Goal: Task Accomplishment & Management: Manage account settings

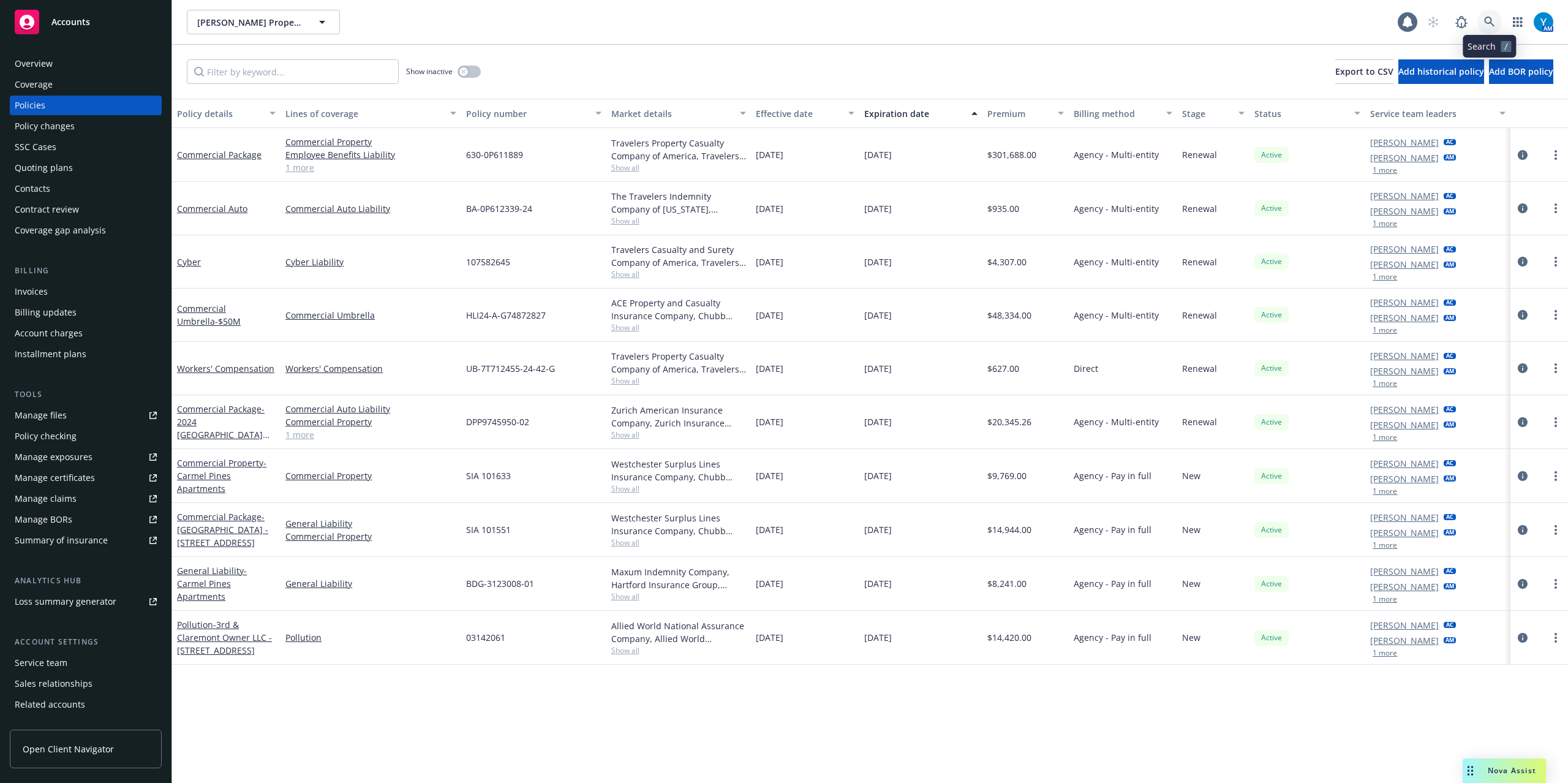
click at [1486, 17] on icon at bounding box center [1490, 22] width 11 height 11
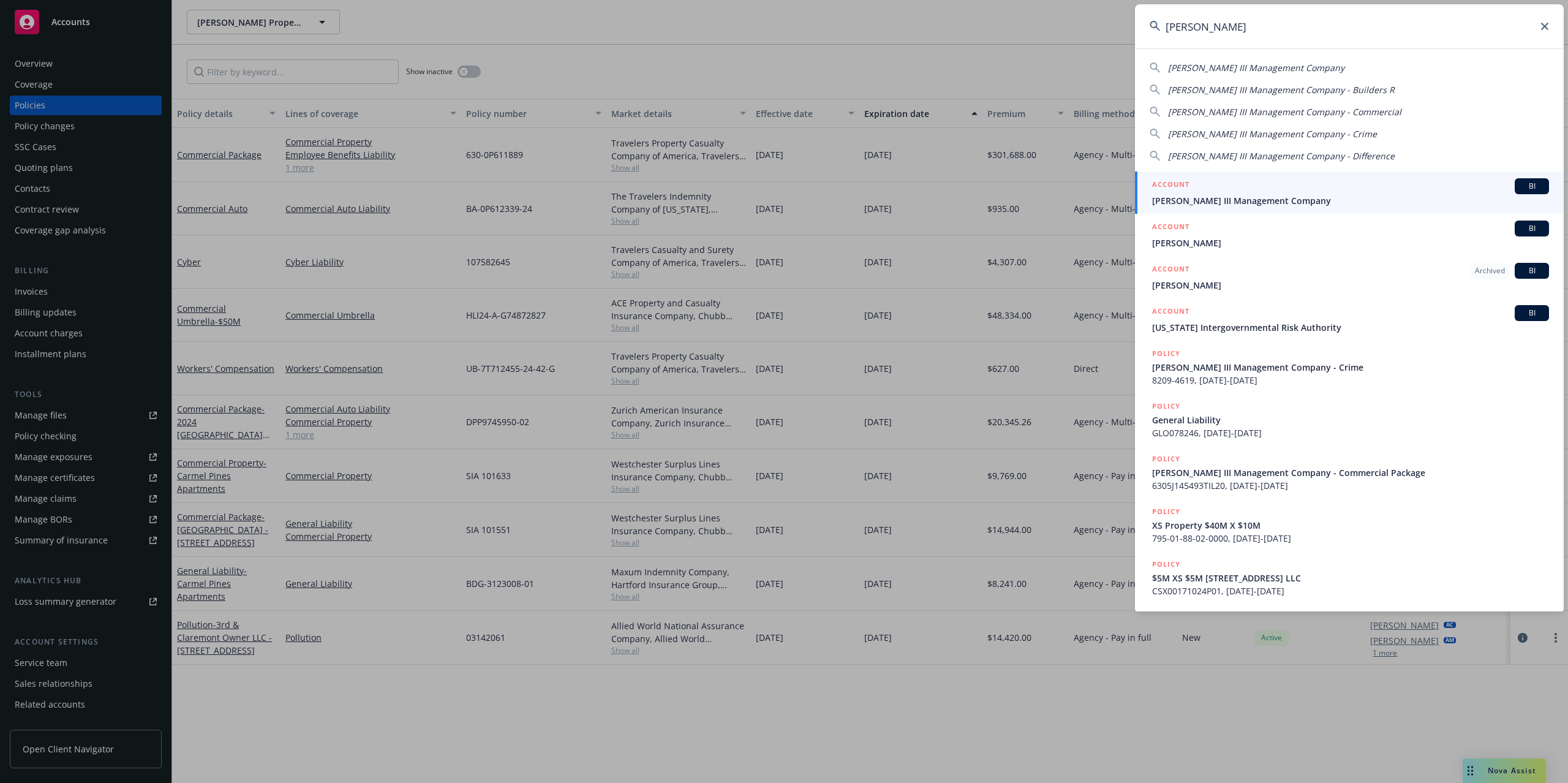
type input "[PERSON_NAME]"
click at [1282, 188] on div "ACCOUNT BI" at bounding box center [1351, 186] width 397 height 16
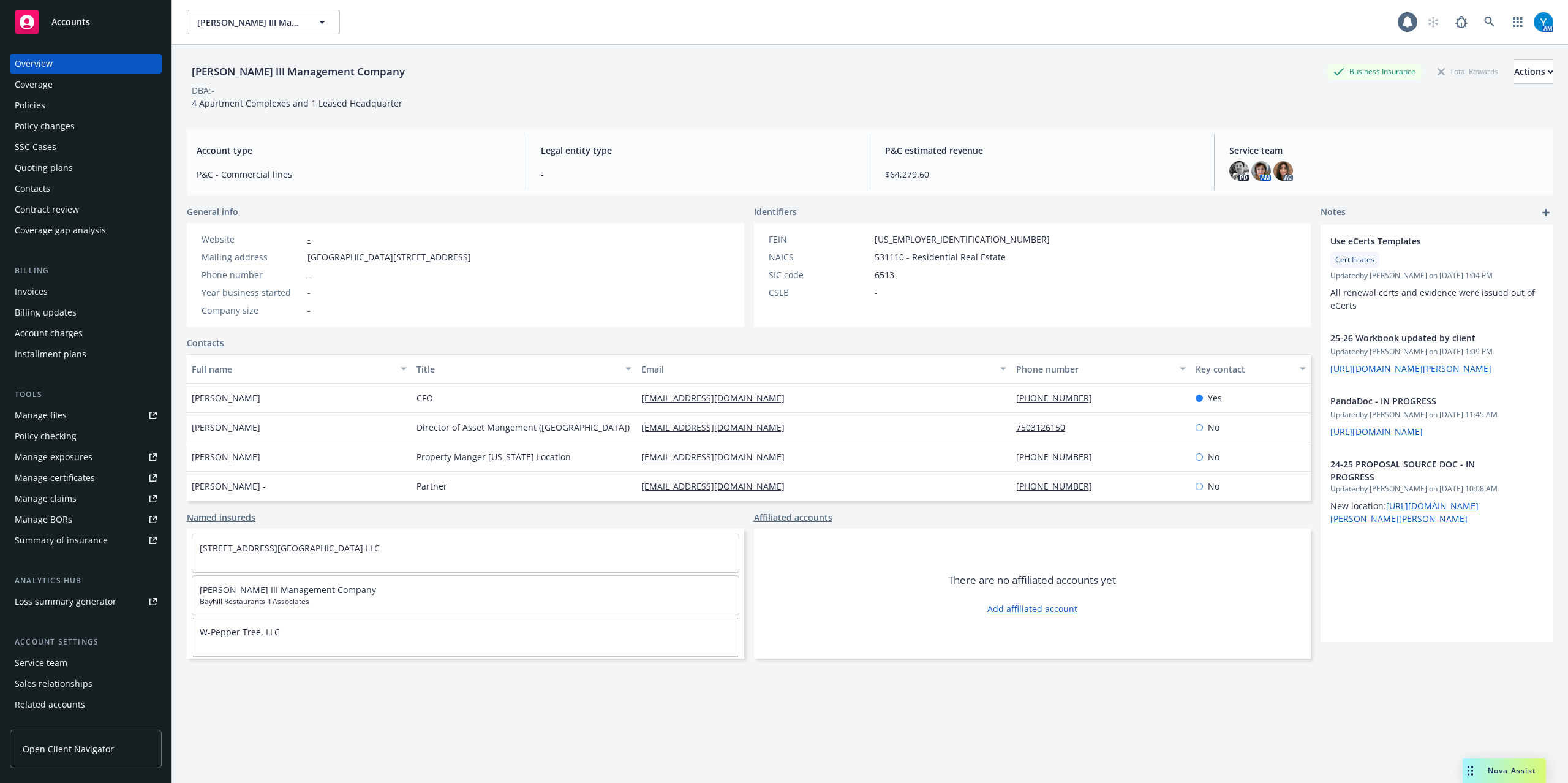
click at [39, 108] on div "Policies" at bounding box center [30, 106] width 30 height 20
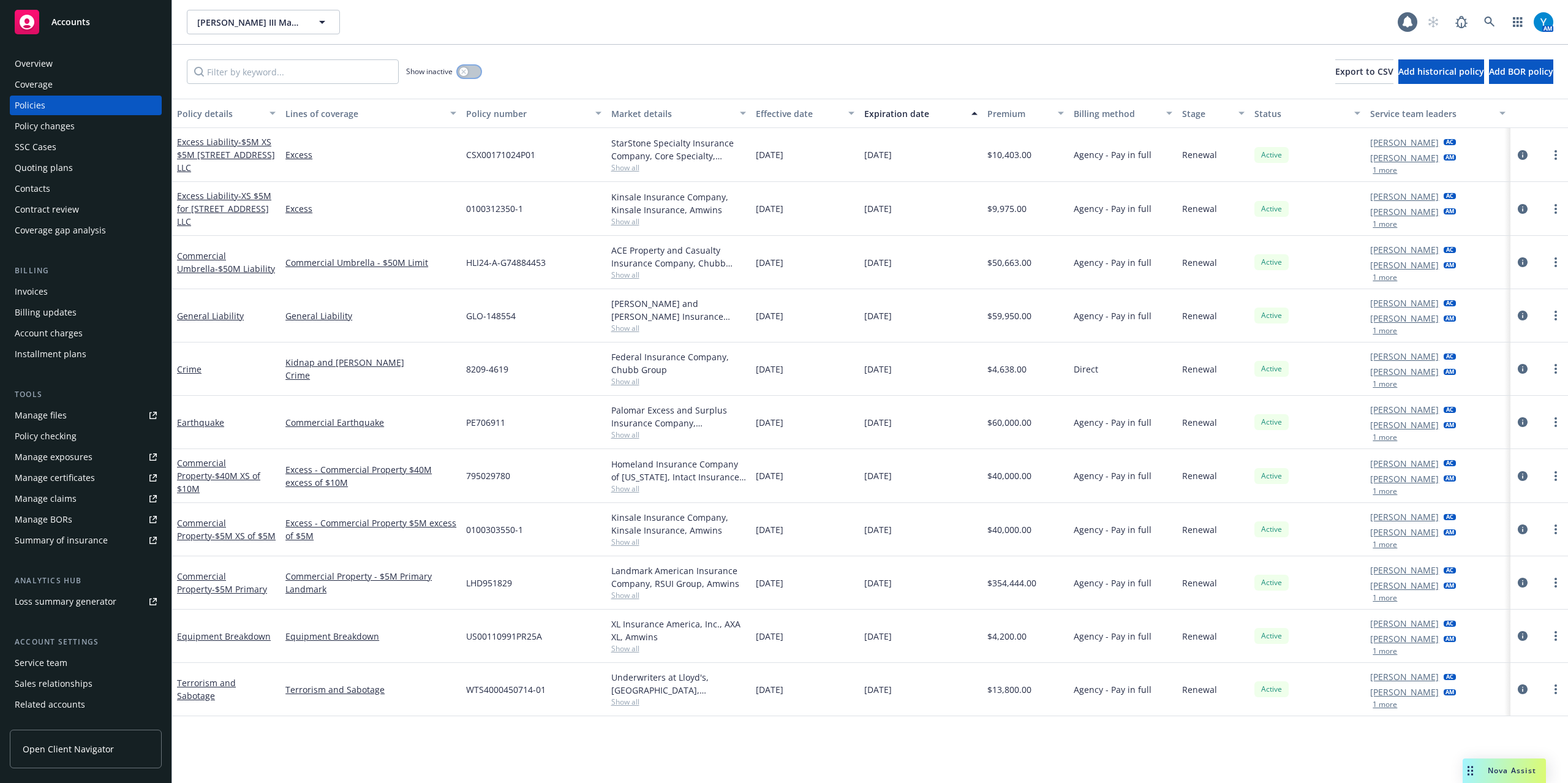
click at [479, 73] on button "button" at bounding box center [469, 72] width 23 height 12
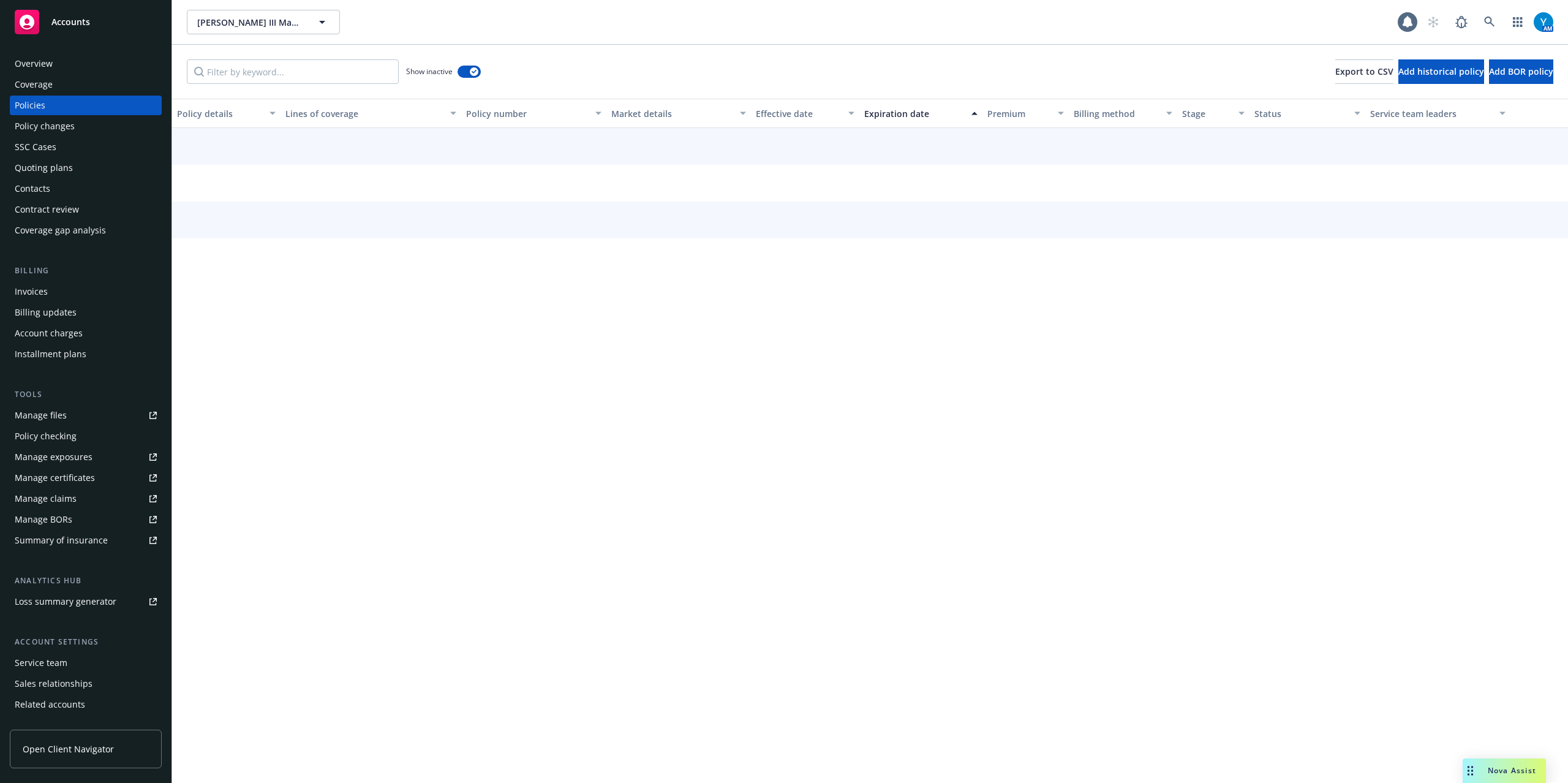
click at [324, 53] on div "Show inactive Export to CSV Add historical policy Add BOR policy" at bounding box center [870, 71] width 1396 height 54
click at [324, 66] on input "Filter by keyword..." at bounding box center [293, 71] width 212 height 24
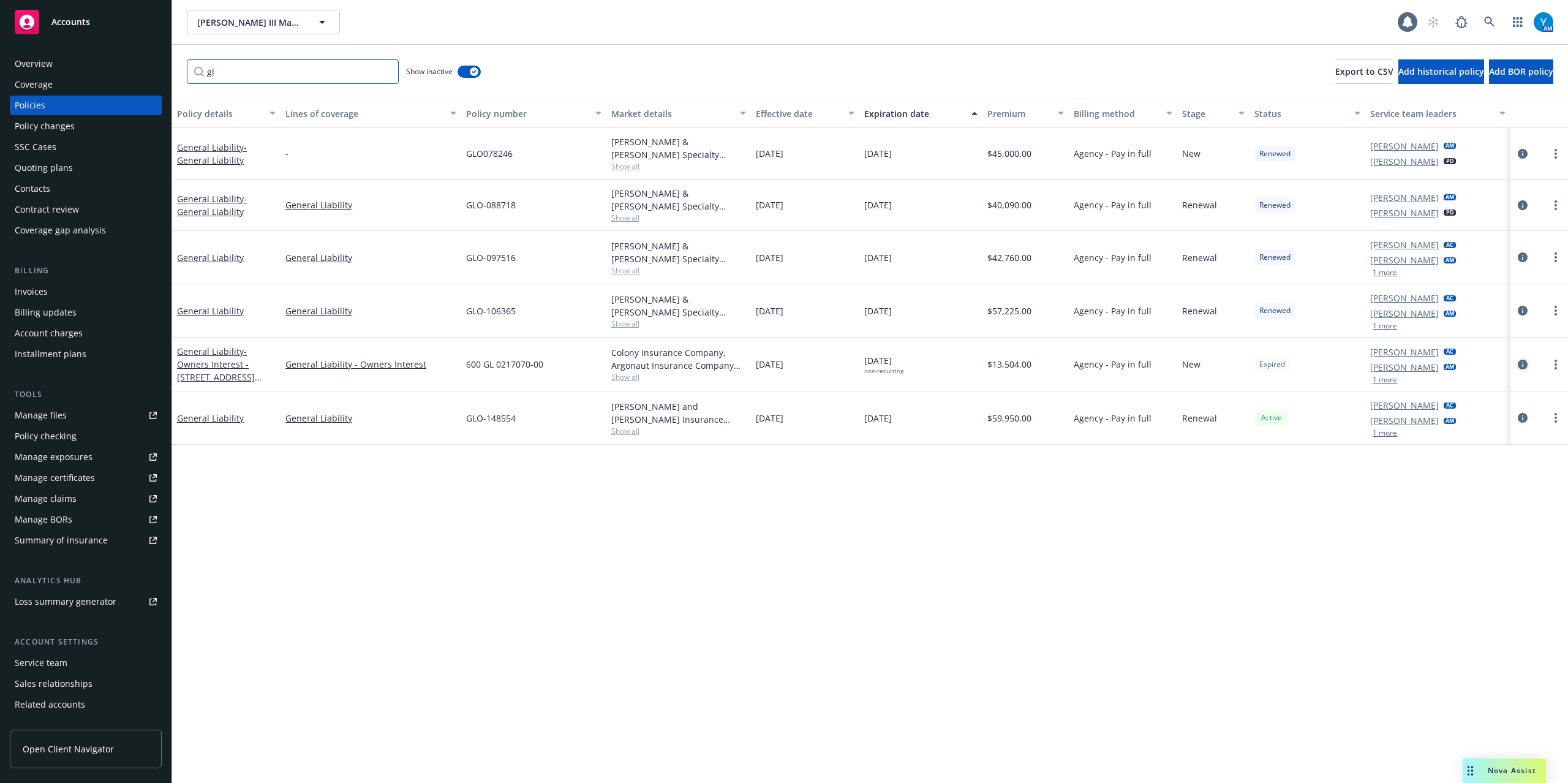
type input "gl"
click at [1526, 366] on icon "circleInformation" at bounding box center [1523, 365] width 10 height 10
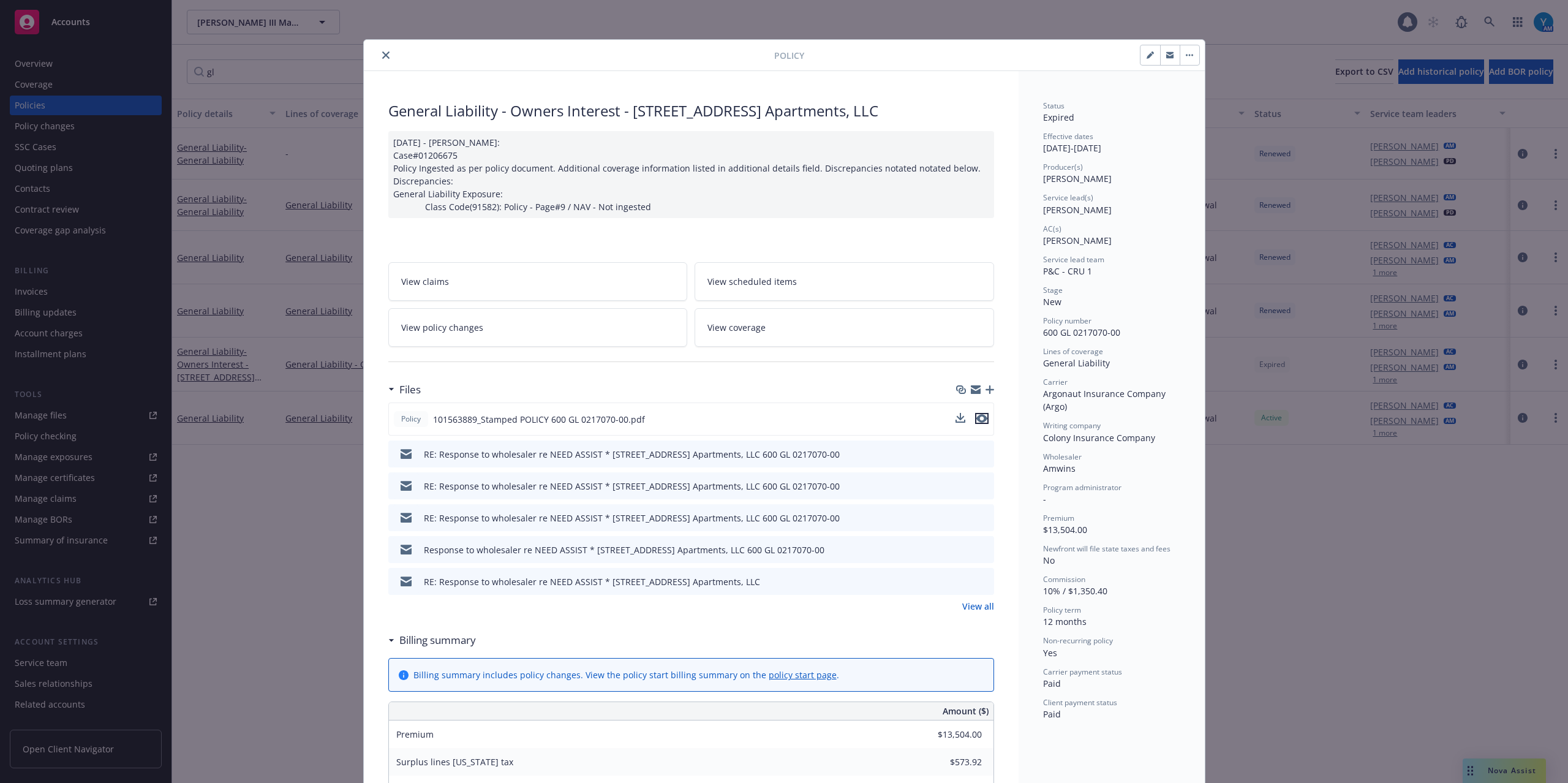
click at [982, 419] on button "preview file" at bounding box center [982, 419] width 14 height 11
click at [382, 57] on icon "close" at bounding box center [386, 55] width 7 height 7
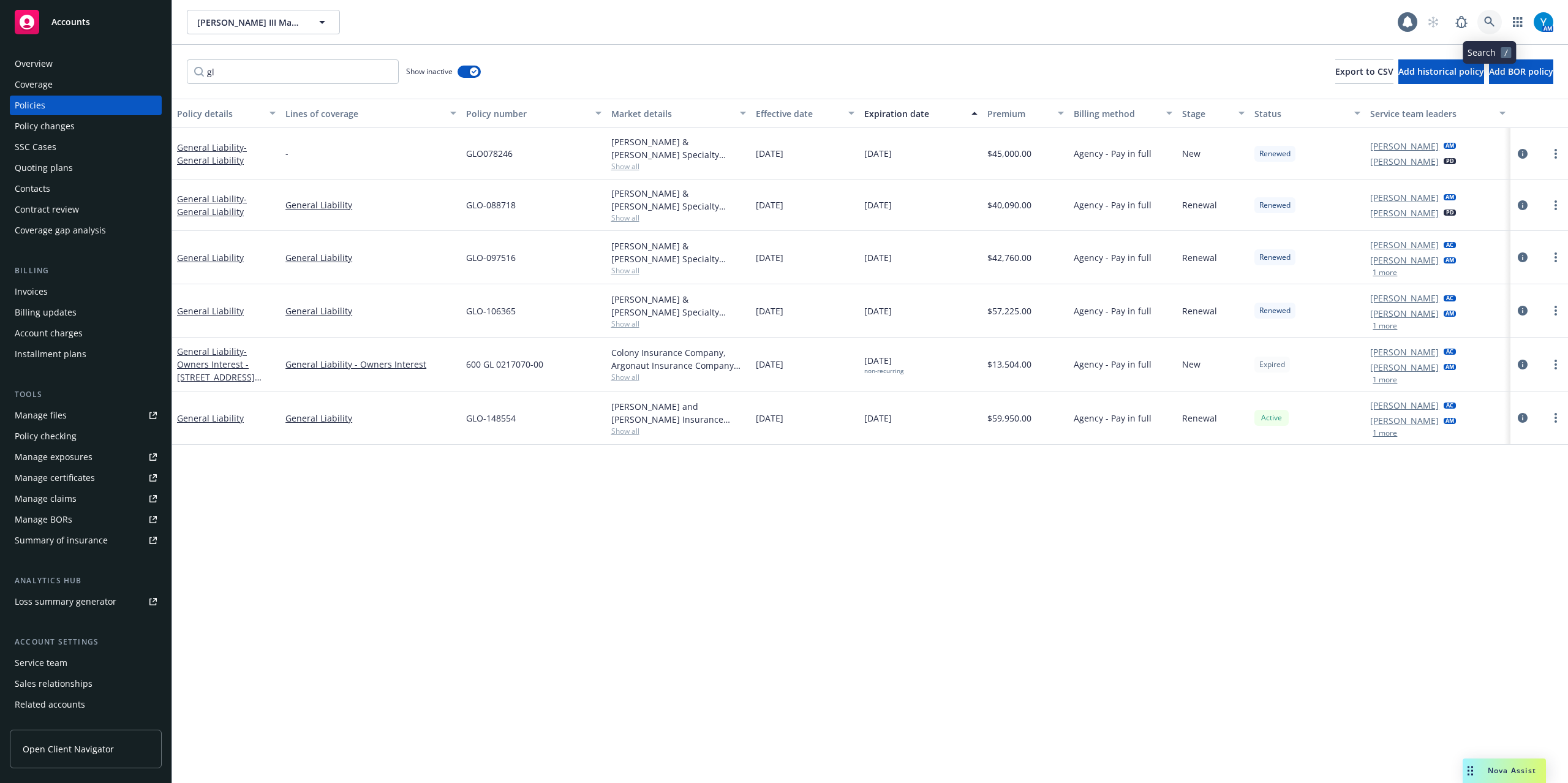
click at [1490, 21] on icon at bounding box center [1489, 22] width 11 height 11
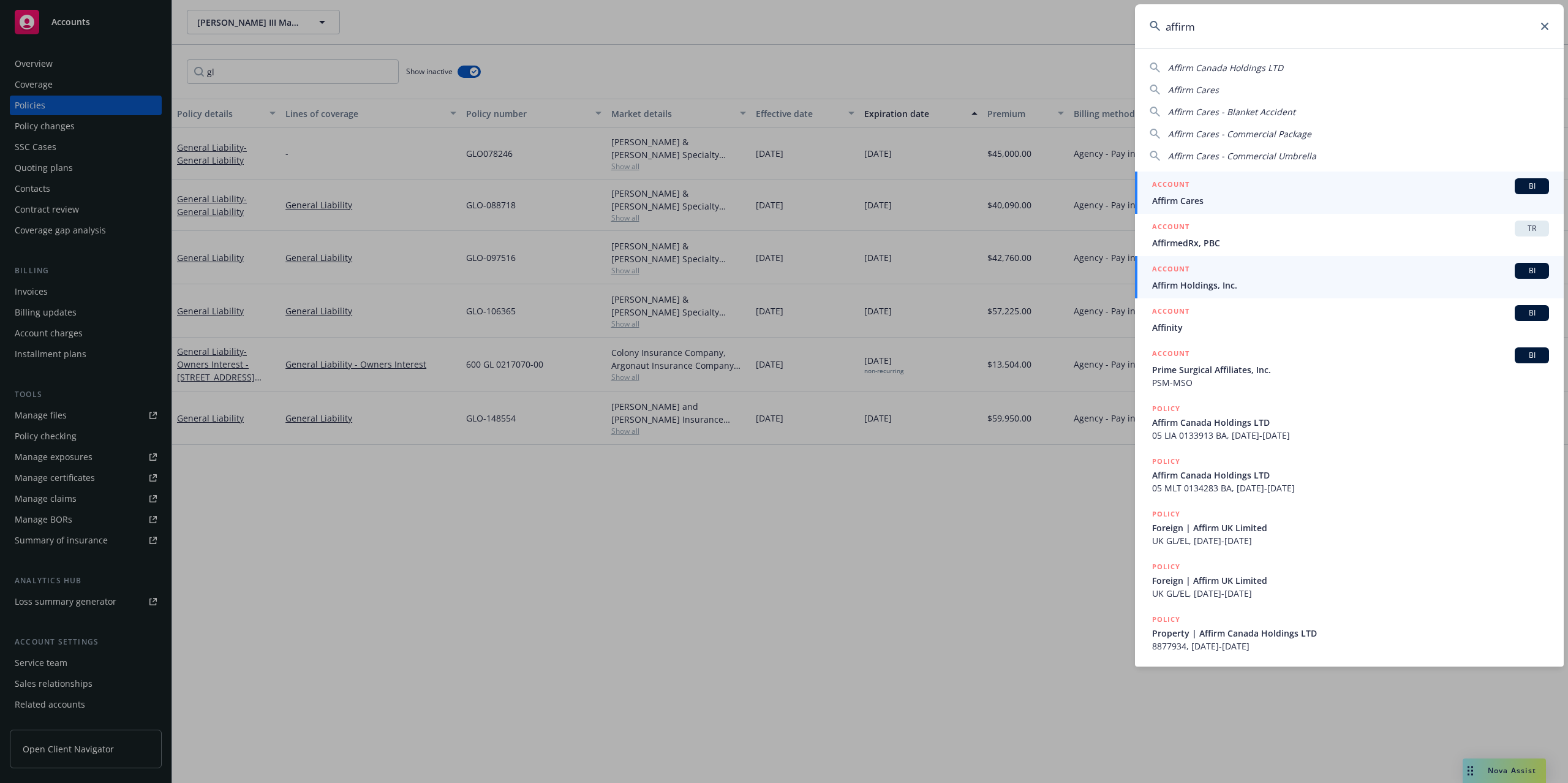
type input "affirm"
click at [1220, 285] on span "Affirm Holdings, Inc." at bounding box center [1351, 285] width 397 height 13
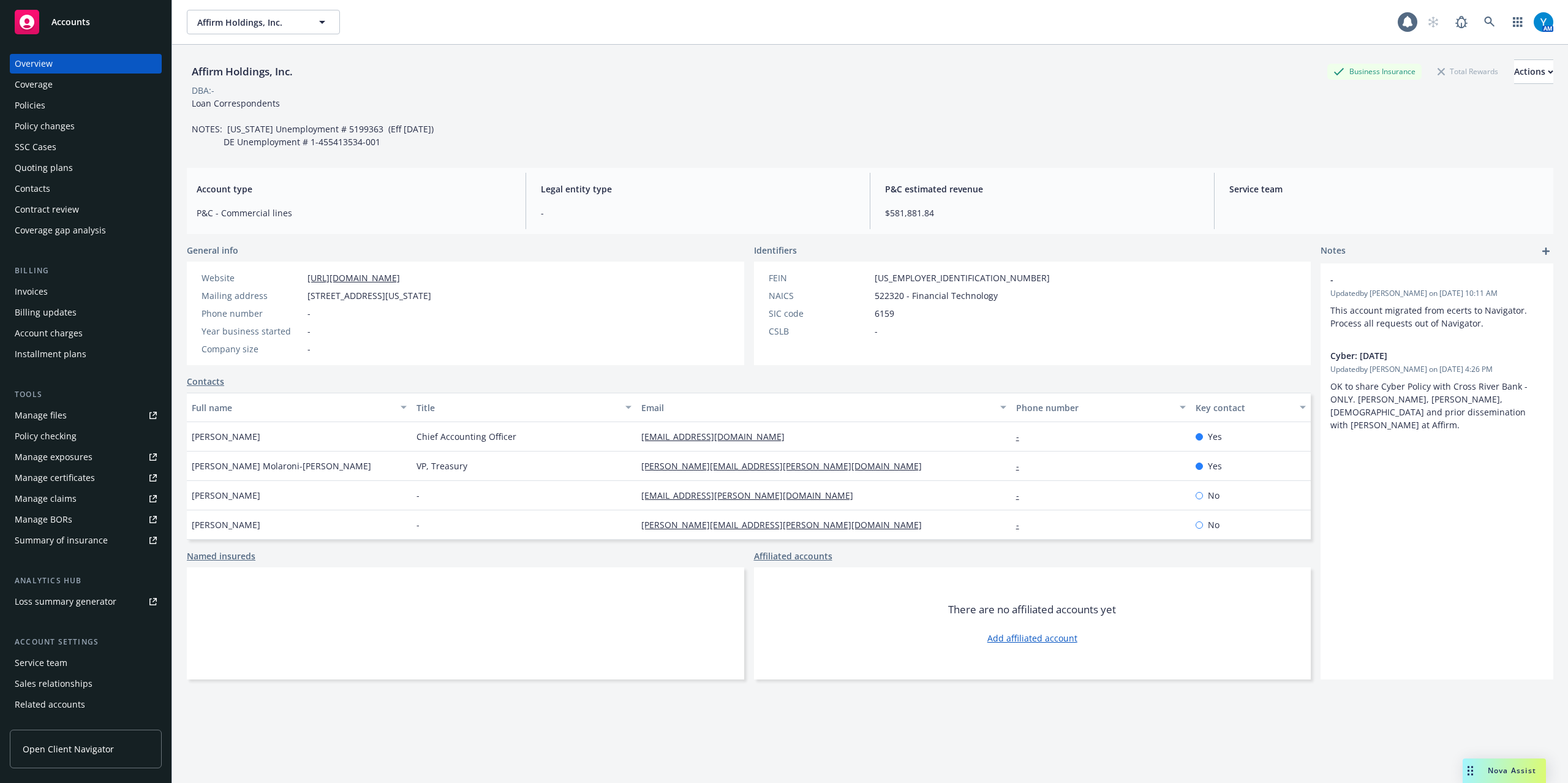
click at [47, 106] on div "Policies" at bounding box center [86, 106] width 142 height 20
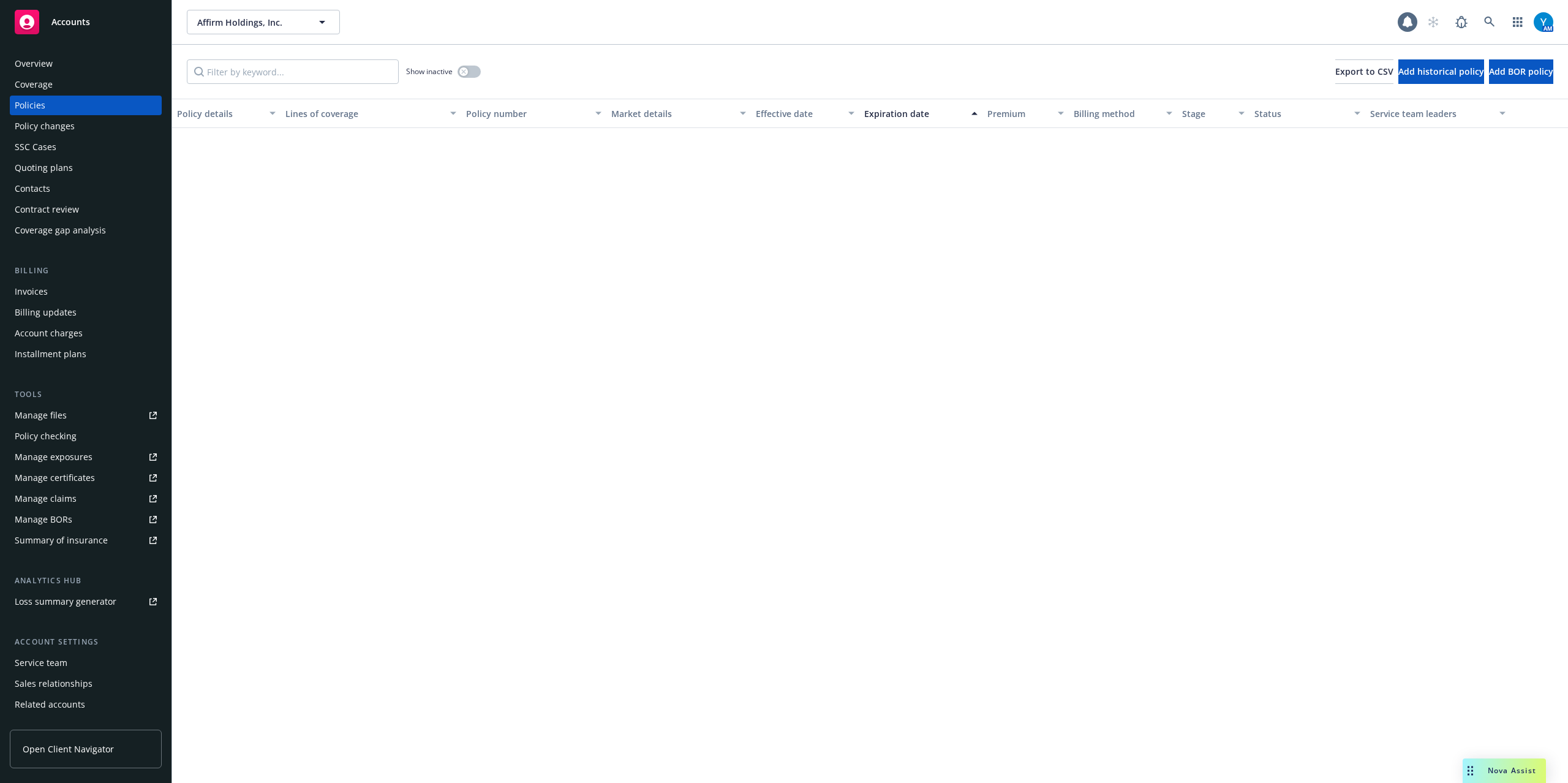
scroll to position [2206, 0]
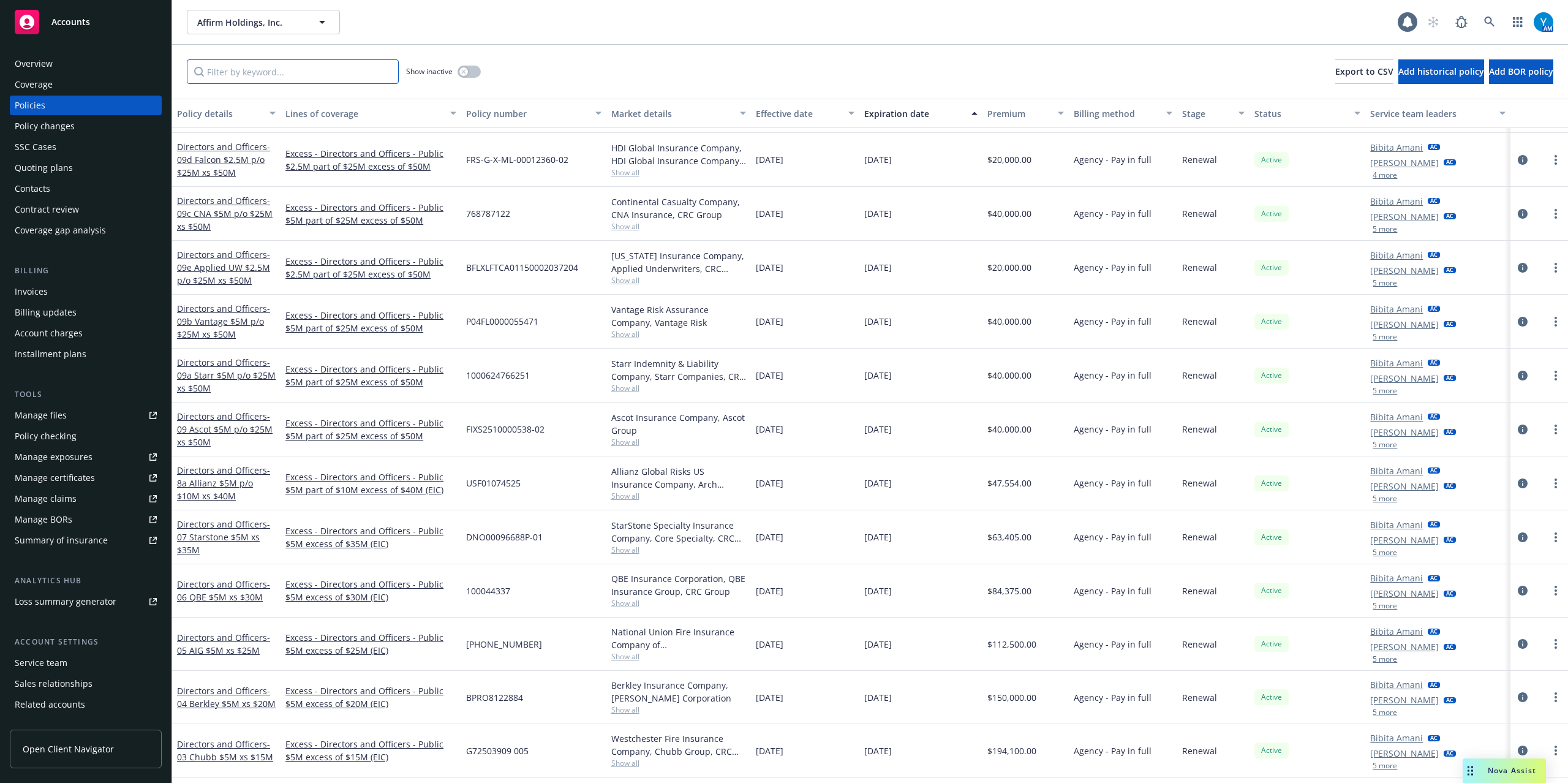
click at [287, 62] on input "Filter by keyword..." at bounding box center [293, 71] width 212 height 24
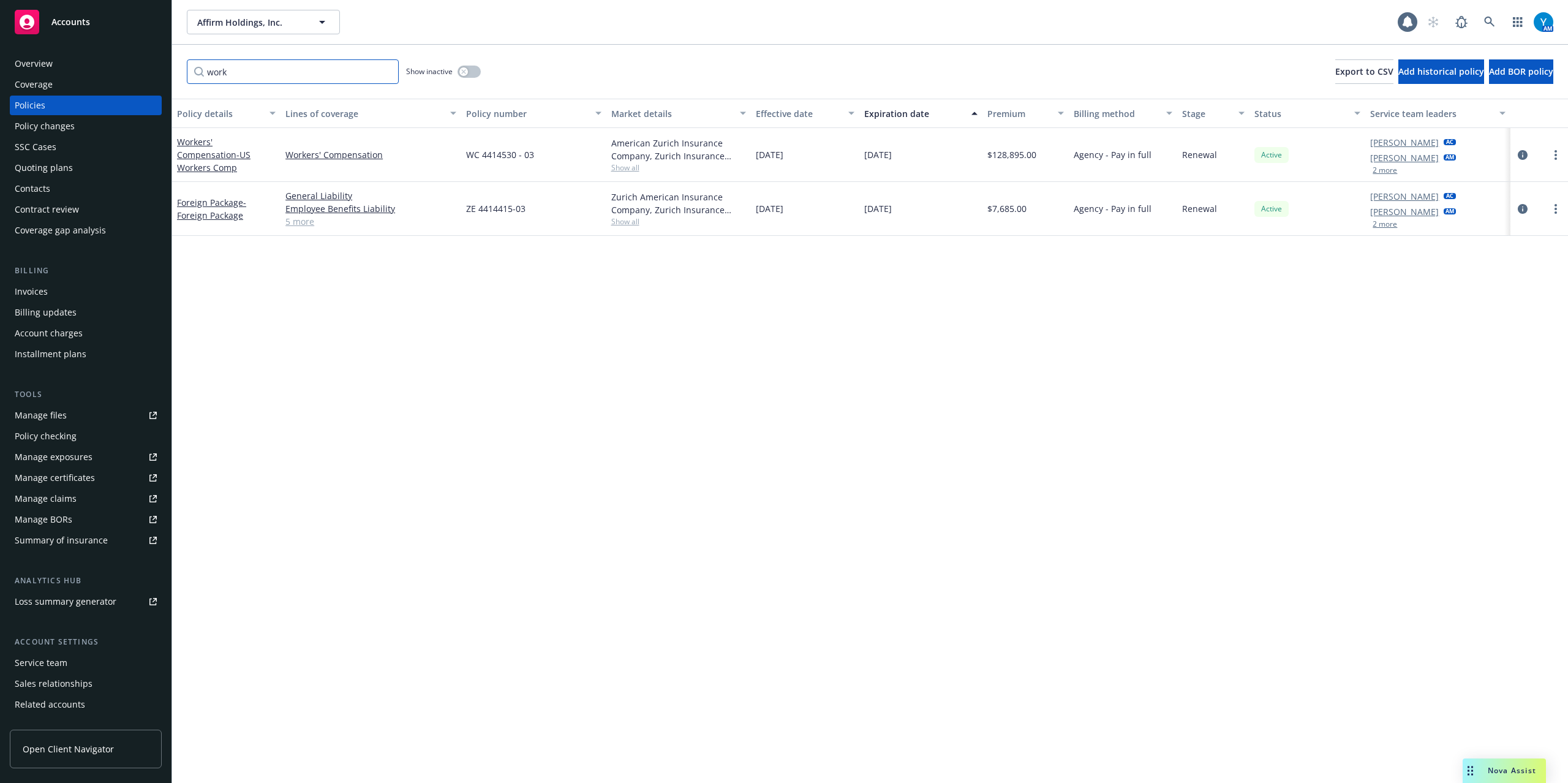
scroll to position [0, 0]
type input "work"
click at [1384, 169] on button "2 more" at bounding box center [1385, 170] width 24 height 7
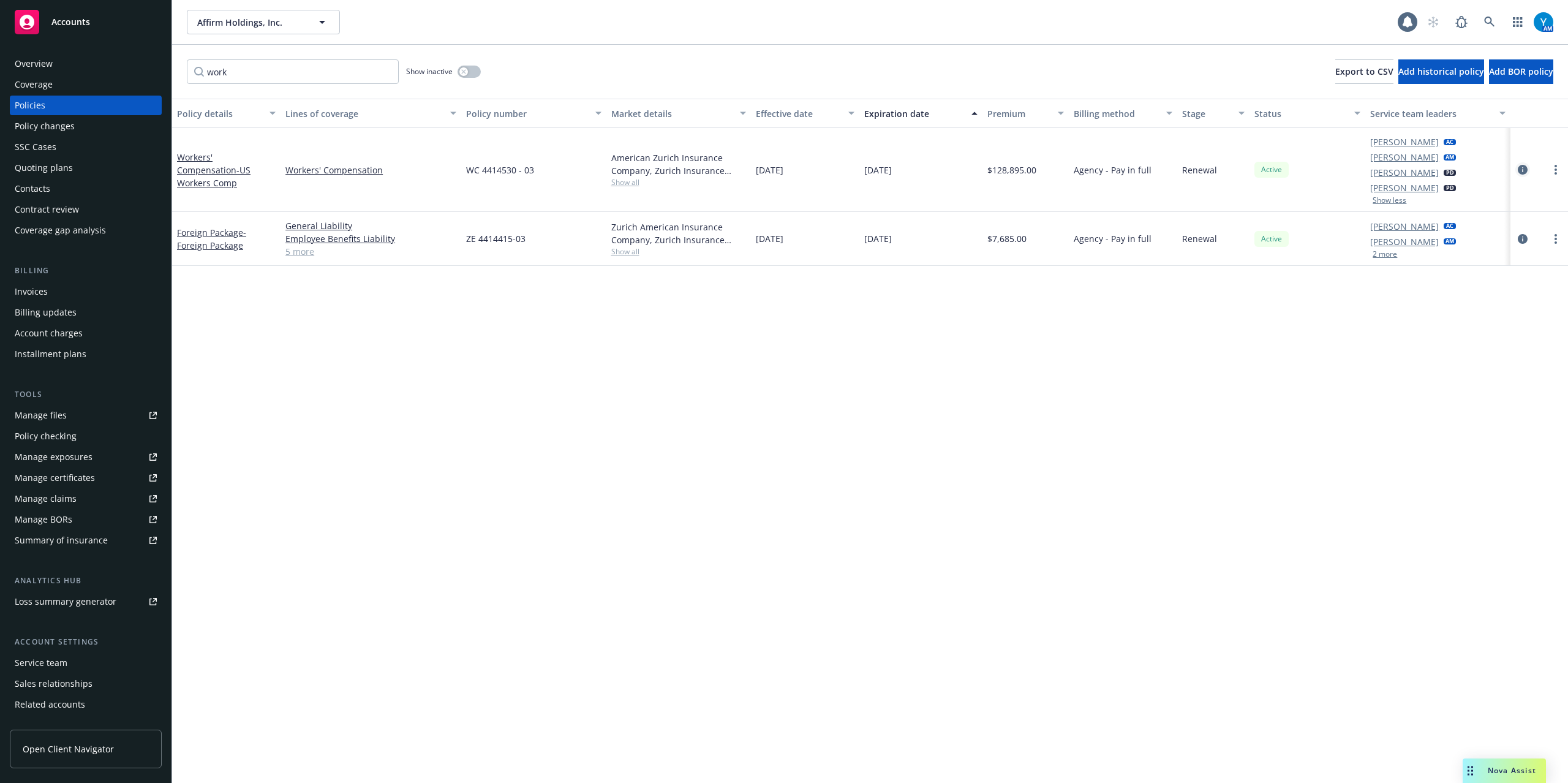
click at [1525, 172] on icon "circleInformation" at bounding box center [1523, 170] width 10 height 10
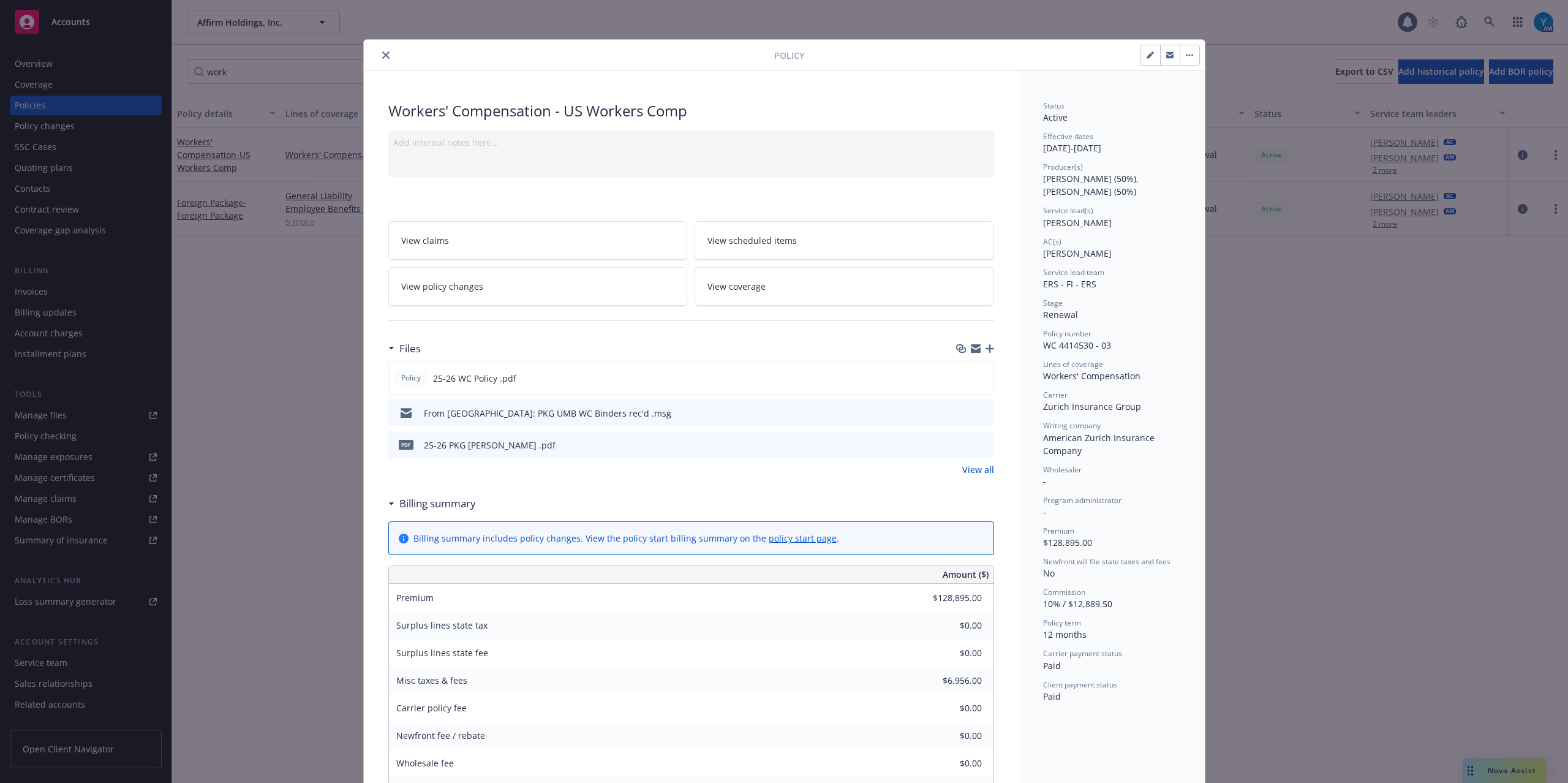
click at [485, 280] on link "View policy changes" at bounding box center [538, 286] width 299 height 39
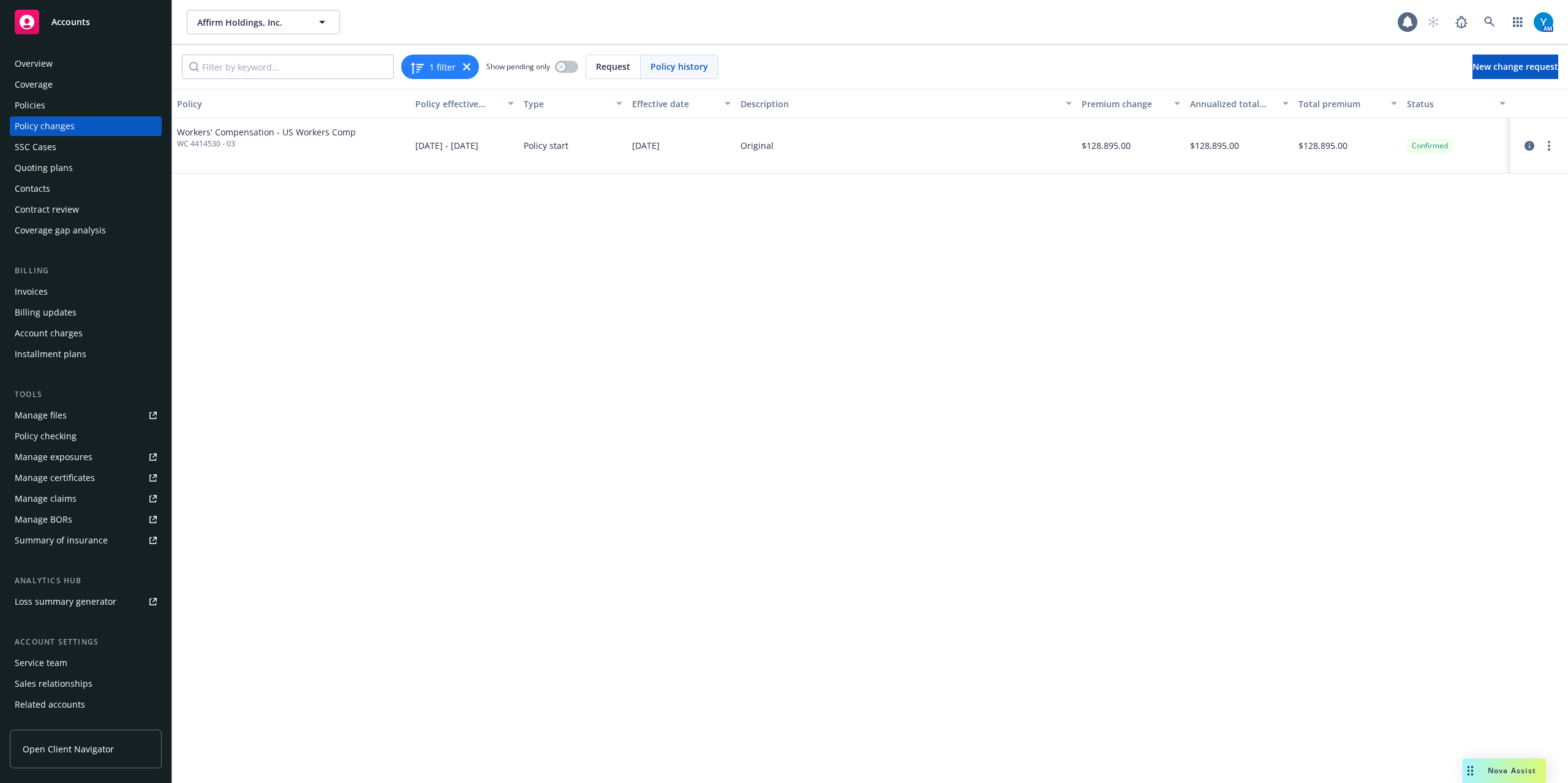
click at [32, 101] on div "Policies" at bounding box center [30, 106] width 30 height 20
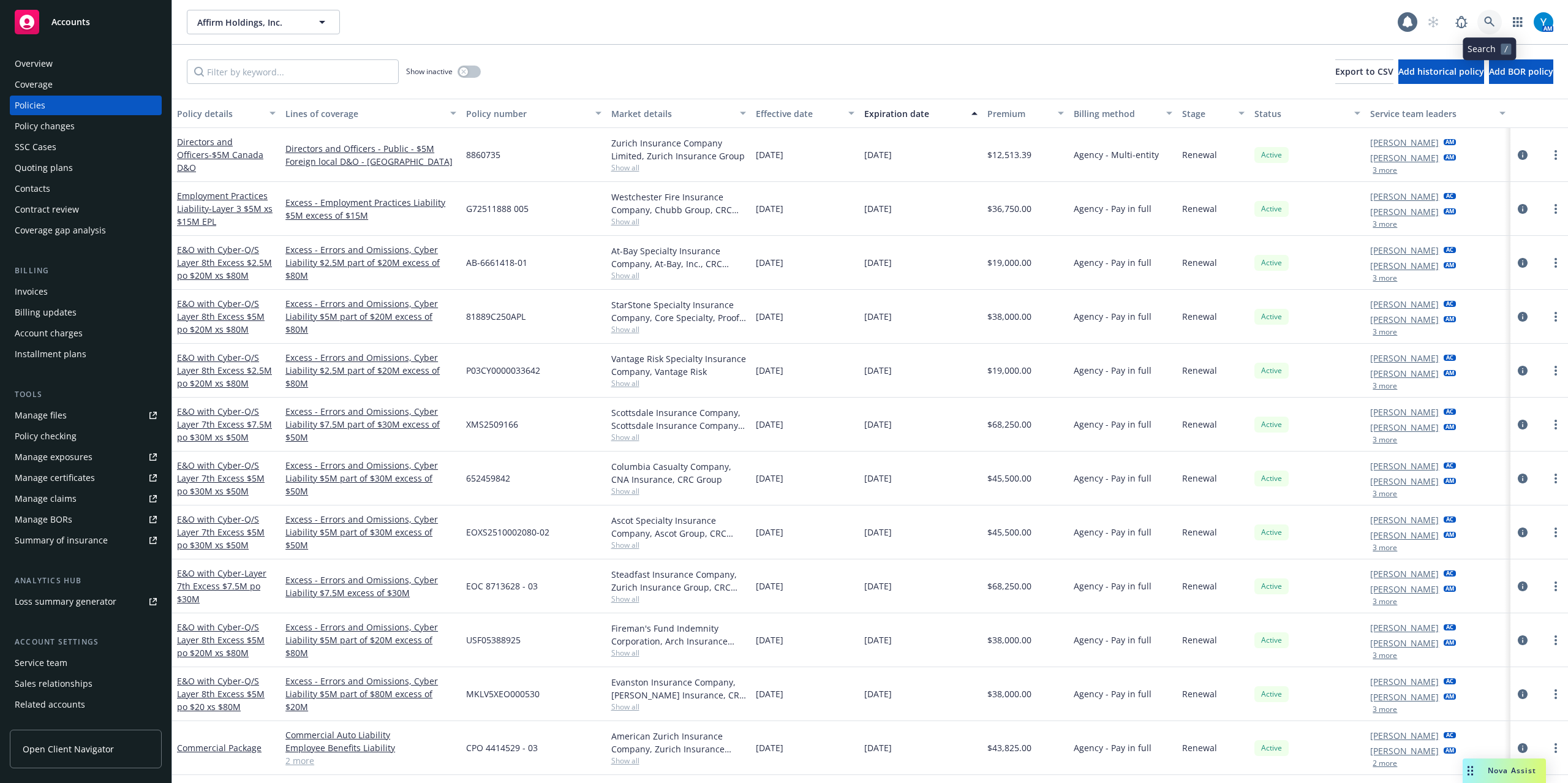
click at [1482, 19] on link at bounding box center [1489, 22] width 24 height 24
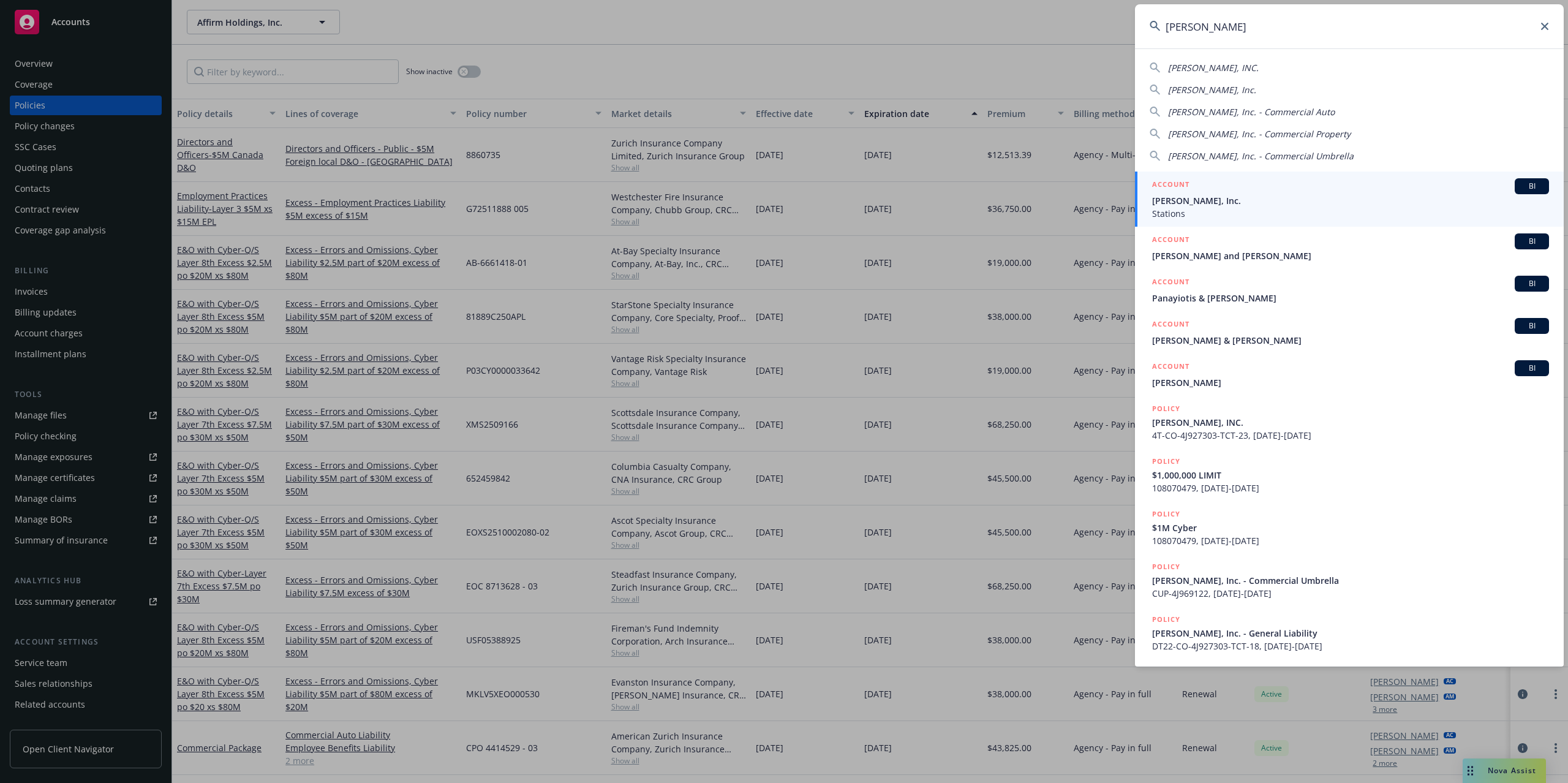
type input "andrian"
click at [1193, 206] on span "Andrian, Inc." at bounding box center [1351, 201] width 397 height 13
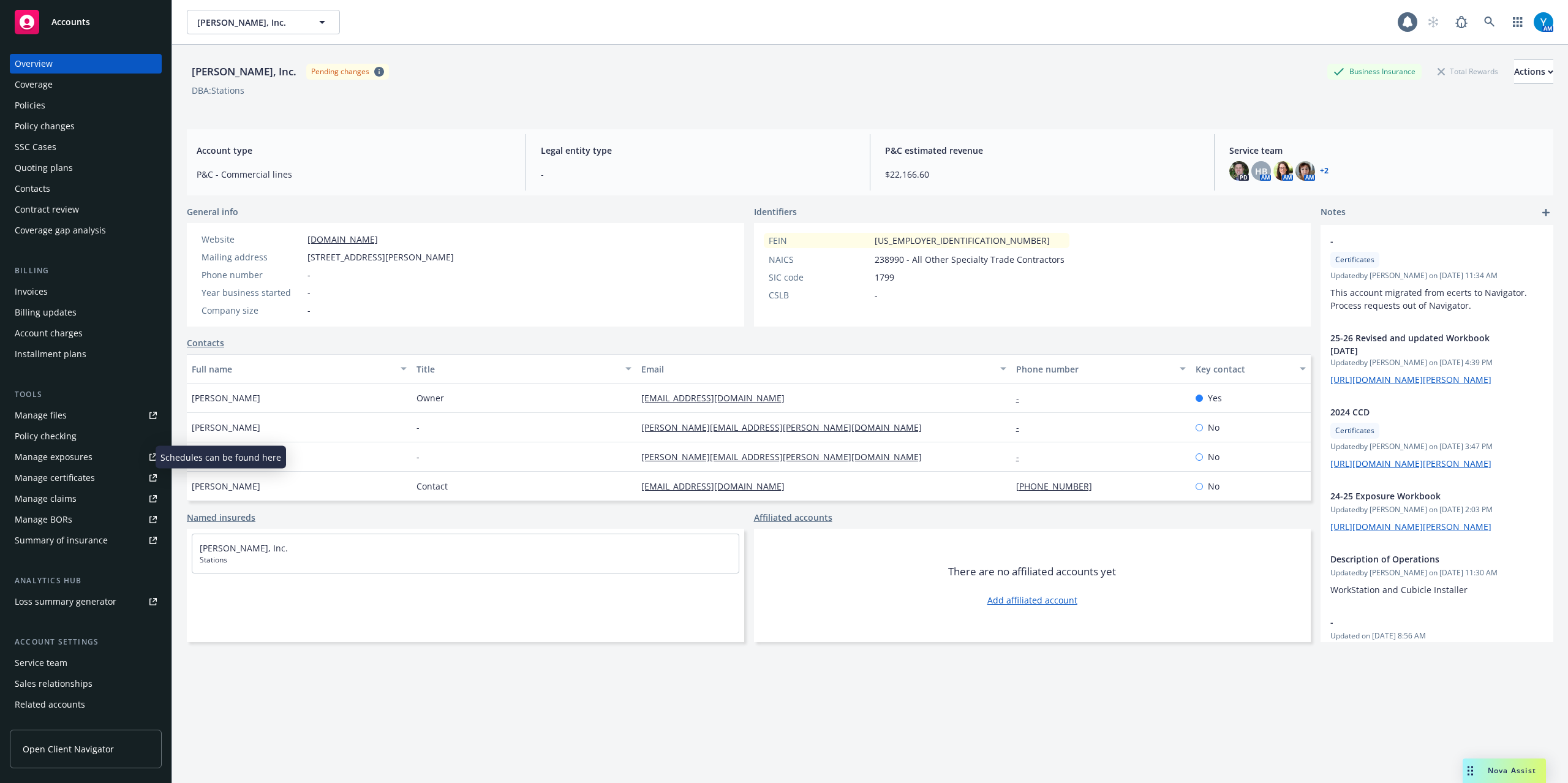
click at [57, 464] on div "Manage exposures" at bounding box center [53, 457] width 78 height 20
click at [42, 109] on div "Policies" at bounding box center [30, 106] width 30 height 20
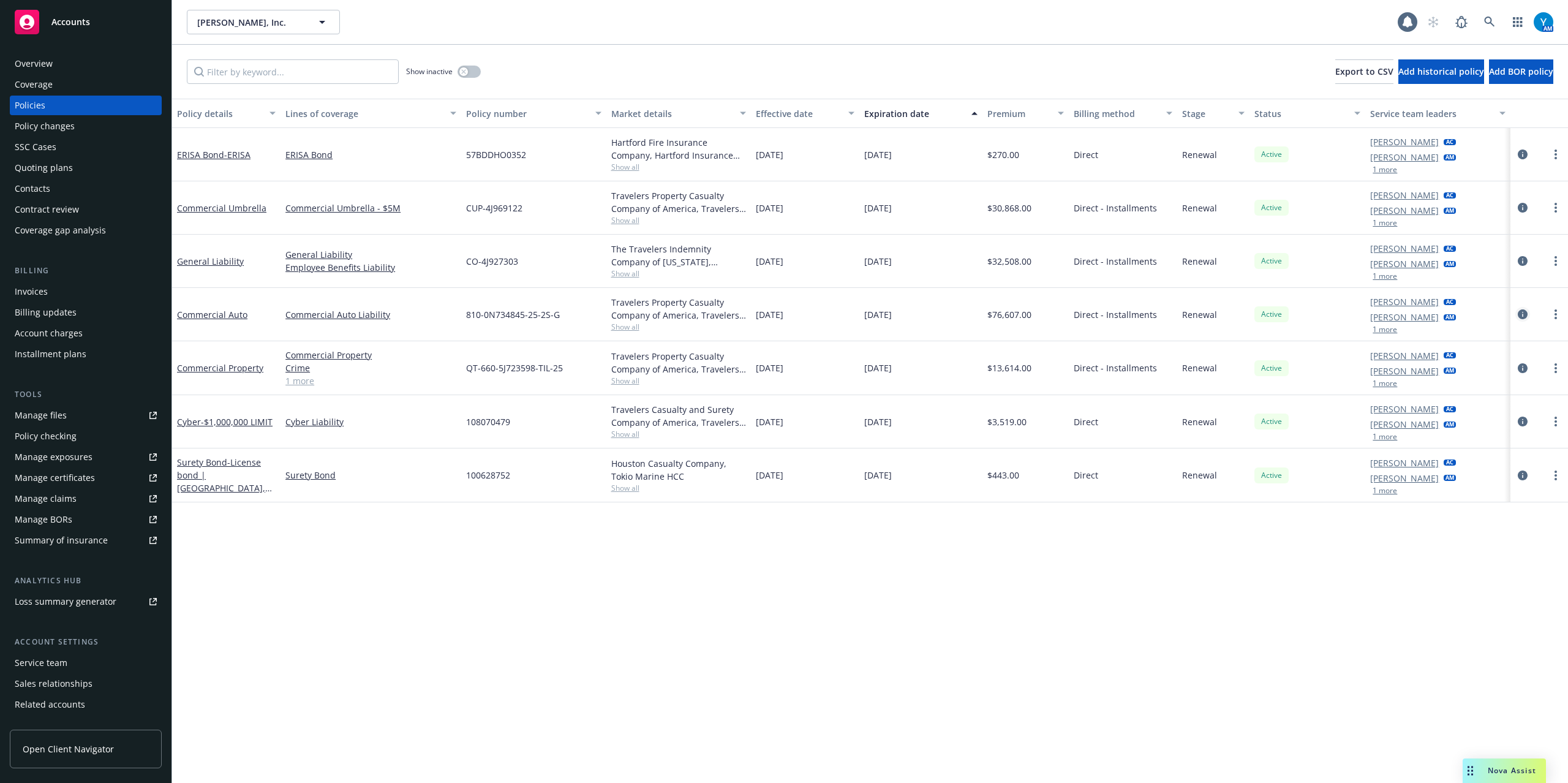
click at [1521, 316] on icon "circleInformation" at bounding box center [1523, 314] width 10 height 10
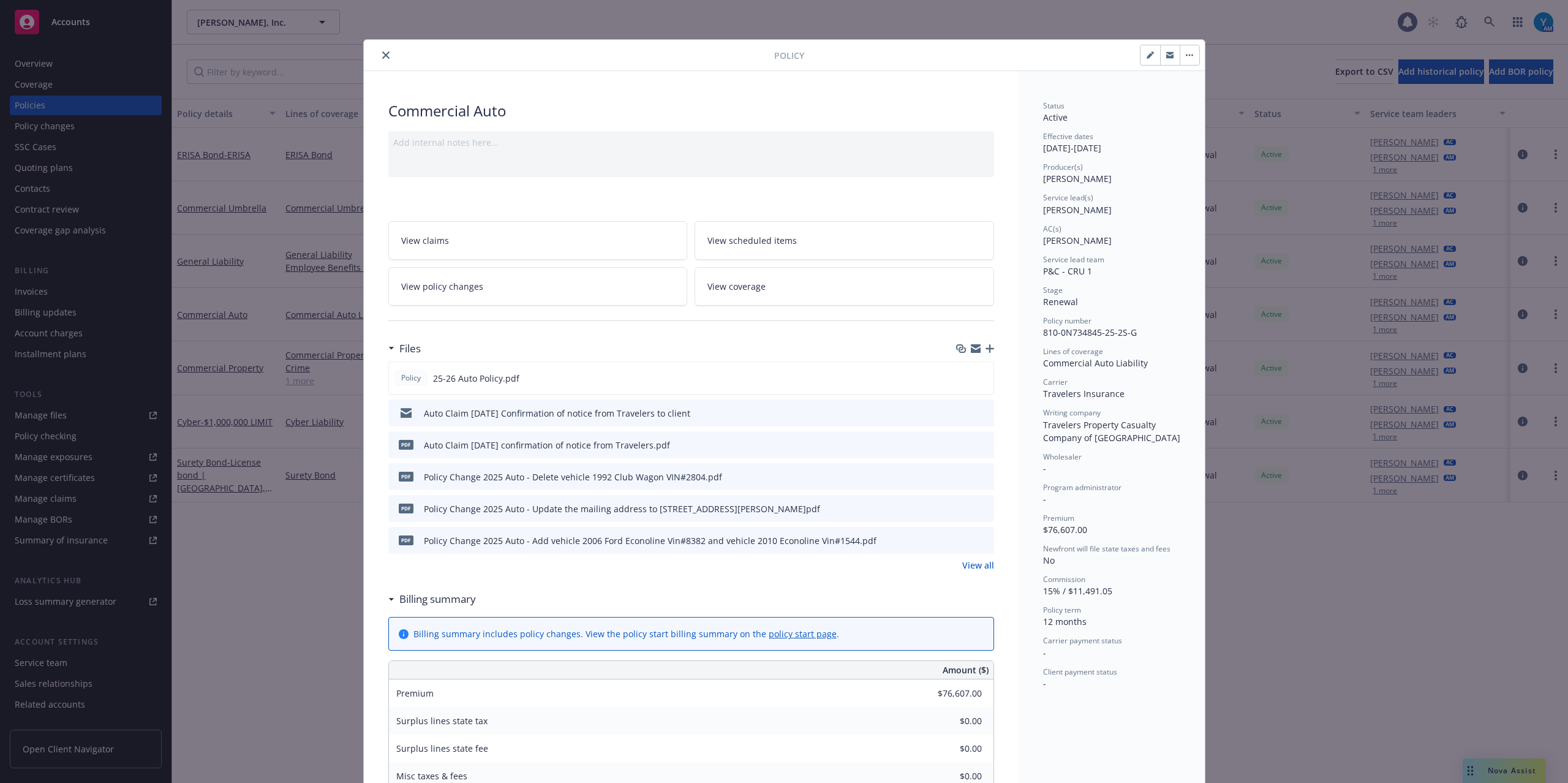
click at [473, 285] on link "View policy changes" at bounding box center [538, 286] width 299 height 39
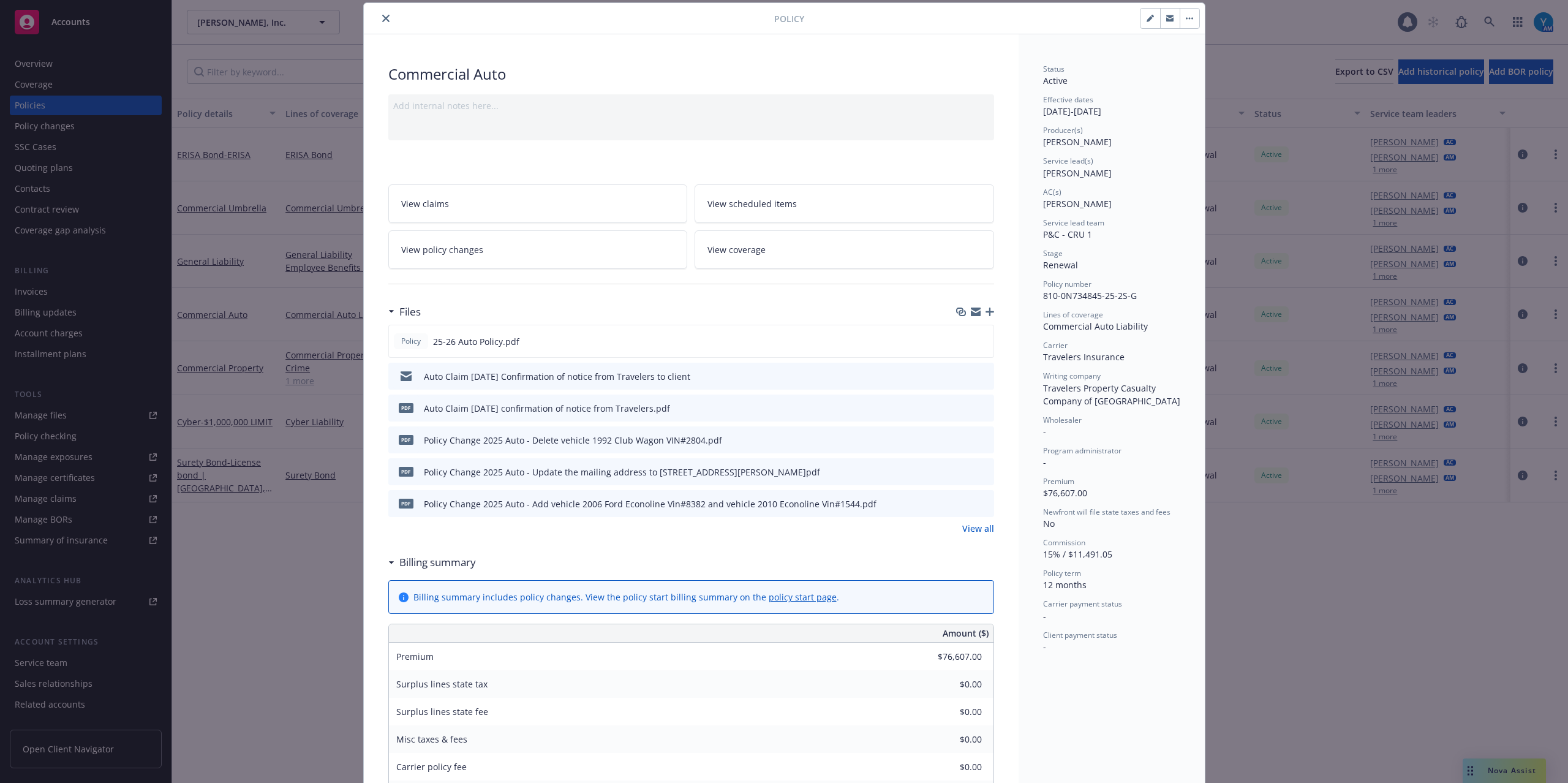
click at [798, 211] on link "View scheduled items" at bounding box center [844, 204] width 299 height 39
click at [501, 261] on link "View policy changes" at bounding box center [538, 250] width 299 height 39
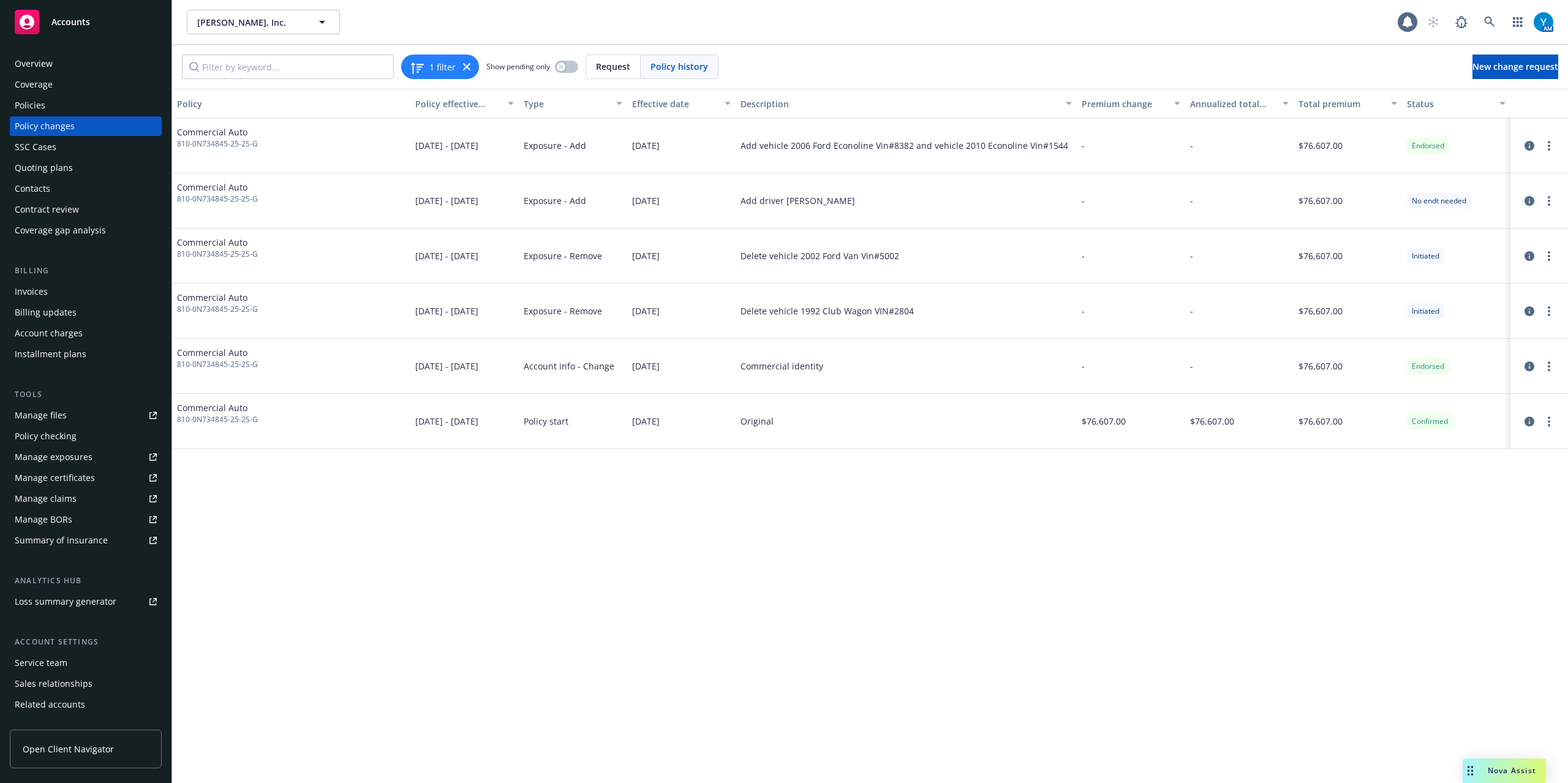
click at [1523, 199] on link "circleInformation" at bounding box center [1529, 201] width 15 height 15
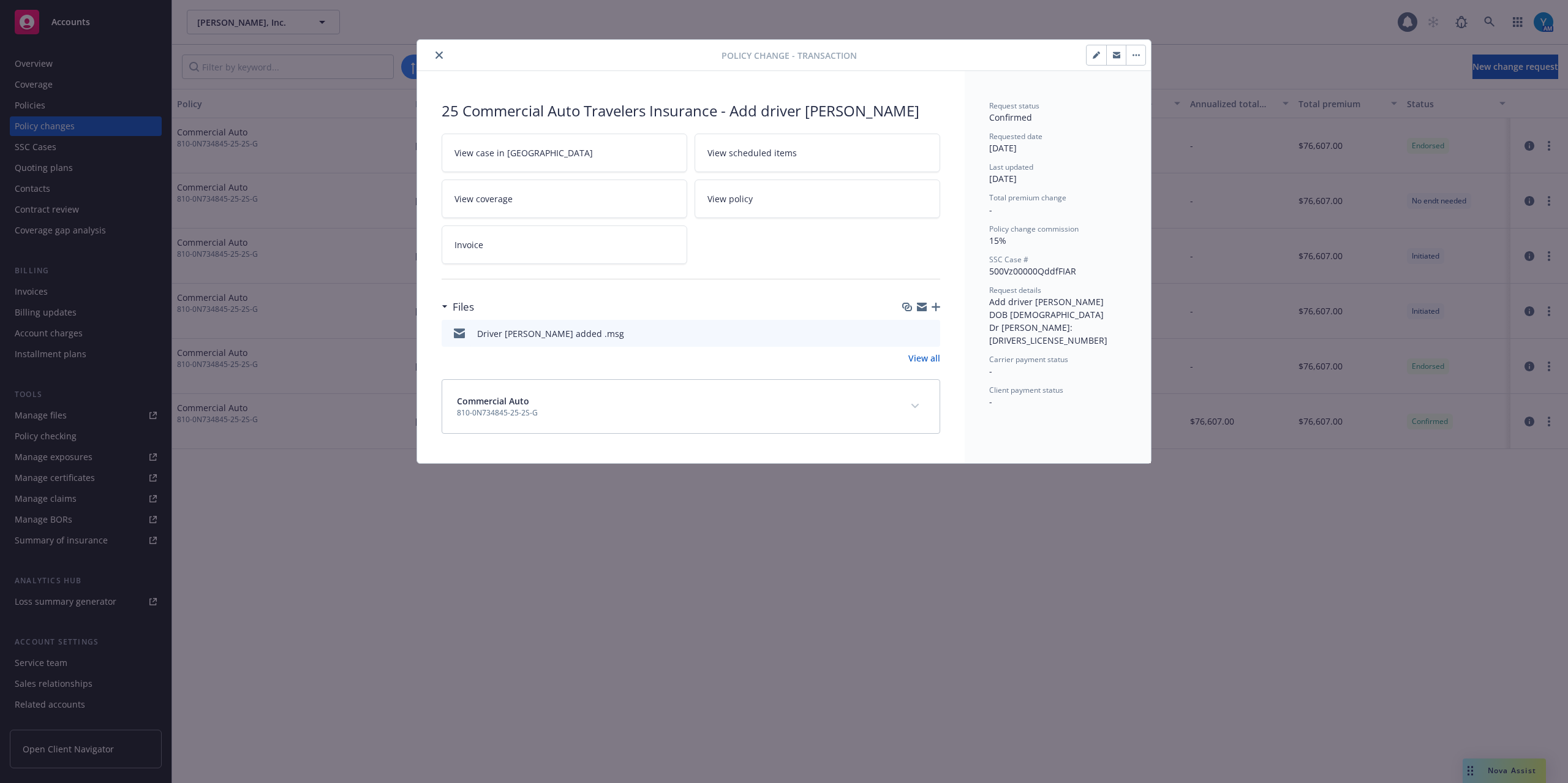
click at [932, 332] on icon "preview file" at bounding box center [929, 333] width 11 height 9
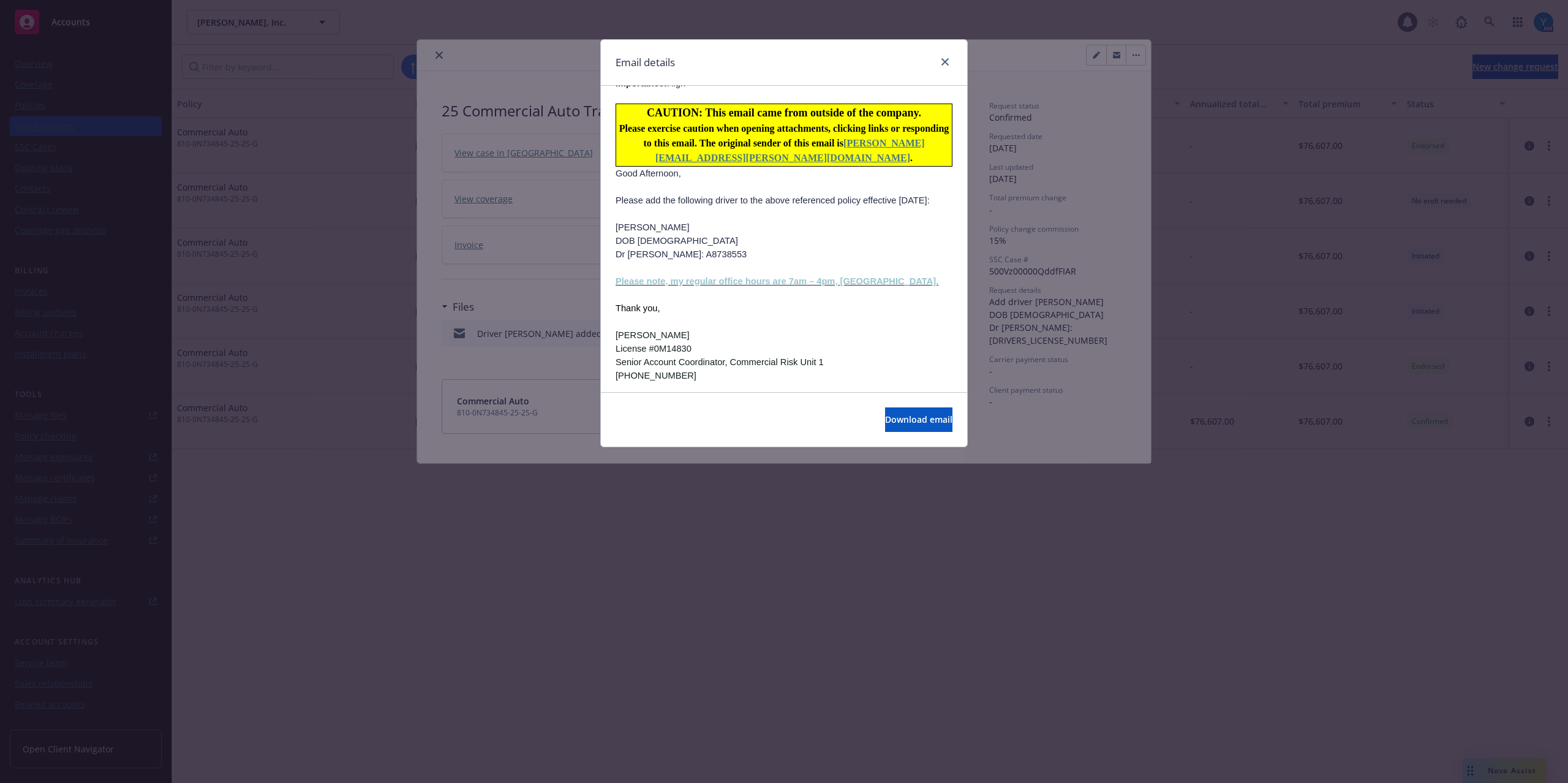
scroll to position [408, 0]
click at [951, 58] on link "close" at bounding box center [946, 62] width 15 height 15
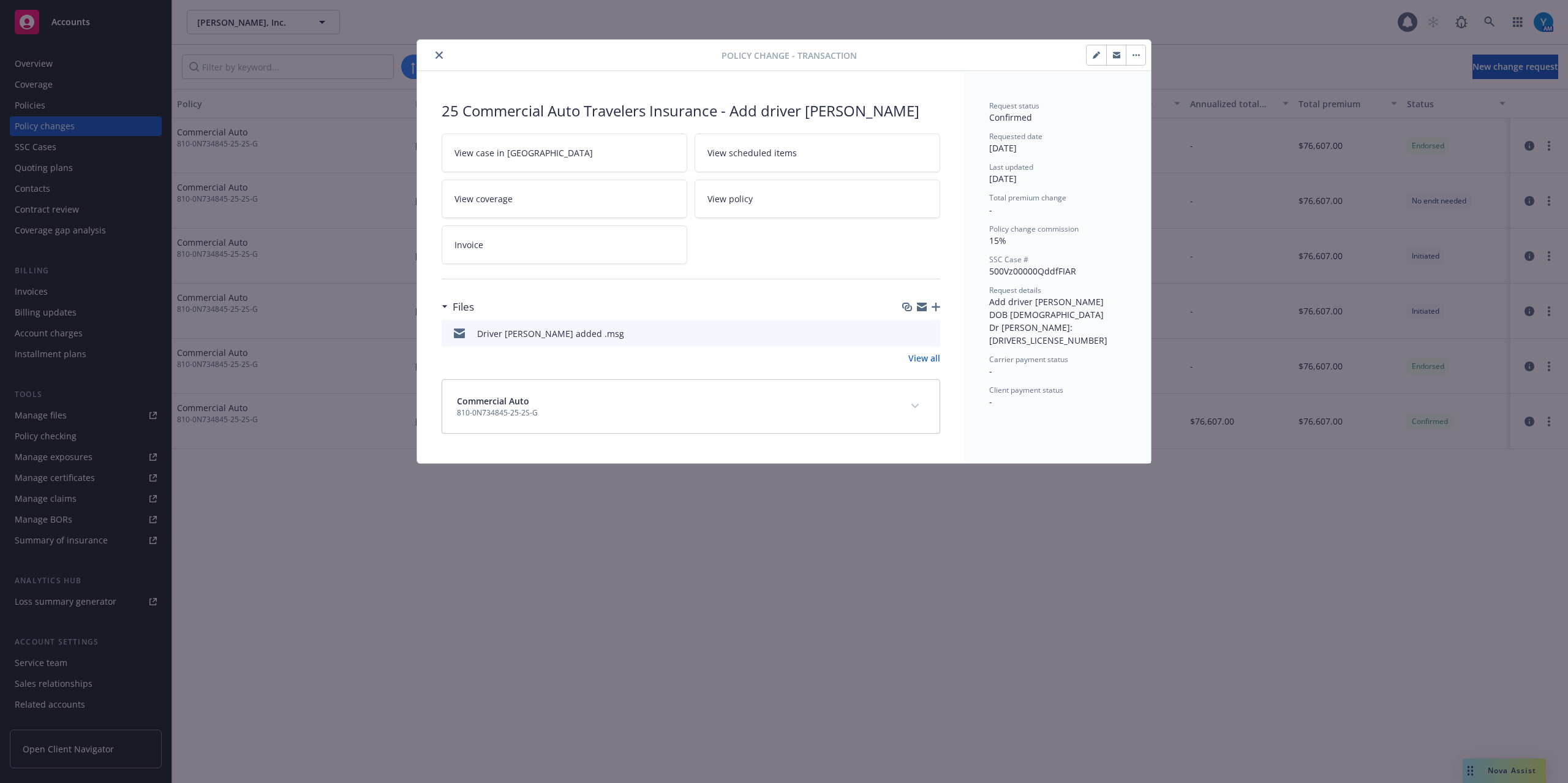
drag, startPoint x: 434, startPoint y: 53, endPoint x: 413, endPoint y: 57, distance: 21.4
click at [434, 53] on button "close" at bounding box center [439, 55] width 15 height 15
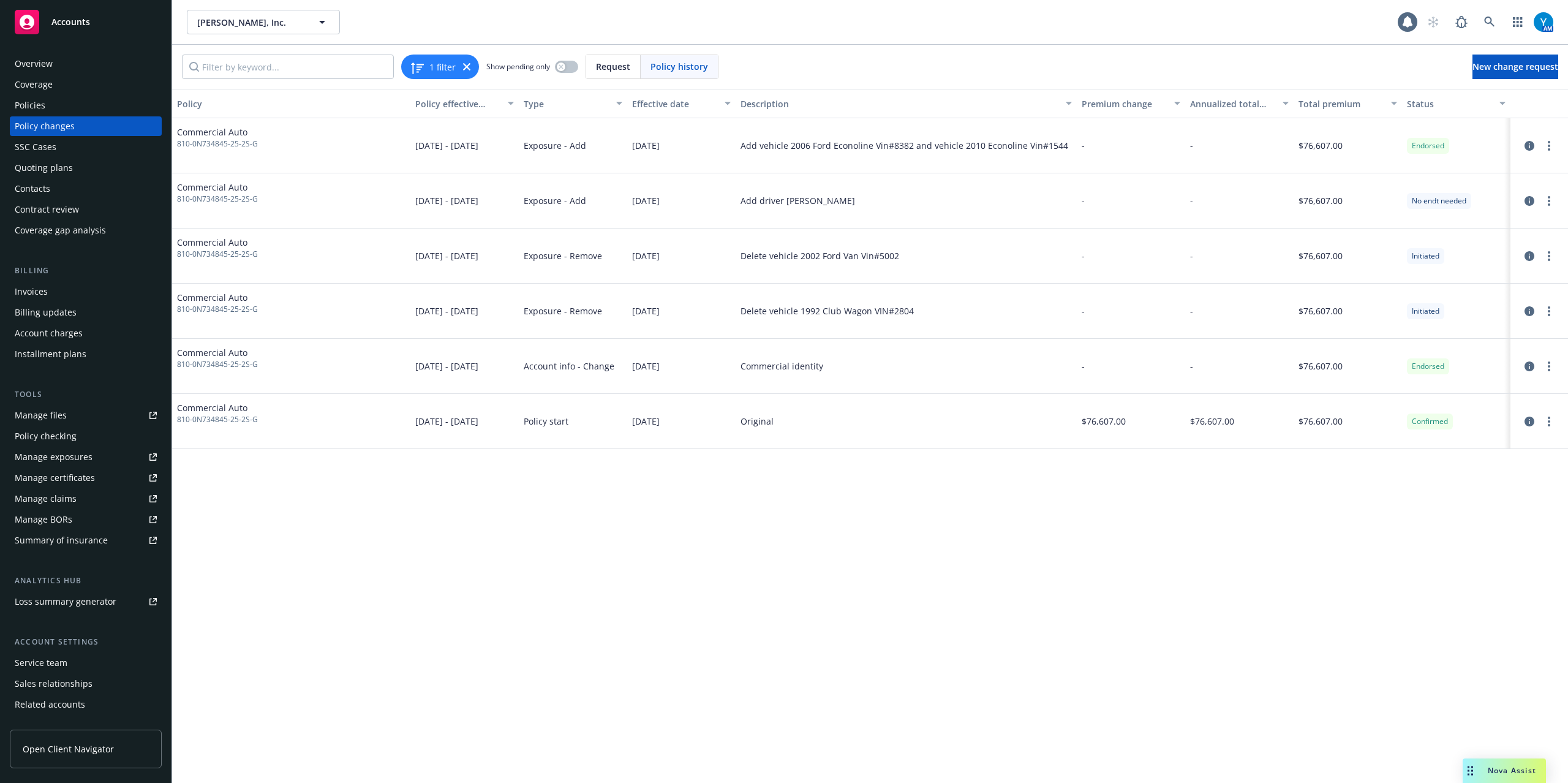
click at [58, 64] on div "Overview" at bounding box center [86, 64] width 142 height 20
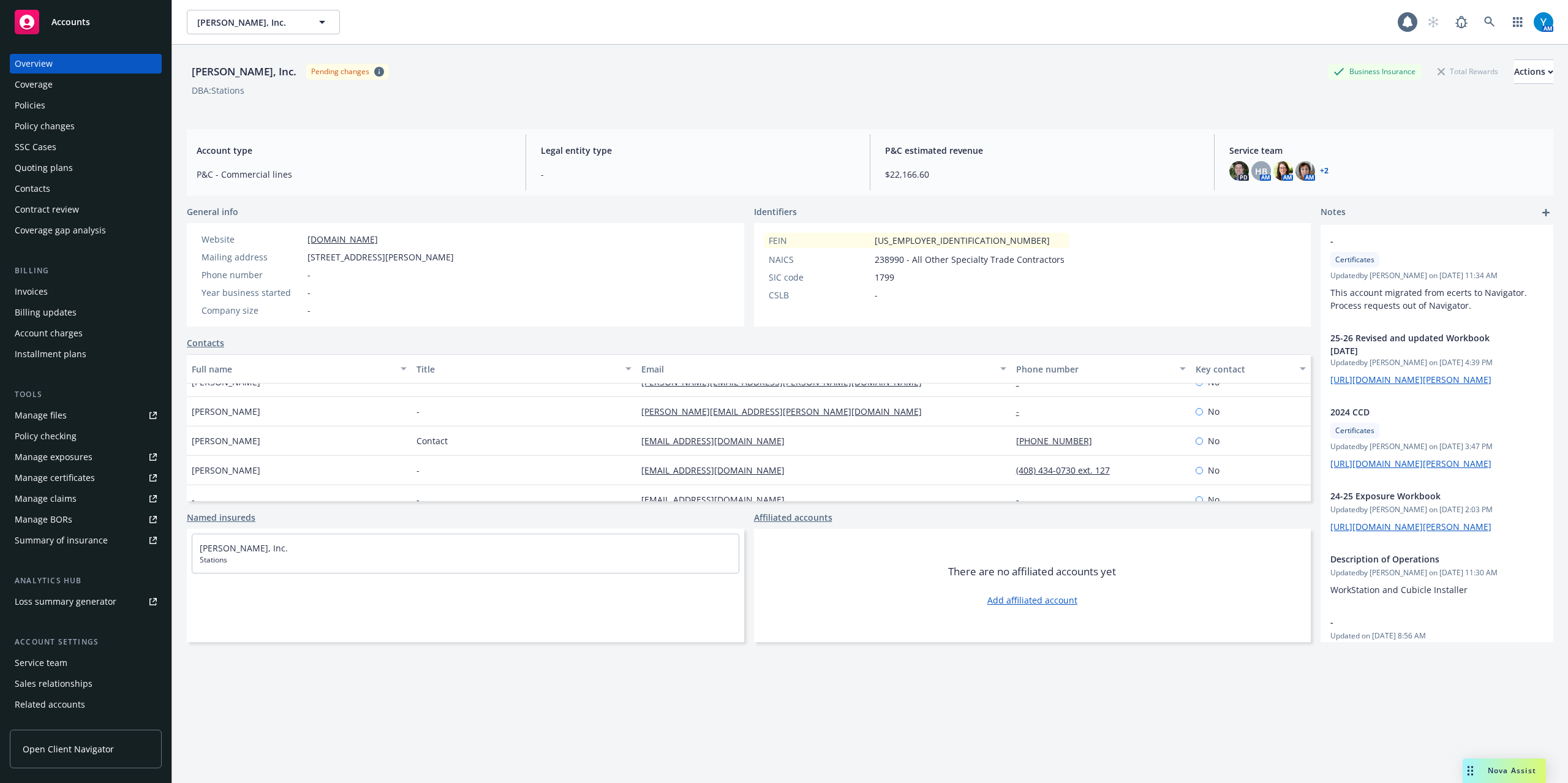
scroll to position [59, 0]
click at [57, 109] on div "Policies" at bounding box center [86, 106] width 142 height 20
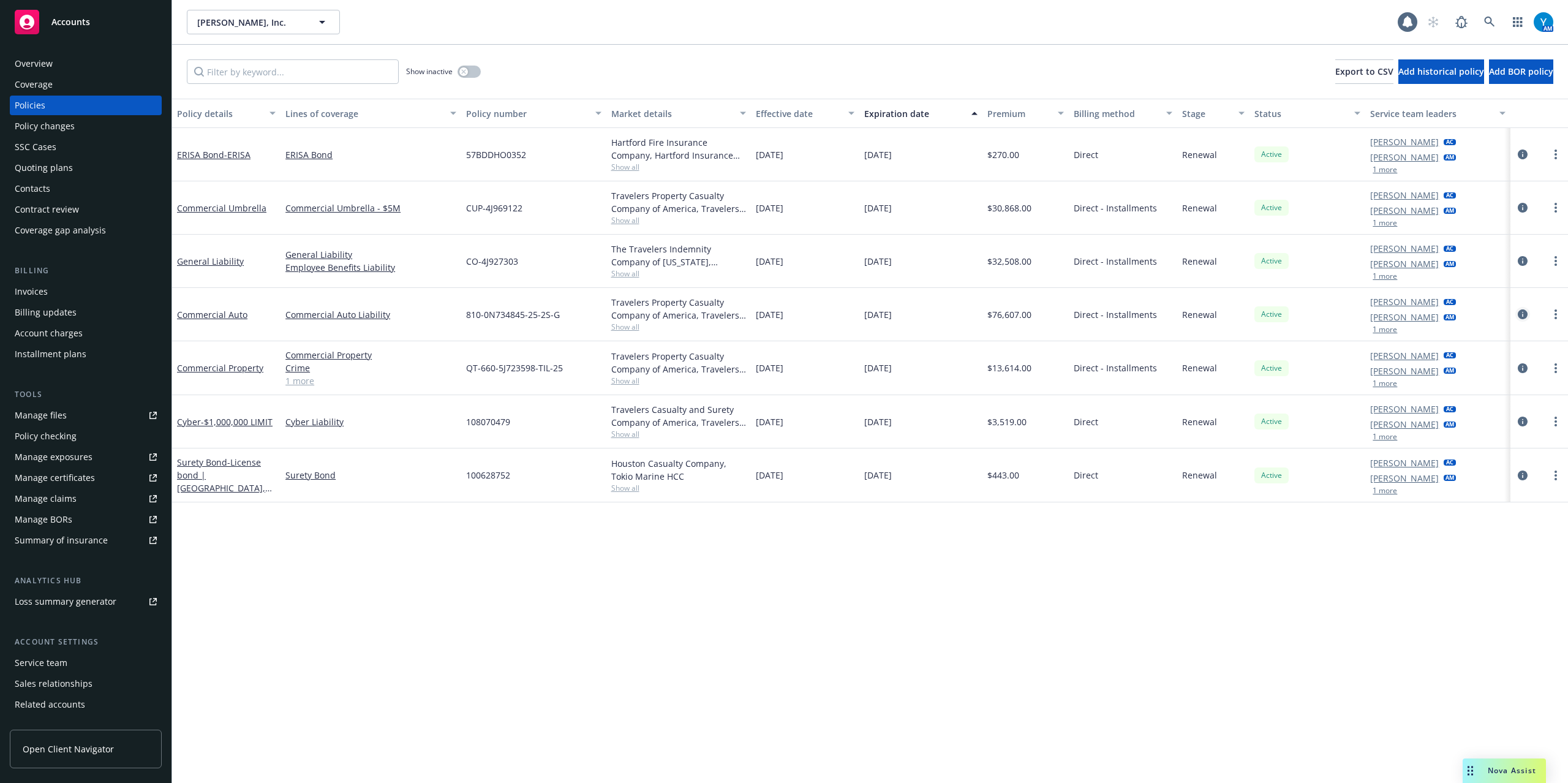
click at [1521, 314] on icon "circleInformation" at bounding box center [1523, 314] width 10 height 10
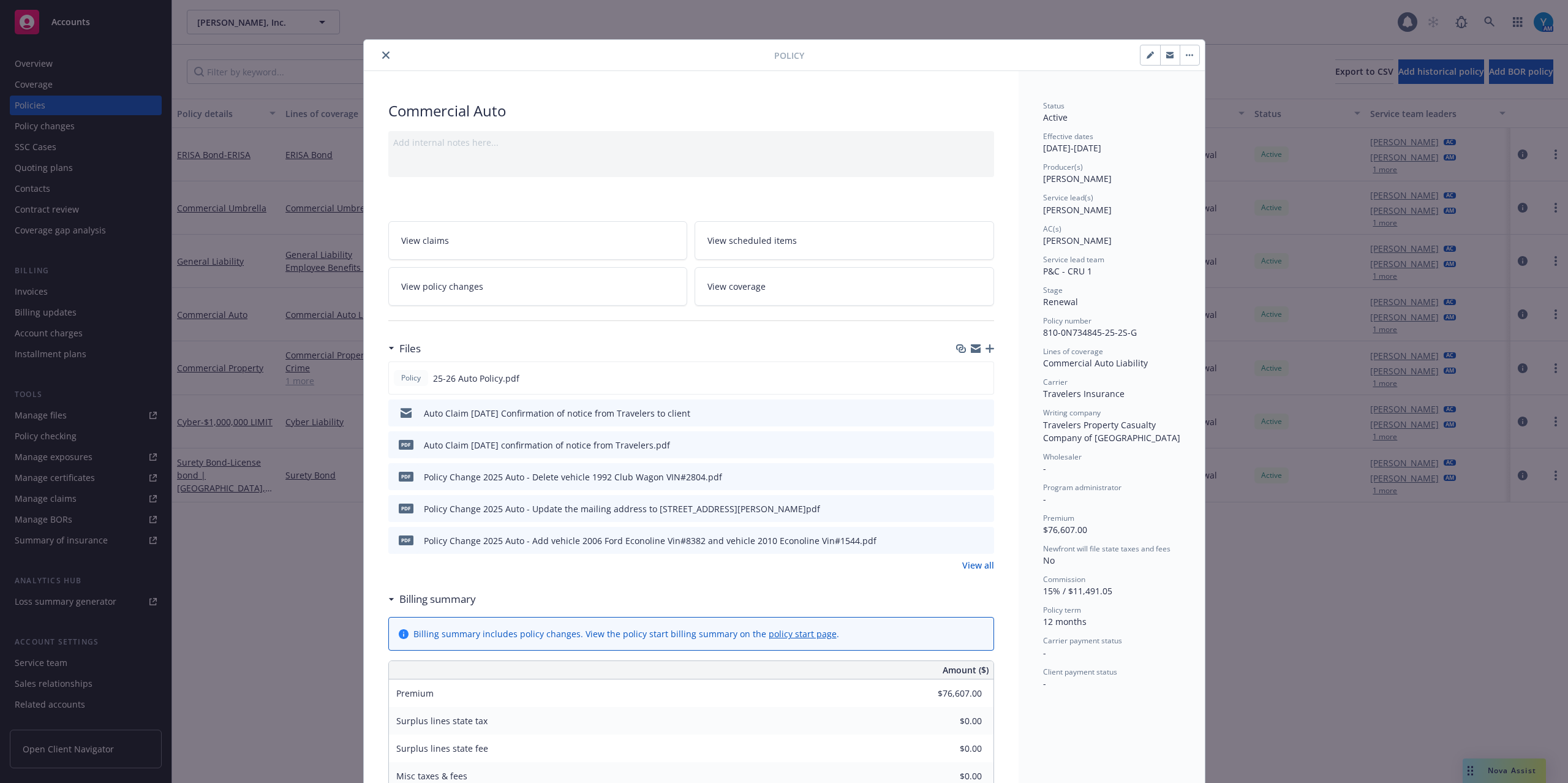
scroll to position [37, 0]
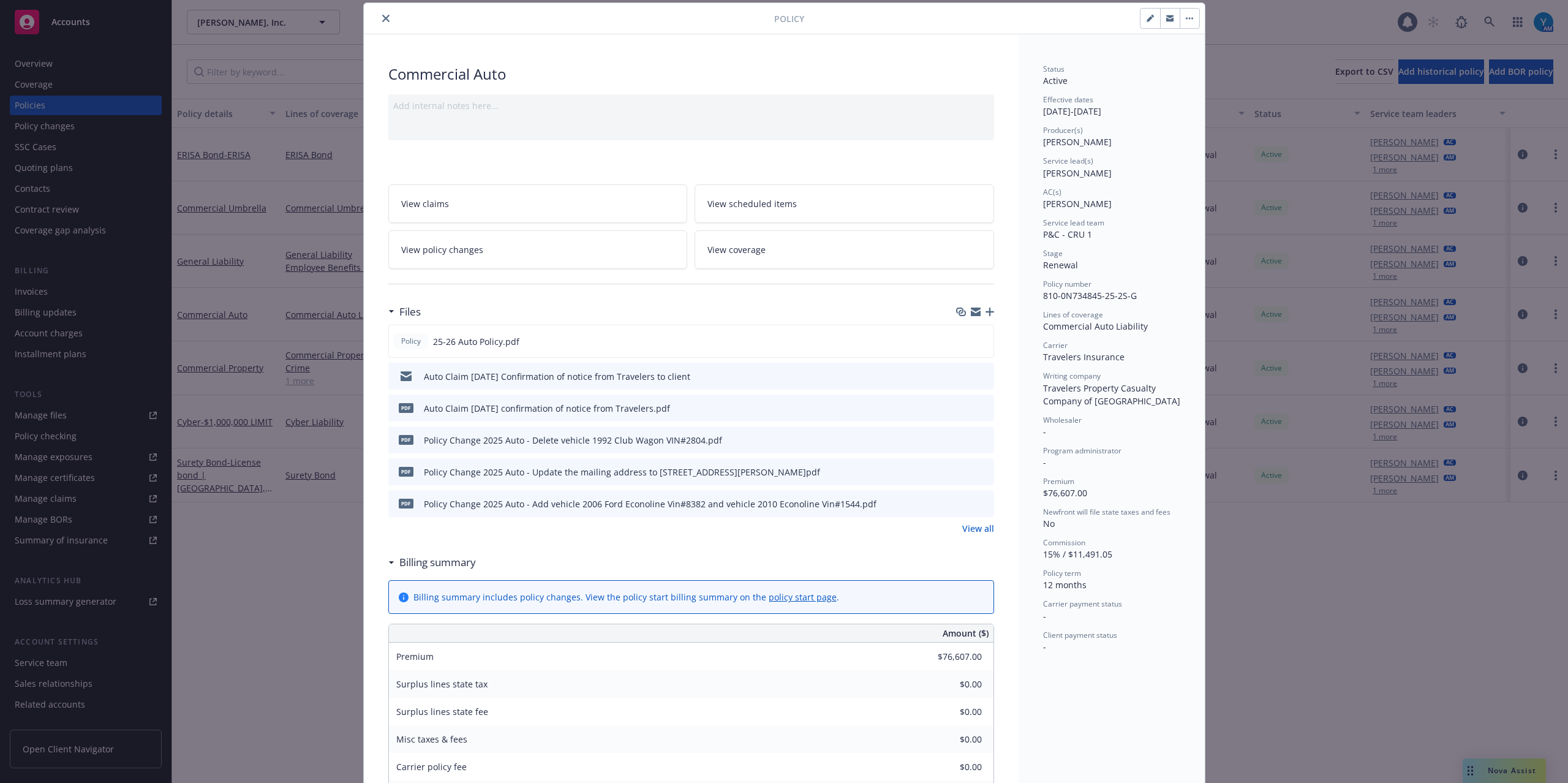
click at [986, 314] on icon "button" at bounding box center [990, 312] width 9 height 9
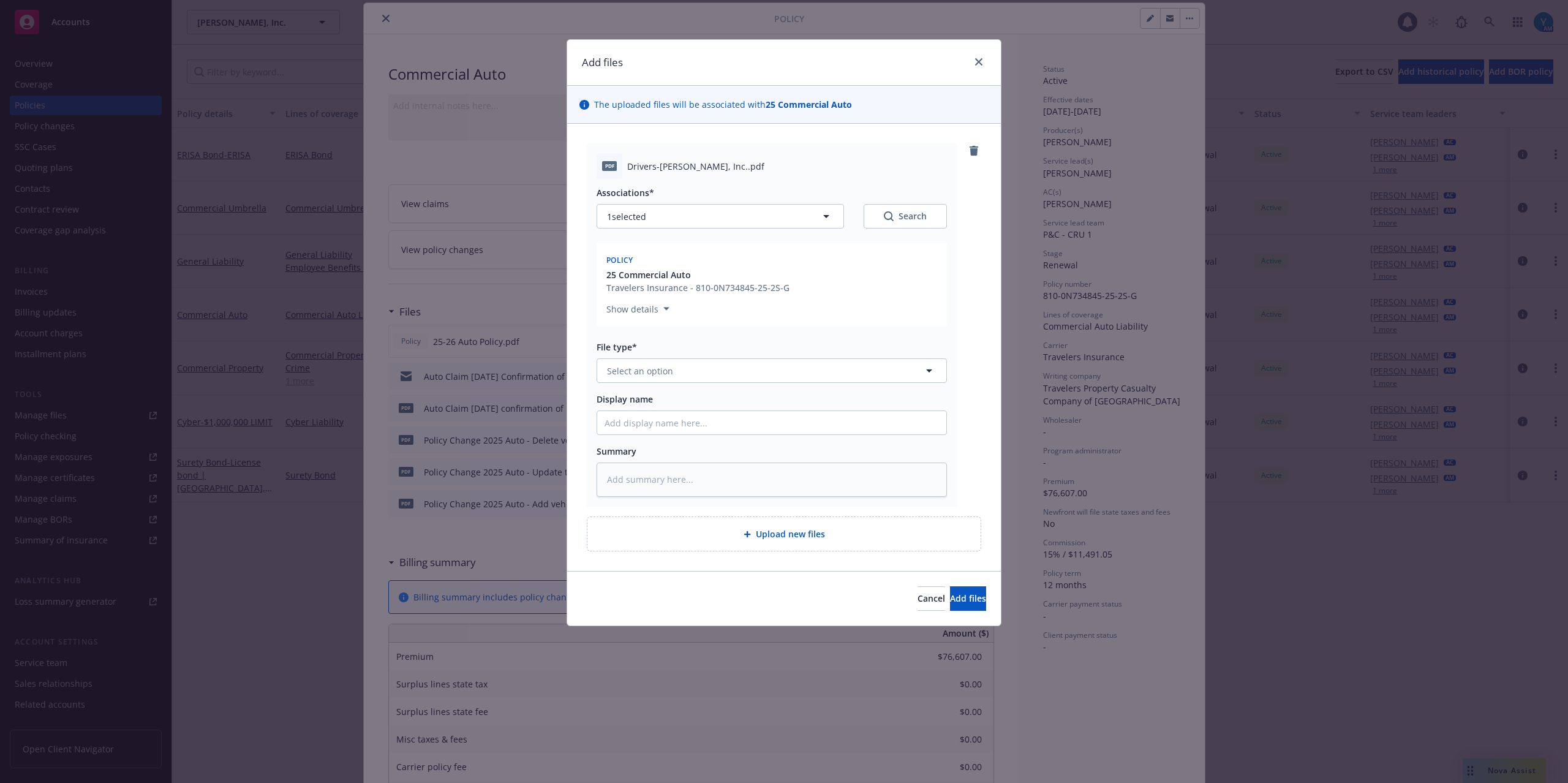
type textarea "x"
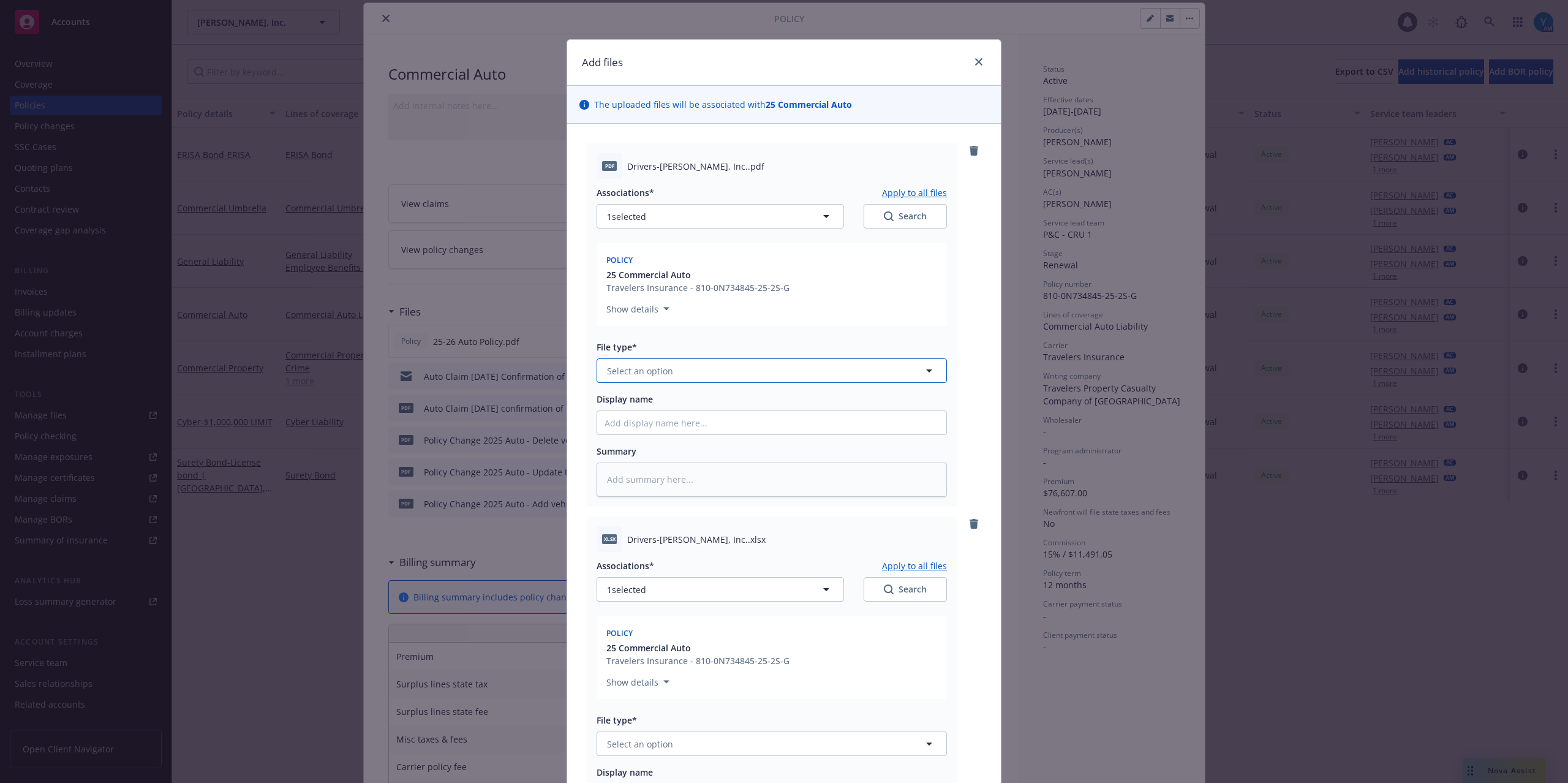
click at [665, 370] on span "Select an option" at bounding box center [640, 371] width 66 height 13
type input "d"
type input "sched"
click at [712, 398] on div "Schedule" at bounding box center [772, 405] width 334 height 18
type textarea "x"
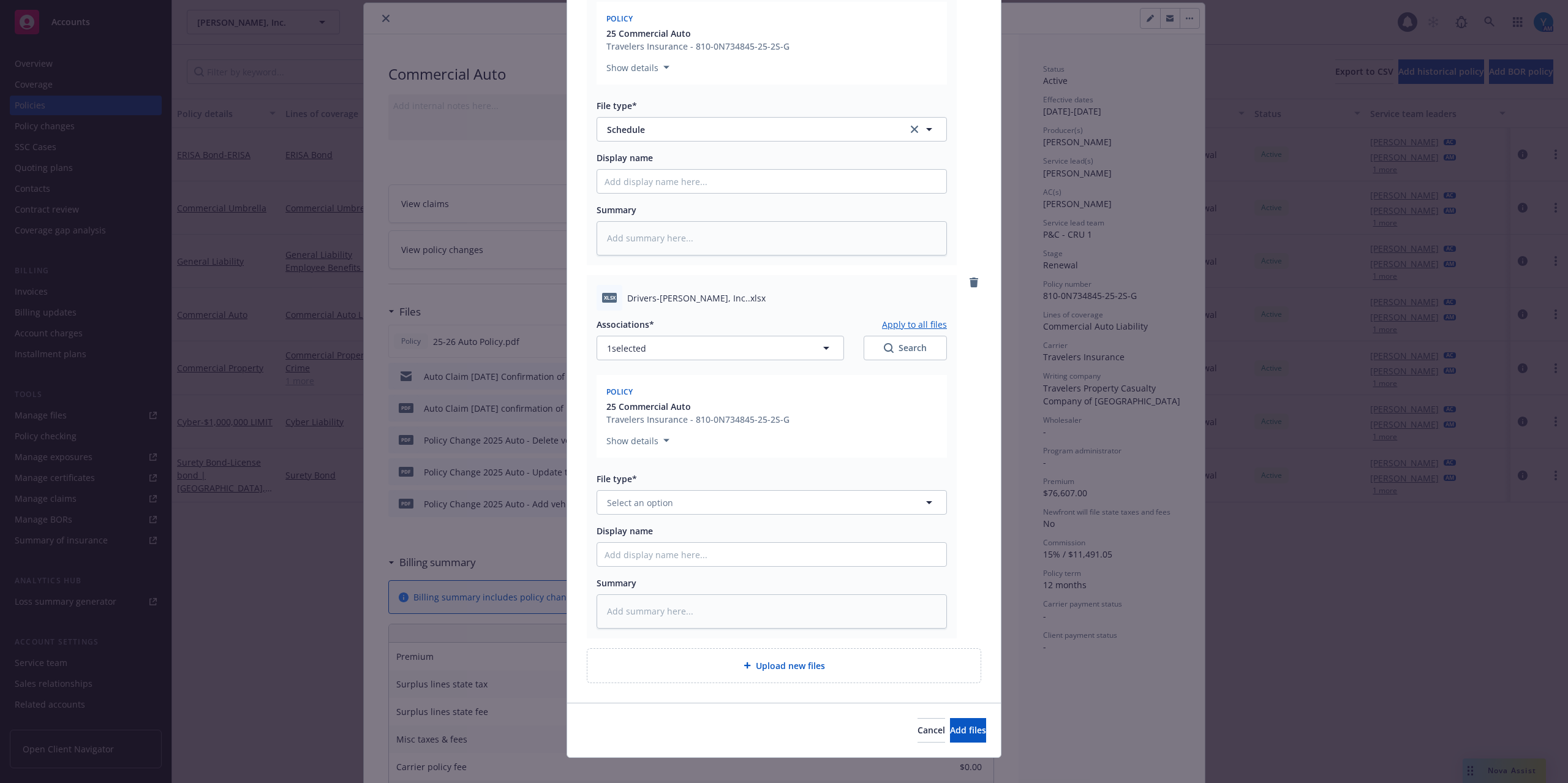
scroll to position [256, 0]
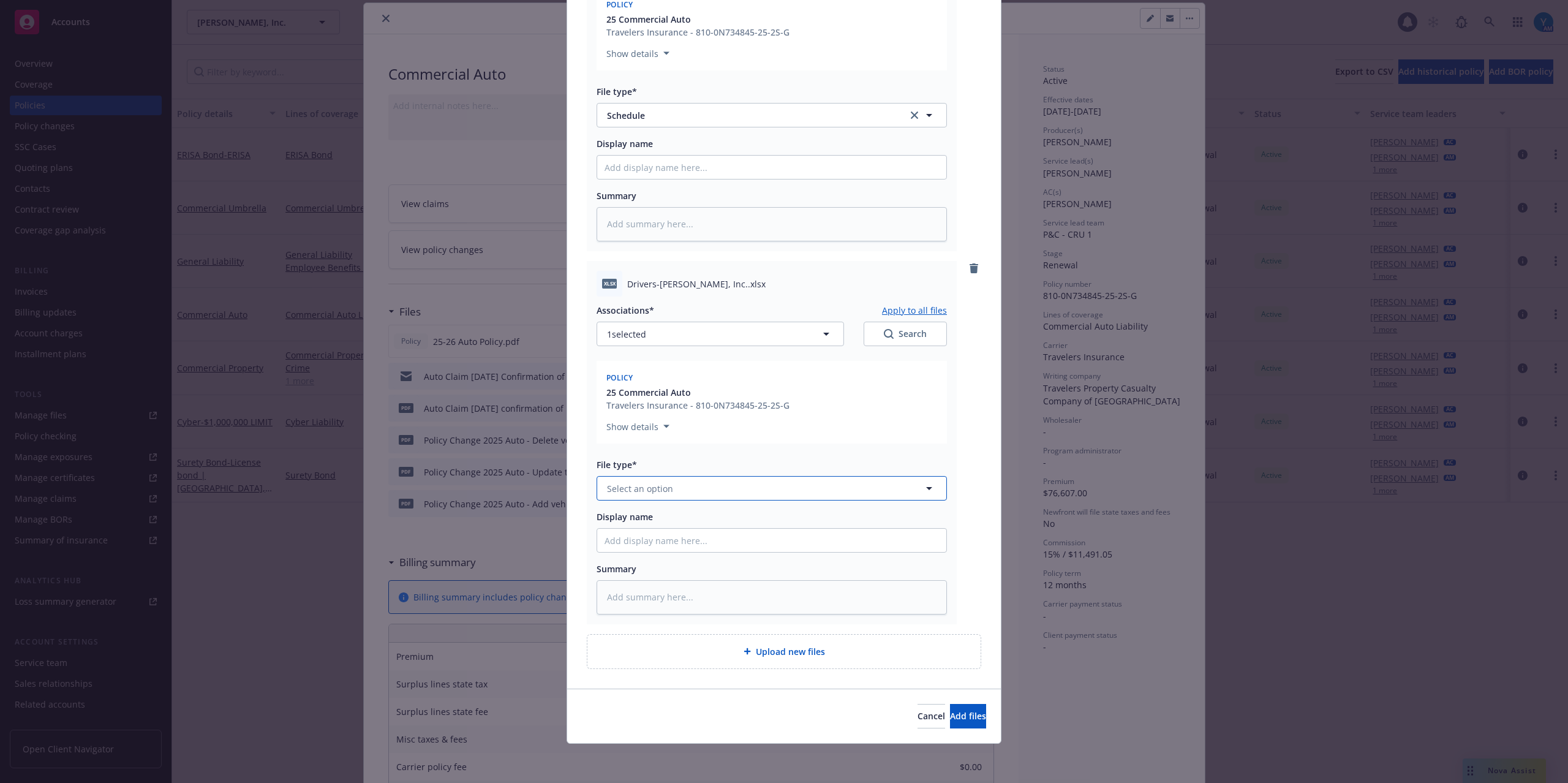
click at [665, 483] on span "Select an option" at bounding box center [640, 488] width 66 height 13
type input "sc"
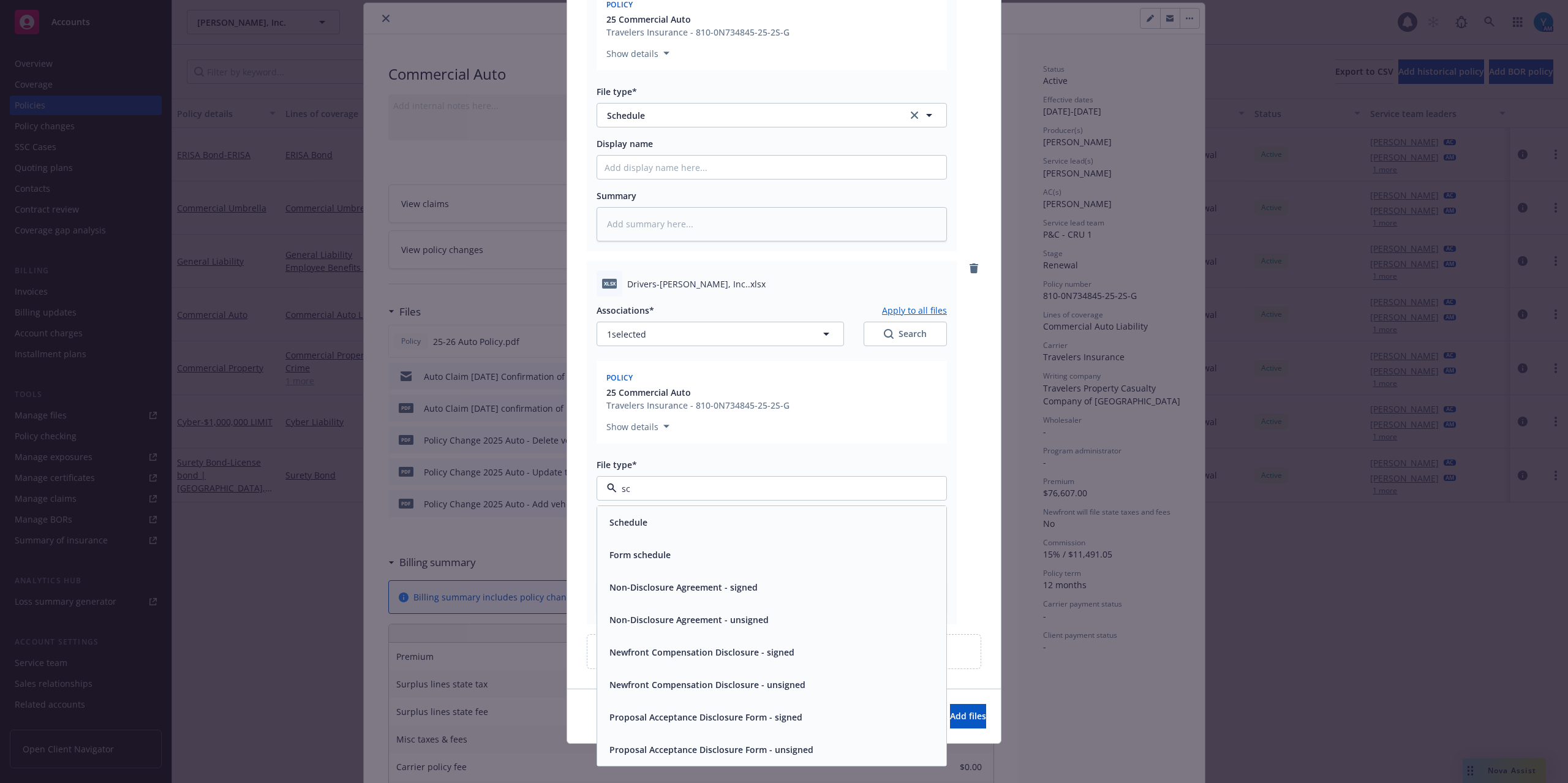
click at [670, 517] on div "Schedule" at bounding box center [772, 522] width 334 height 18
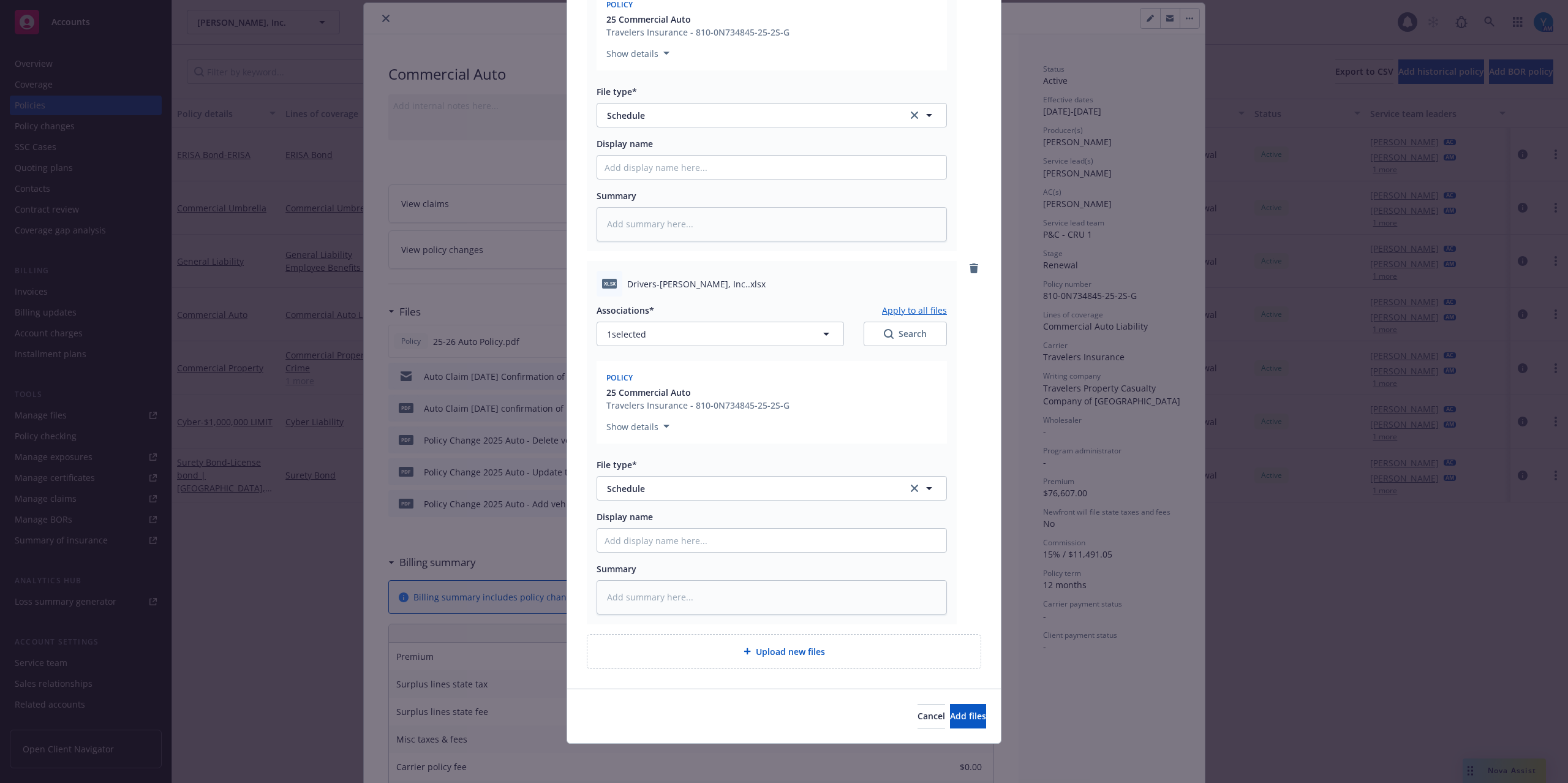
type textarea "x"
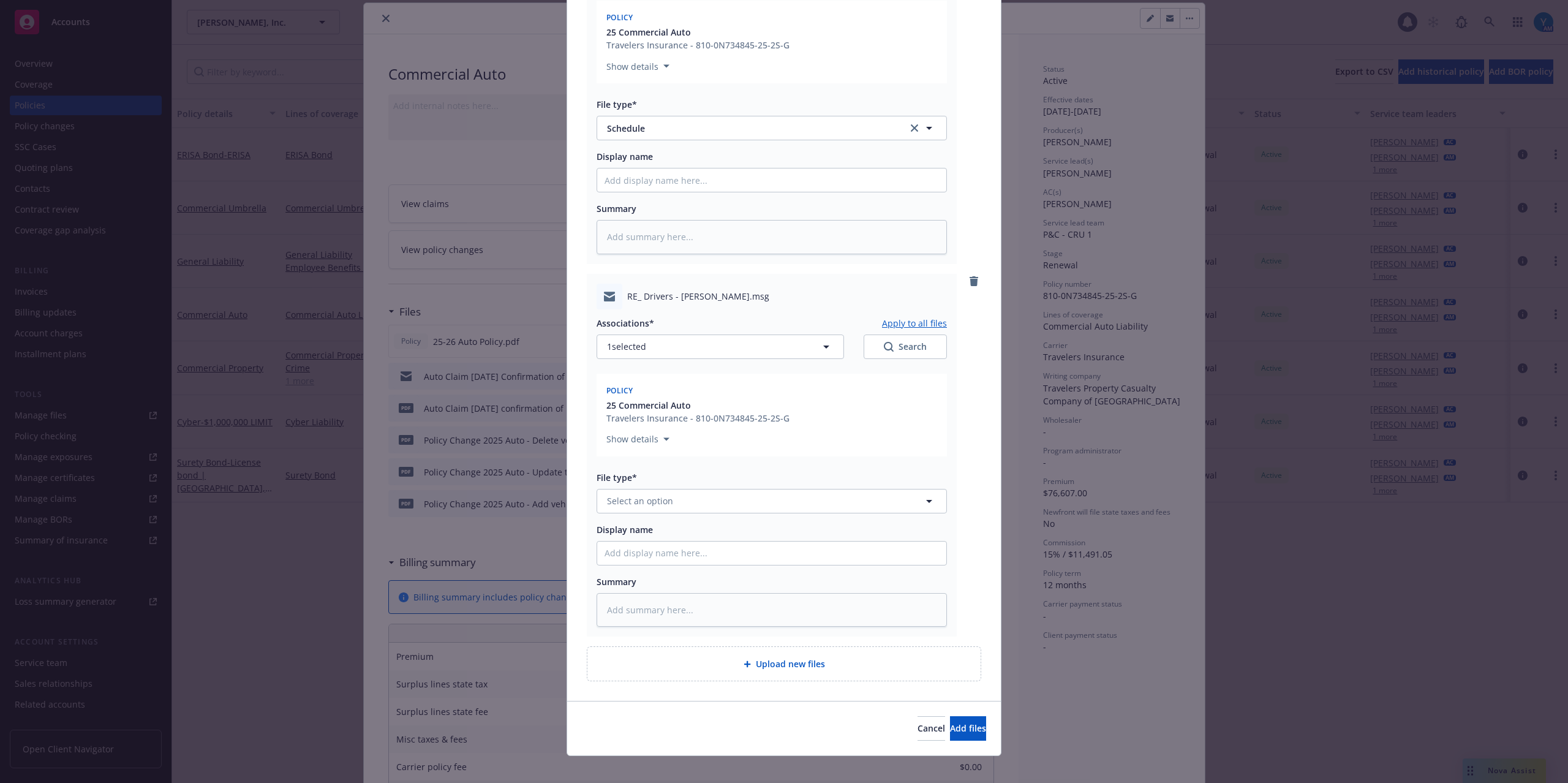
scroll to position [629, 0]
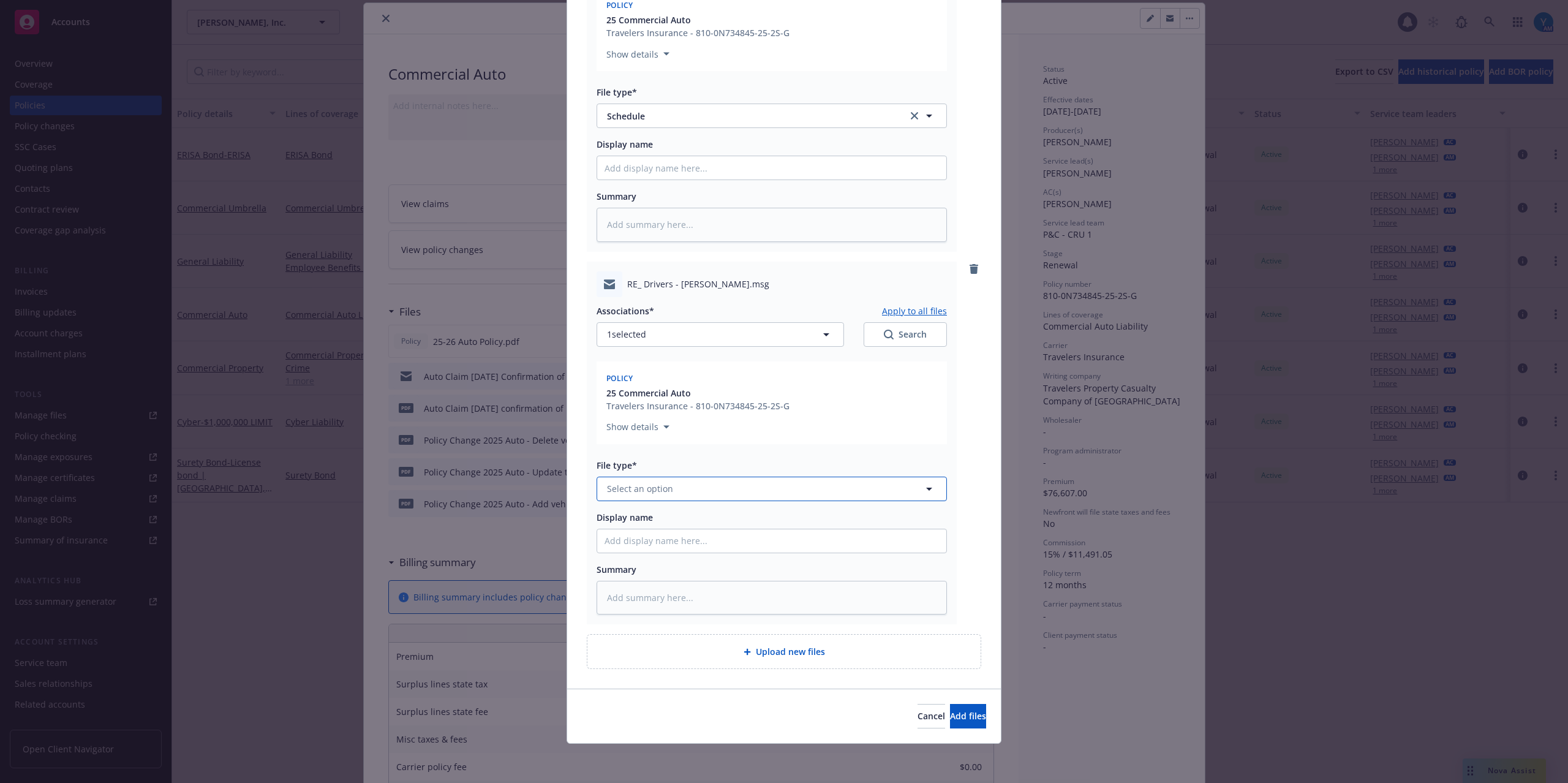
click at [665, 489] on button "Select an option" at bounding box center [772, 488] width 350 height 24
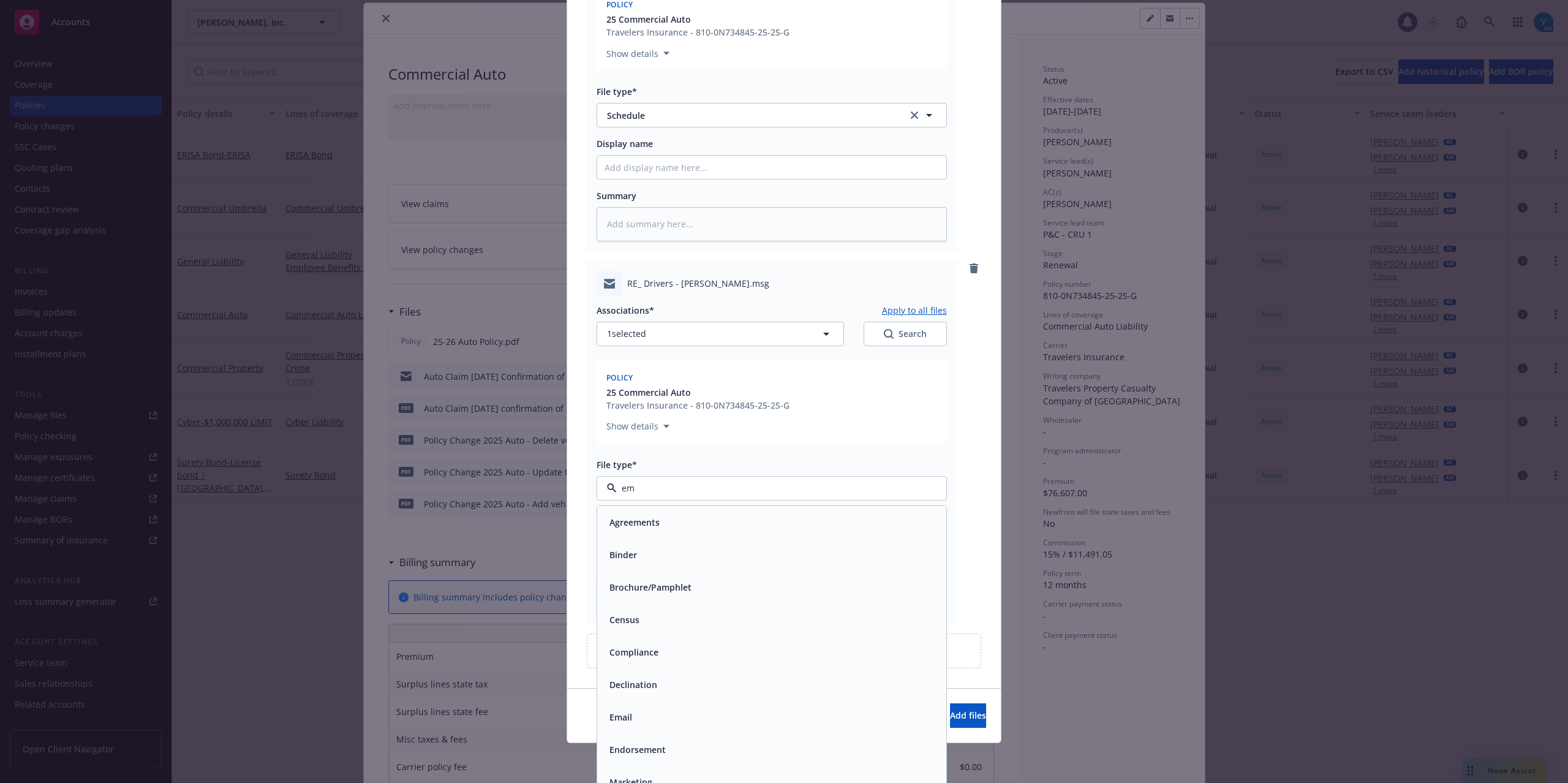
type input "ema"
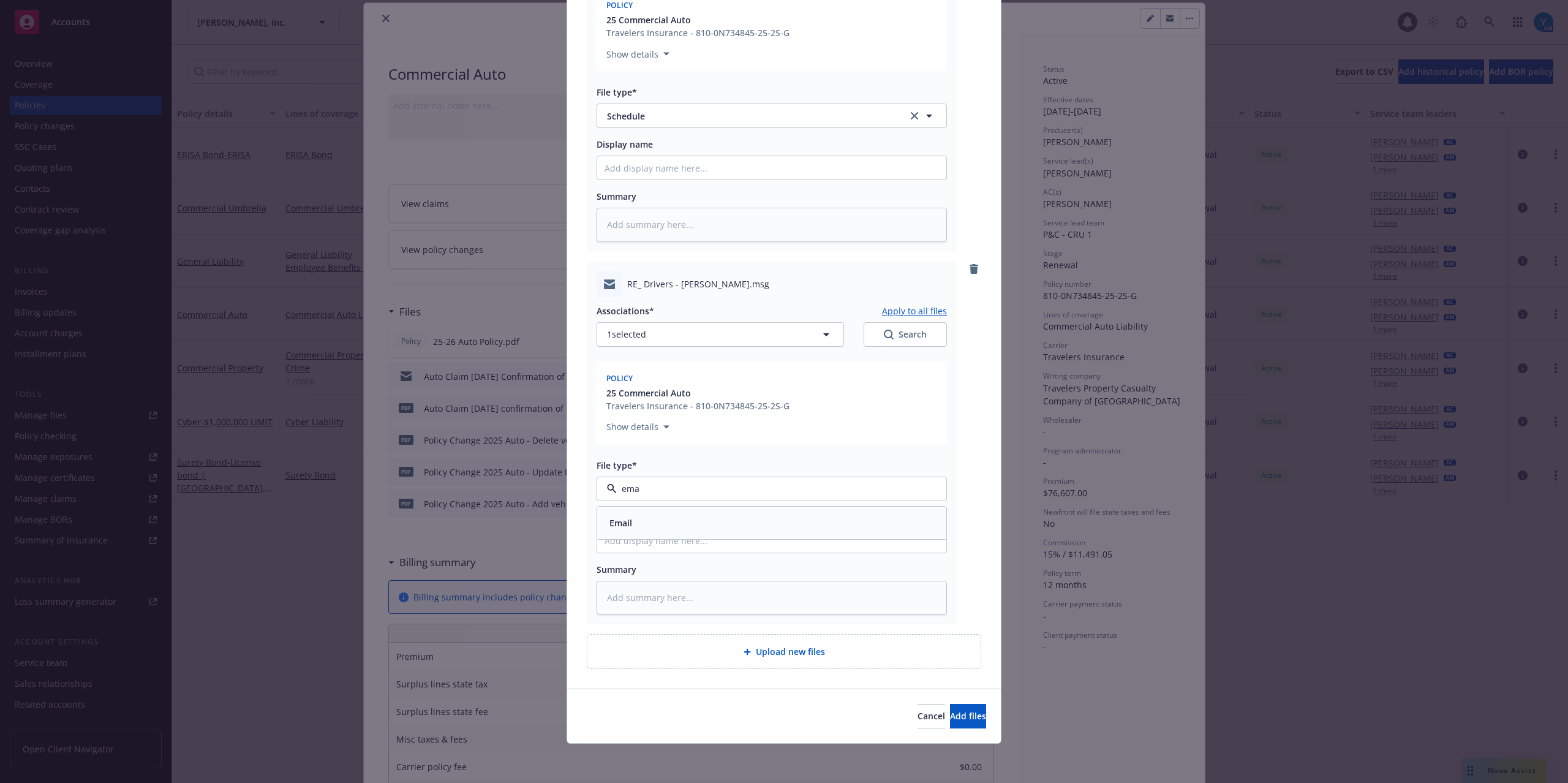
click at [690, 521] on div "Email" at bounding box center [772, 523] width 334 height 18
click at [683, 546] on input "Display name" at bounding box center [772, 541] width 349 height 23
type textarea "x"
type input "T"
type textarea "x"
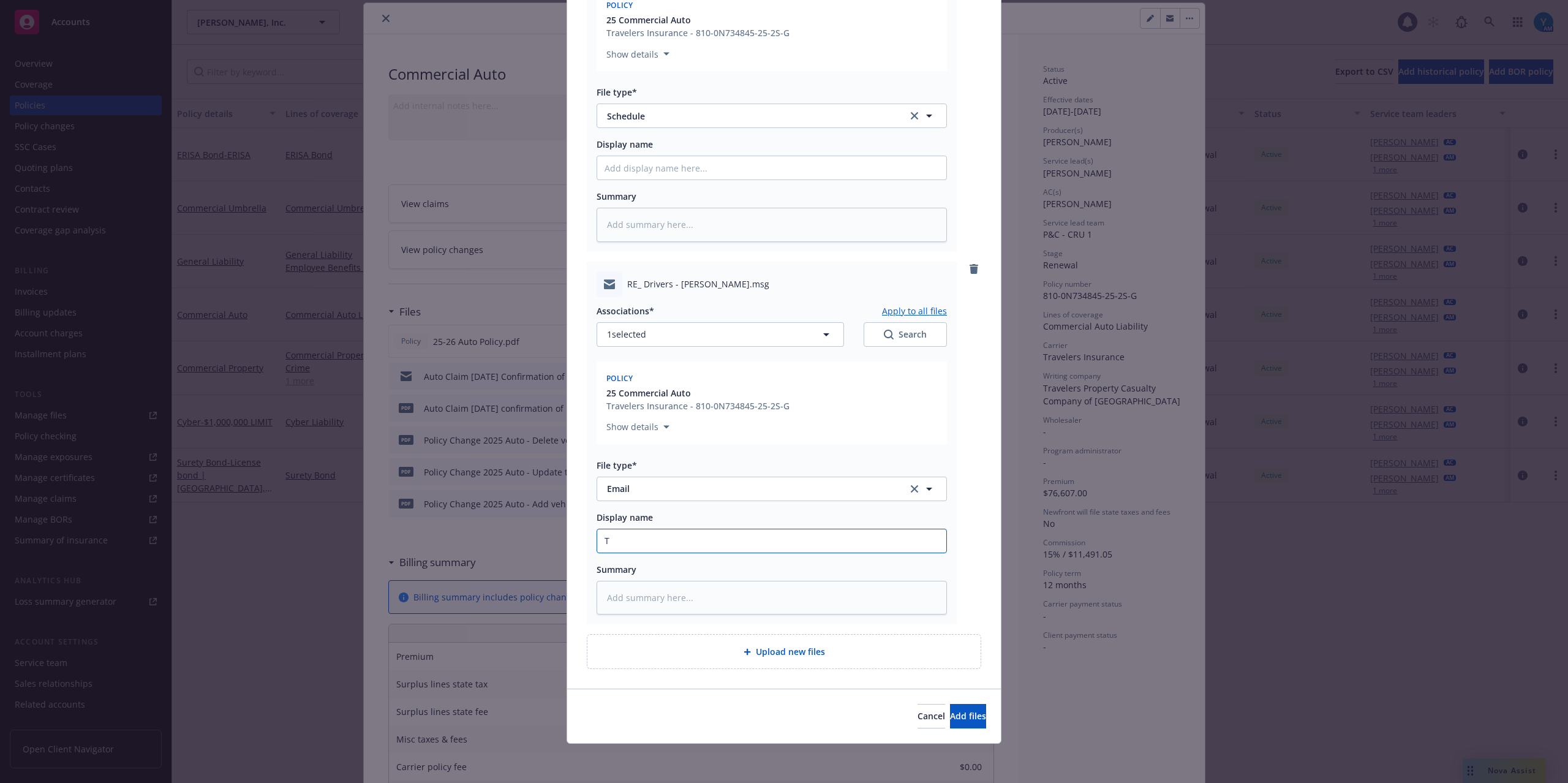
type input "To"
type textarea "x"
type input "To"
type textarea "x"
type input "To C"
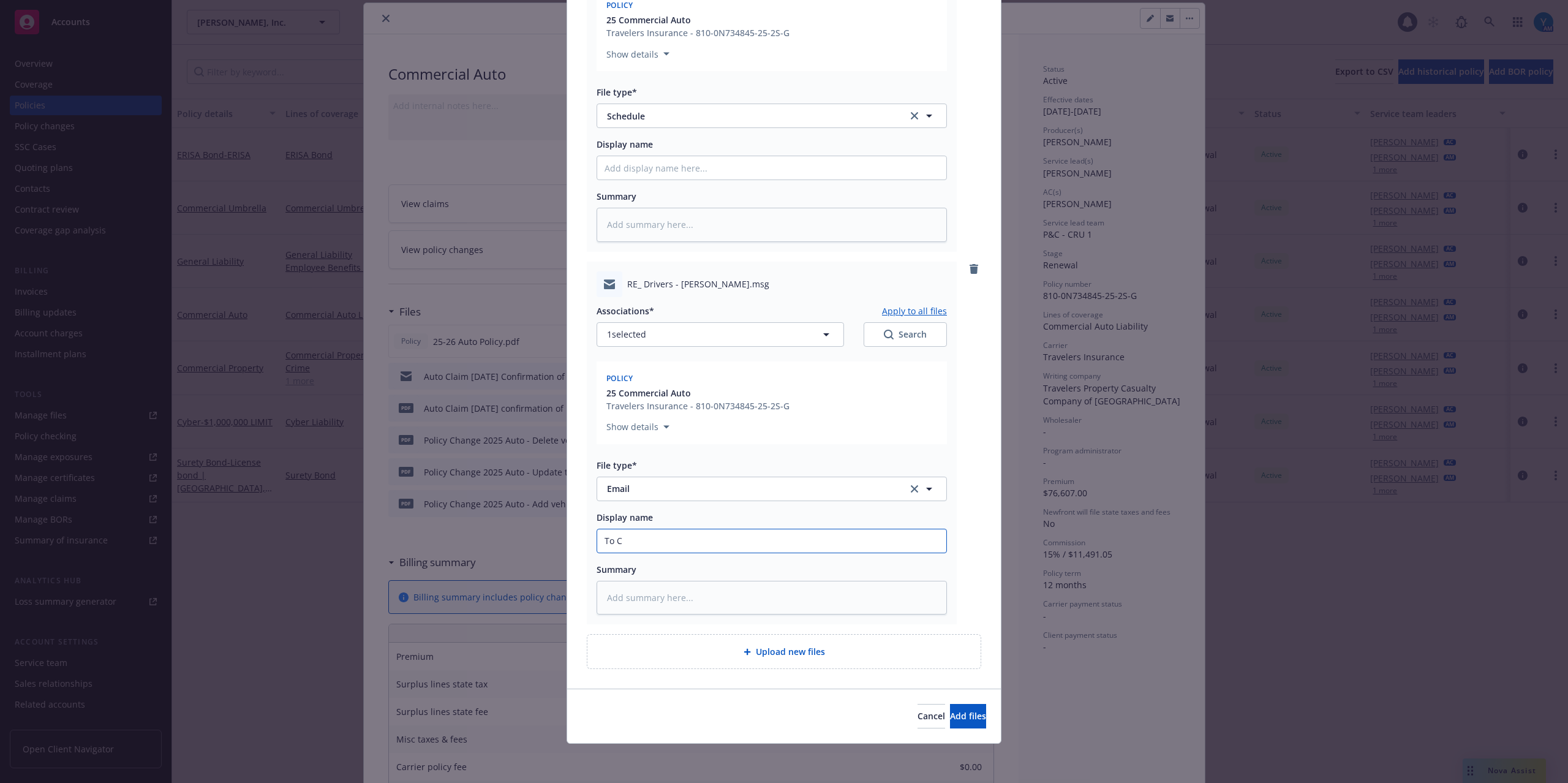
type textarea "x"
type input "To Cl"
type textarea "x"
type input "To Cli"
type textarea "x"
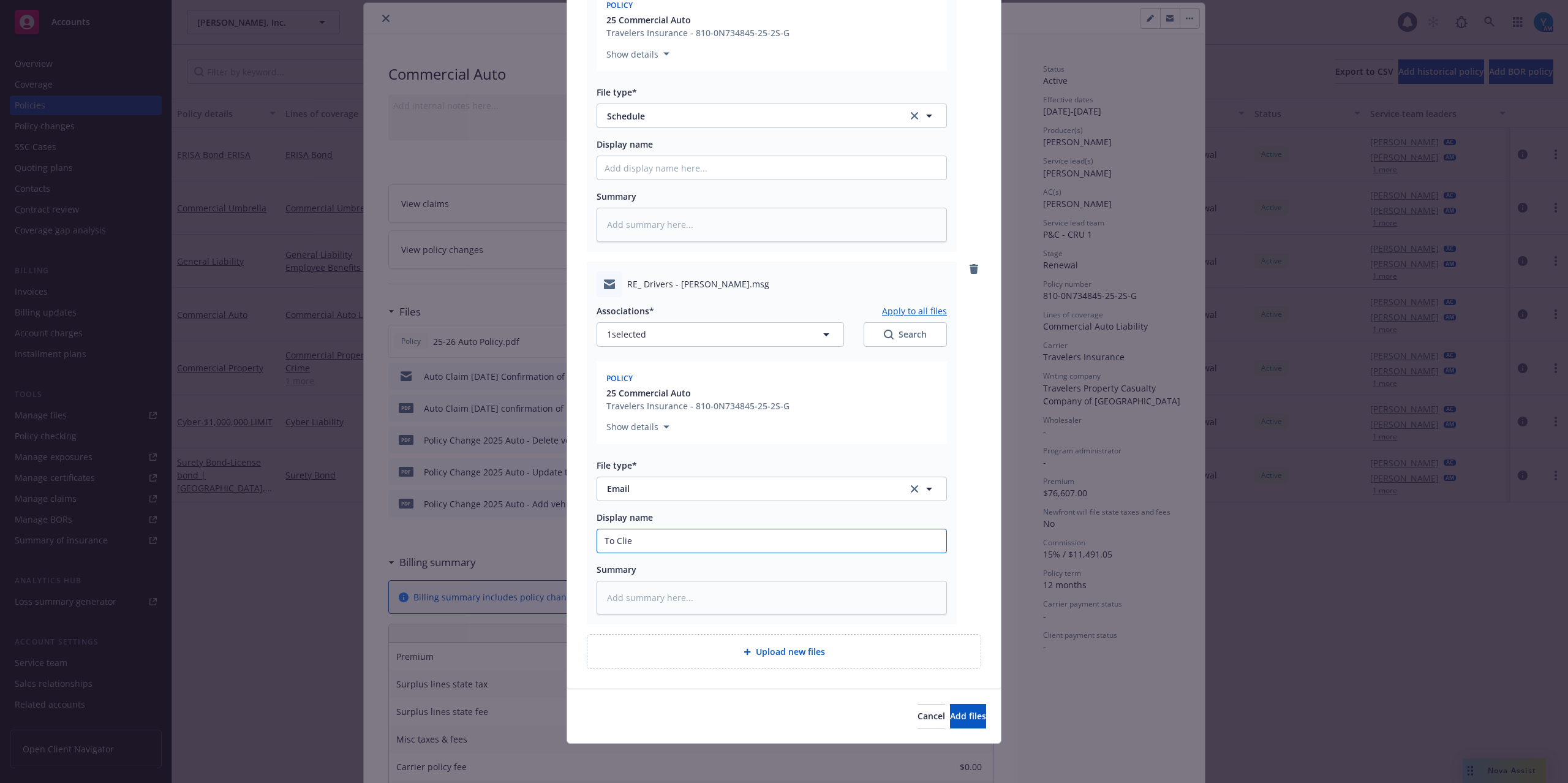
type input "To Clien"
type textarea "x"
type input "To Client"
type textarea "x"
type input "To Client:"
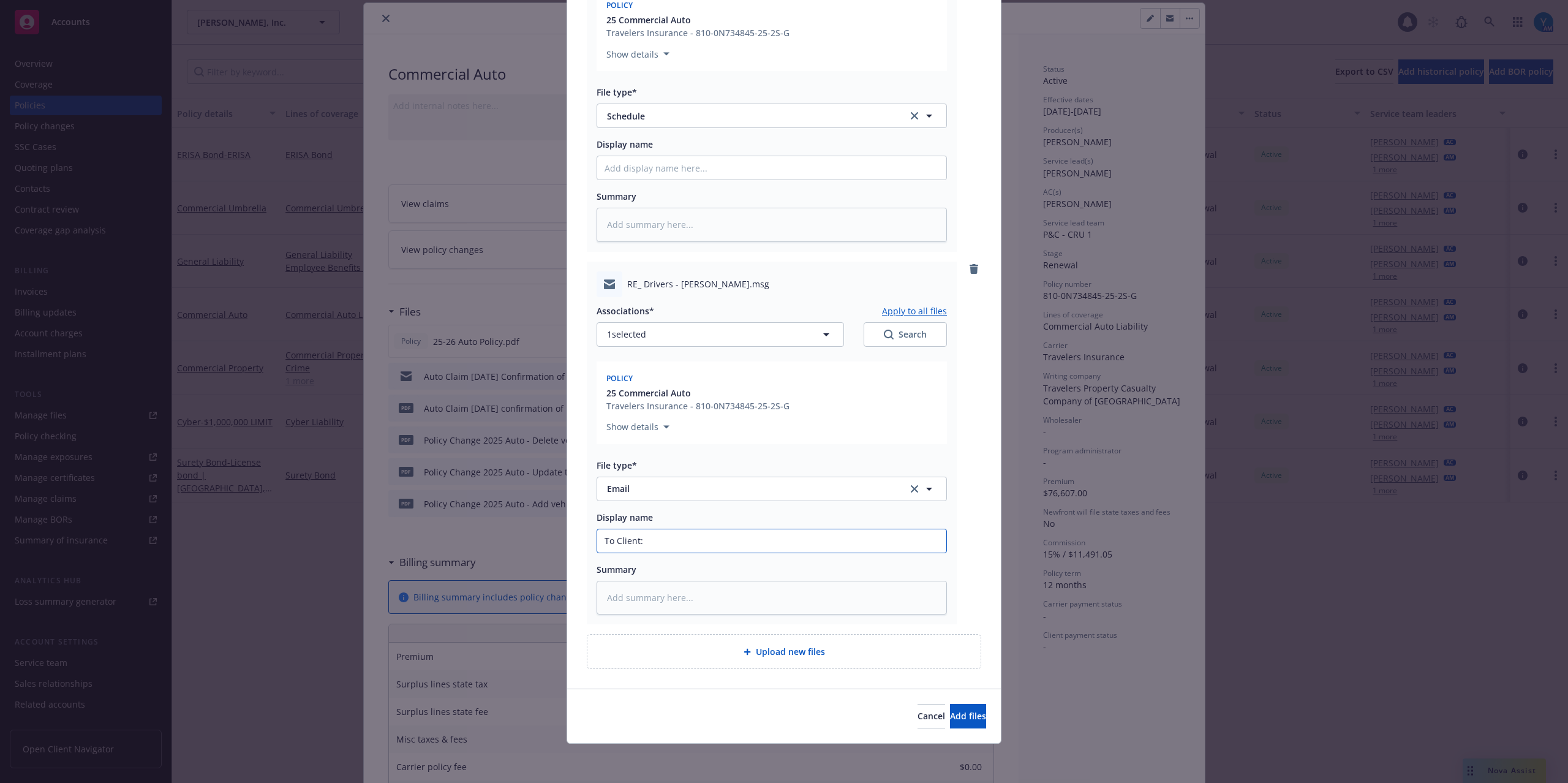
type textarea "x"
type input "To Client:"
type textarea "x"
type input "To Client: D"
type textarea "x"
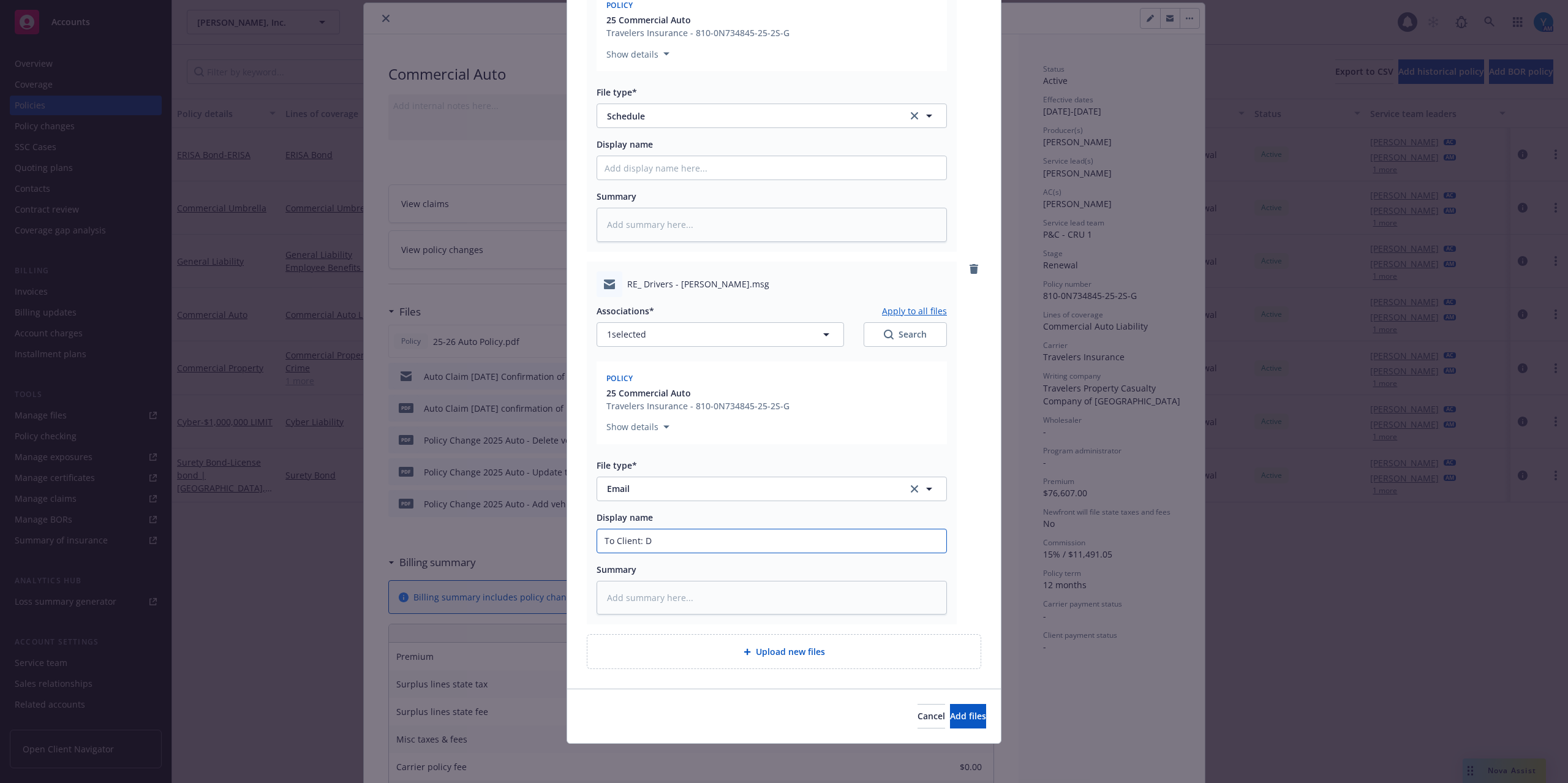
type input "To Client: Dr"
type textarea "x"
type input "To Client: Dri"
type textarea "x"
type input "To Client: Drive"
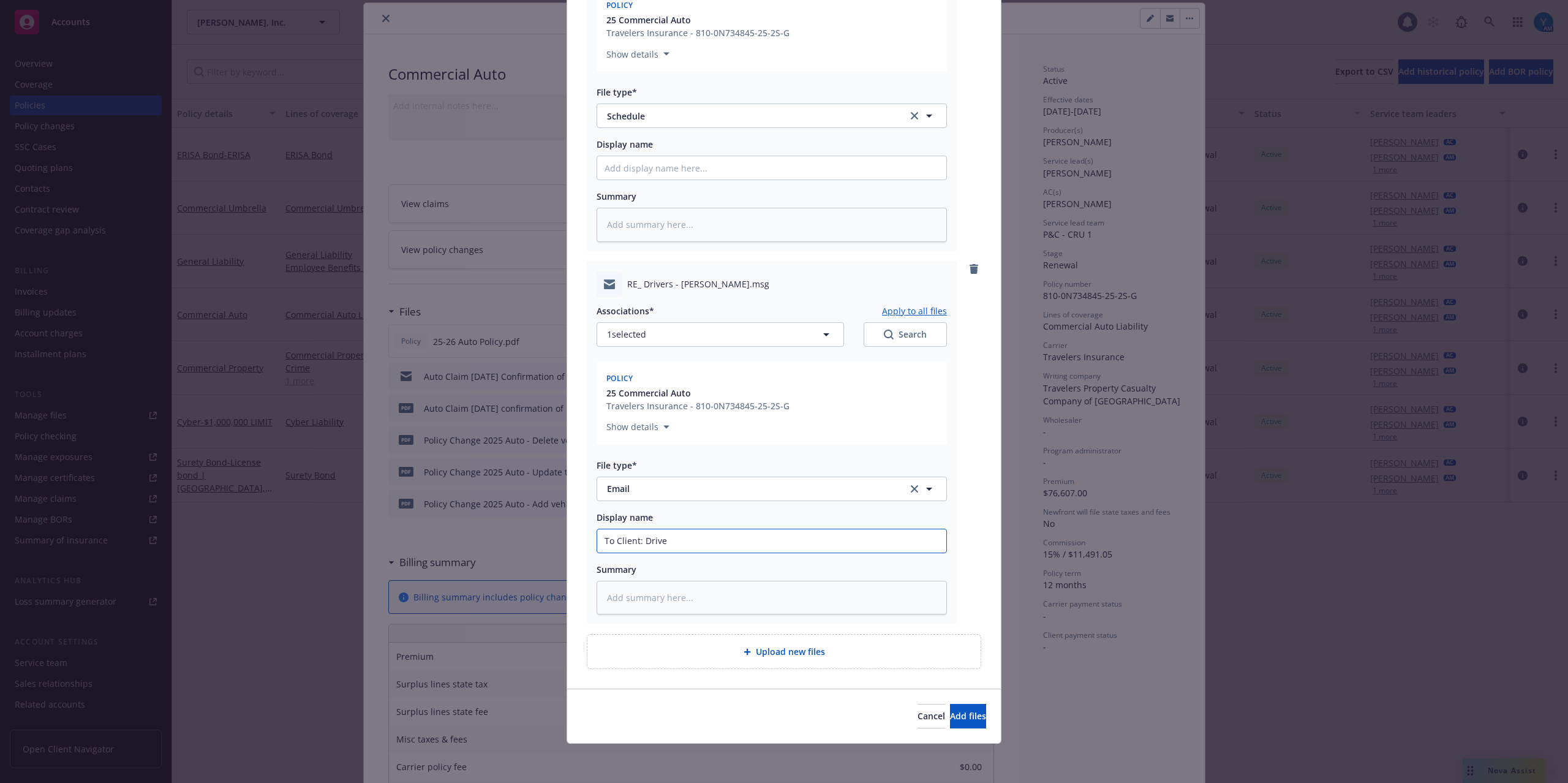
type textarea "x"
type input "To Client: Driver"
type textarea "x"
type input "To Client: Driver"
type textarea "x"
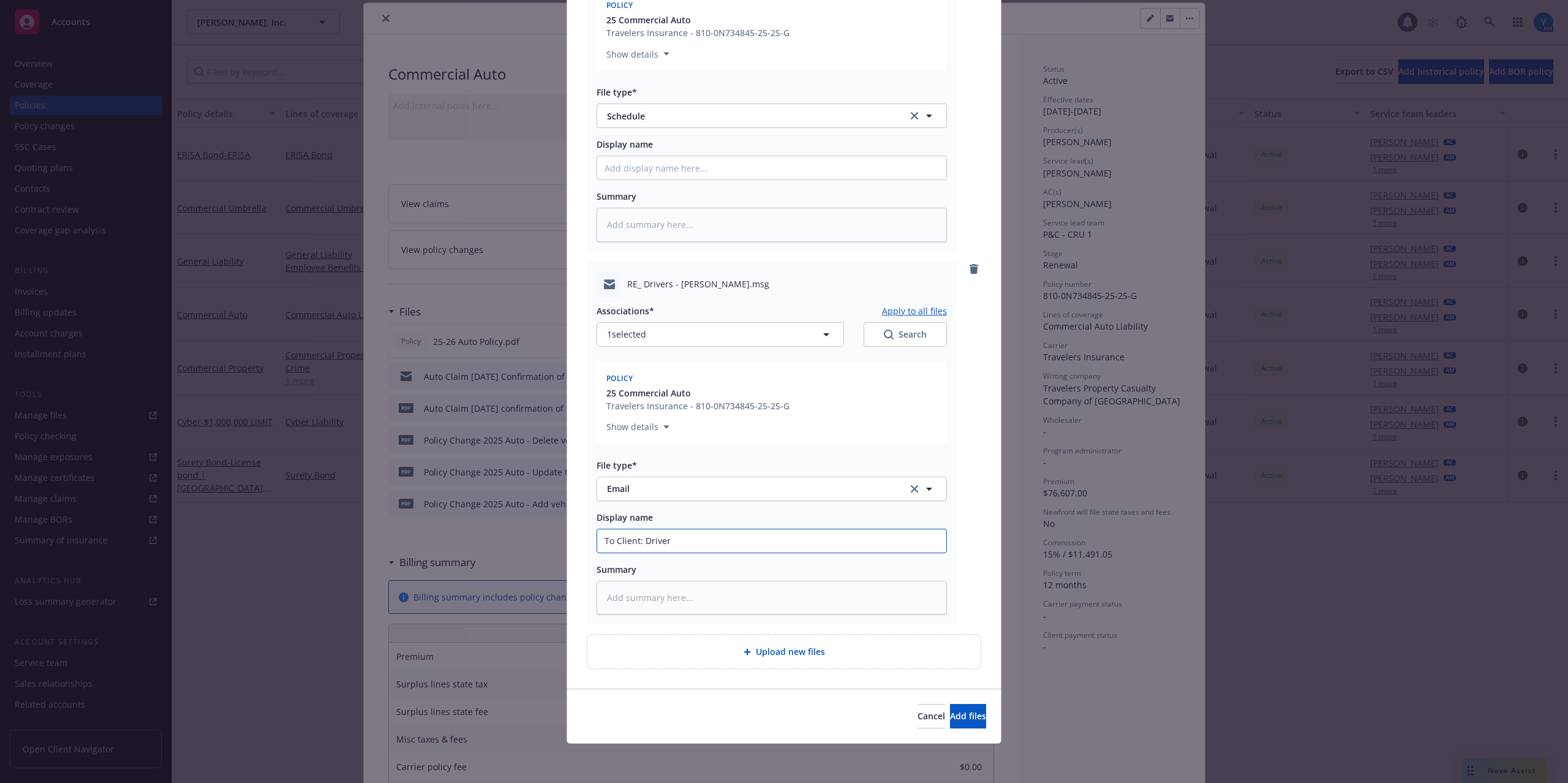
type input "To Client: Driver s"
type textarea "x"
type input "To Client: Driver sch"
type textarea "x"
type input "To Client: Driver sche"
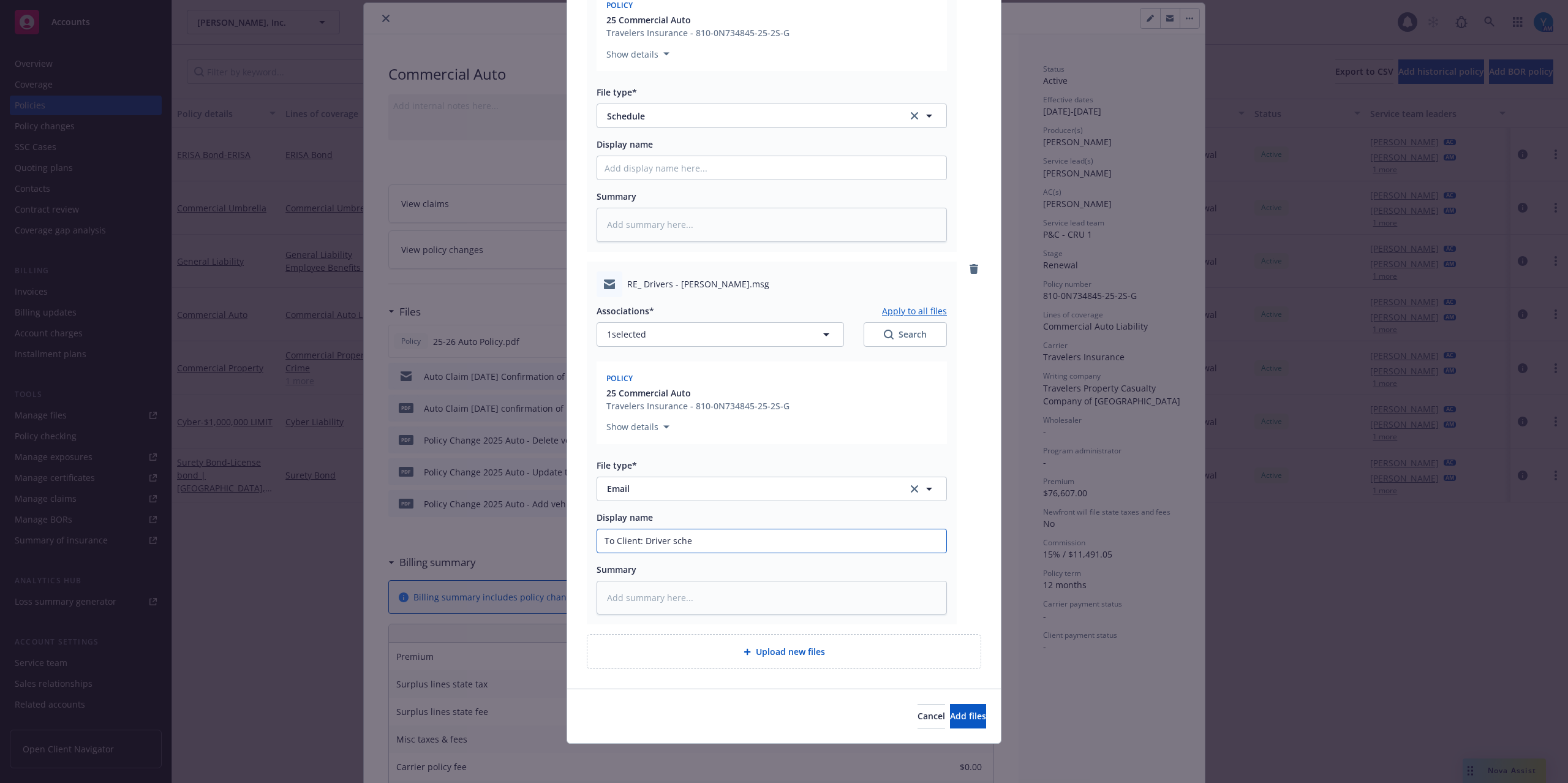
type textarea "x"
type input "To Client: Driver sched"
type textarea "x"
type input "To Client: Driver schedu"
type textarea "x"
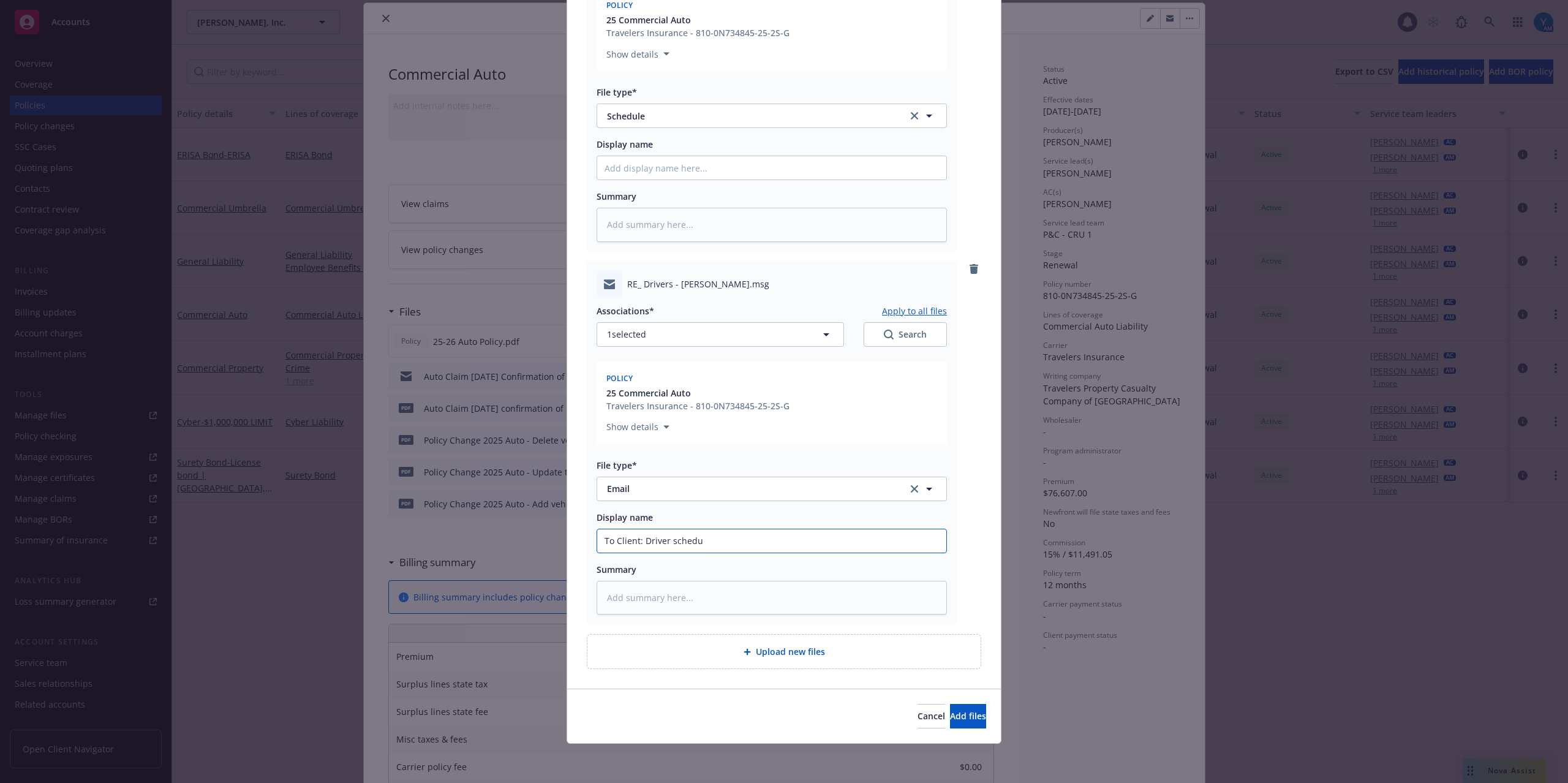
type input "To Client: Driver schedul"
type textarea "x"
type input "To Client: Driver schedule"
type textarea "x"
type input "To Client: Driver schedule;"
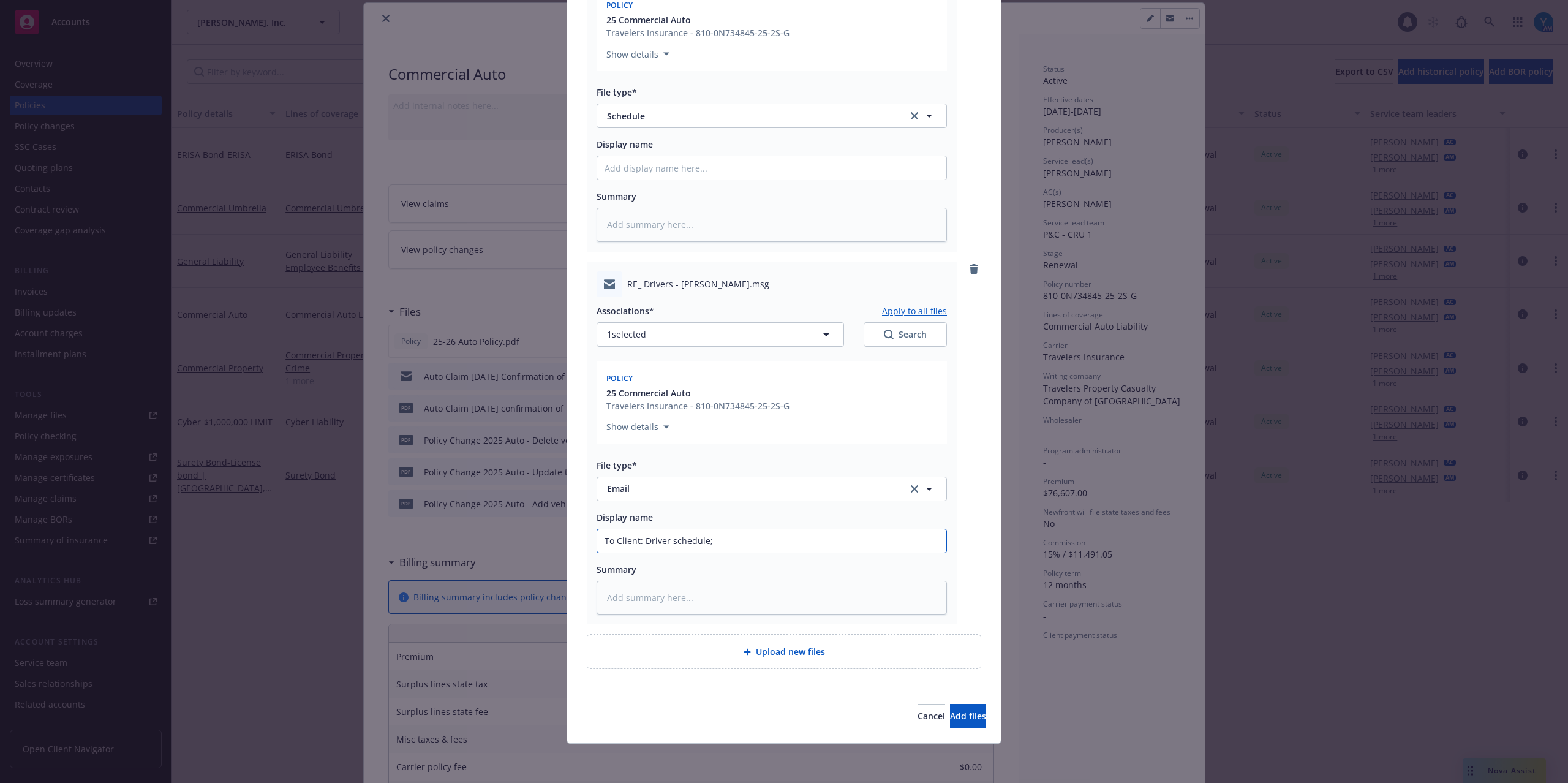
type textarea "x"
type input "To Client: Driver schedule;"
type textarea "x"
type input "To Client: Driver schedule; 0"
type textarea "x"
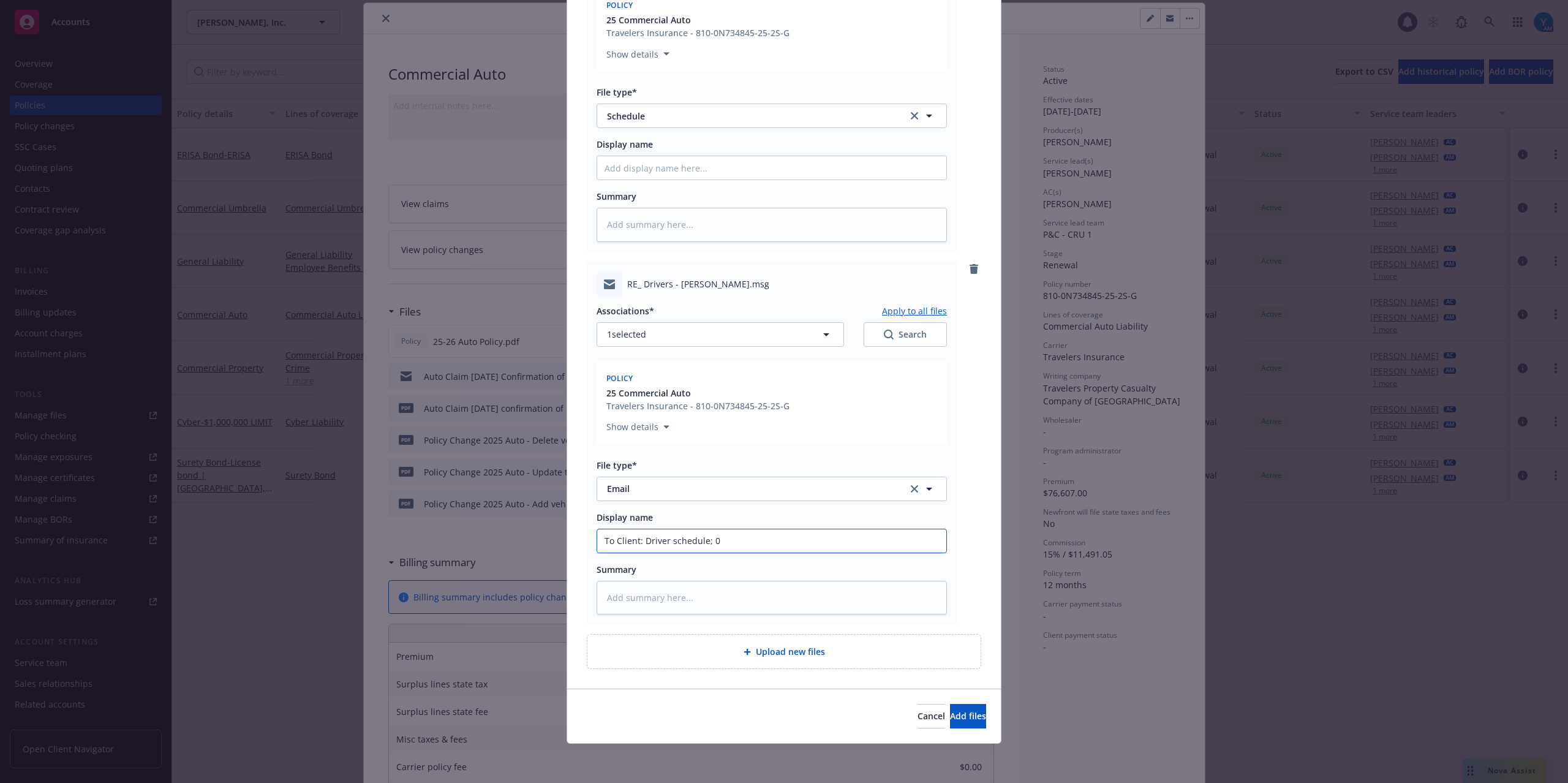
type input "To Client: Driver schedule; 09"
type textarea "x"
type input "To Client: Driver schedule; 09/"
type textarea "x"
type input "To Client: Driver schedule; 09/1"
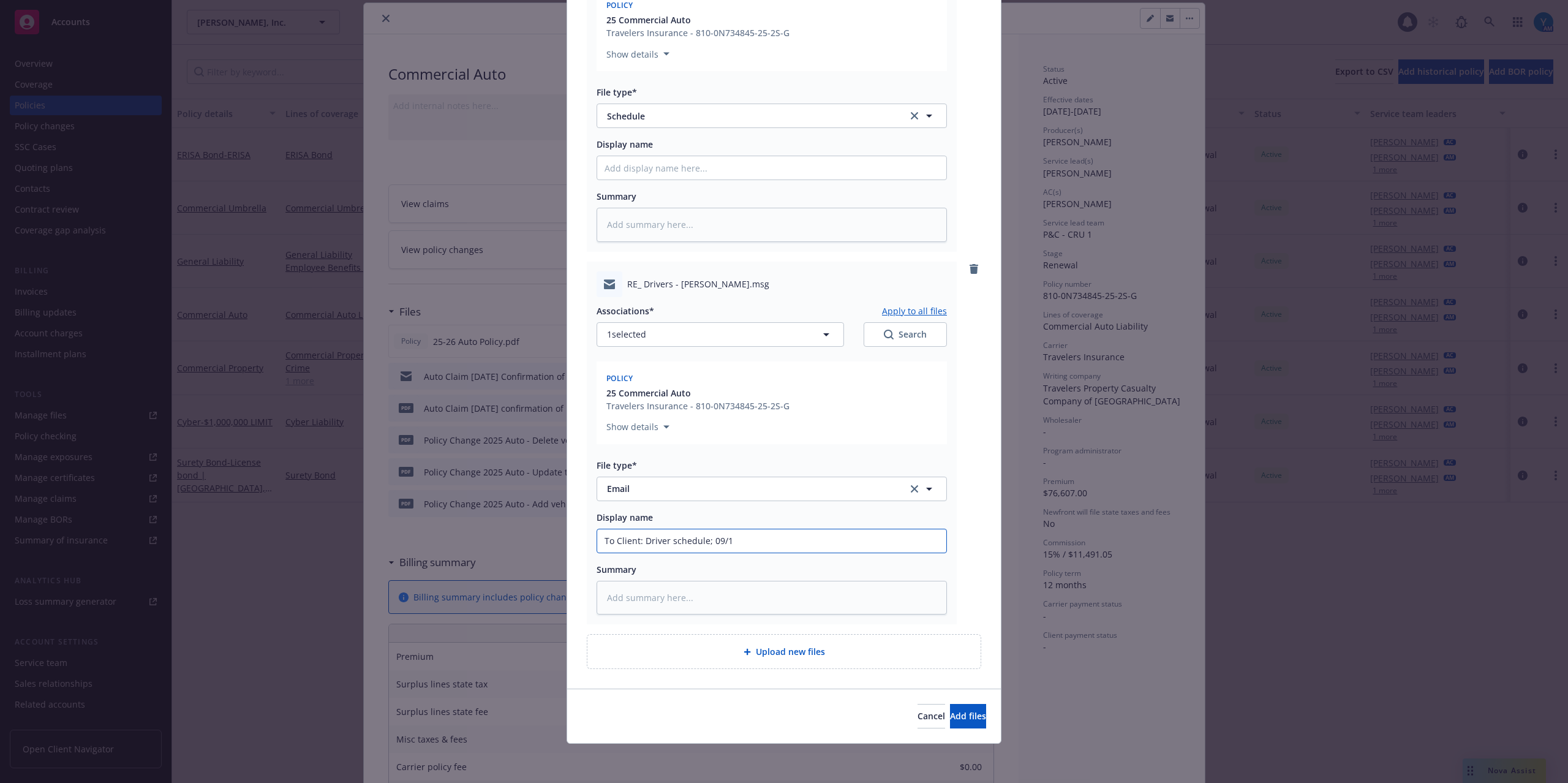
type textarea "x"
type input "To Client: Driver schedule; 09/12"
type textarea "x"
type input "To Client: Driver schedule; 09/12/"
type textarea "x"
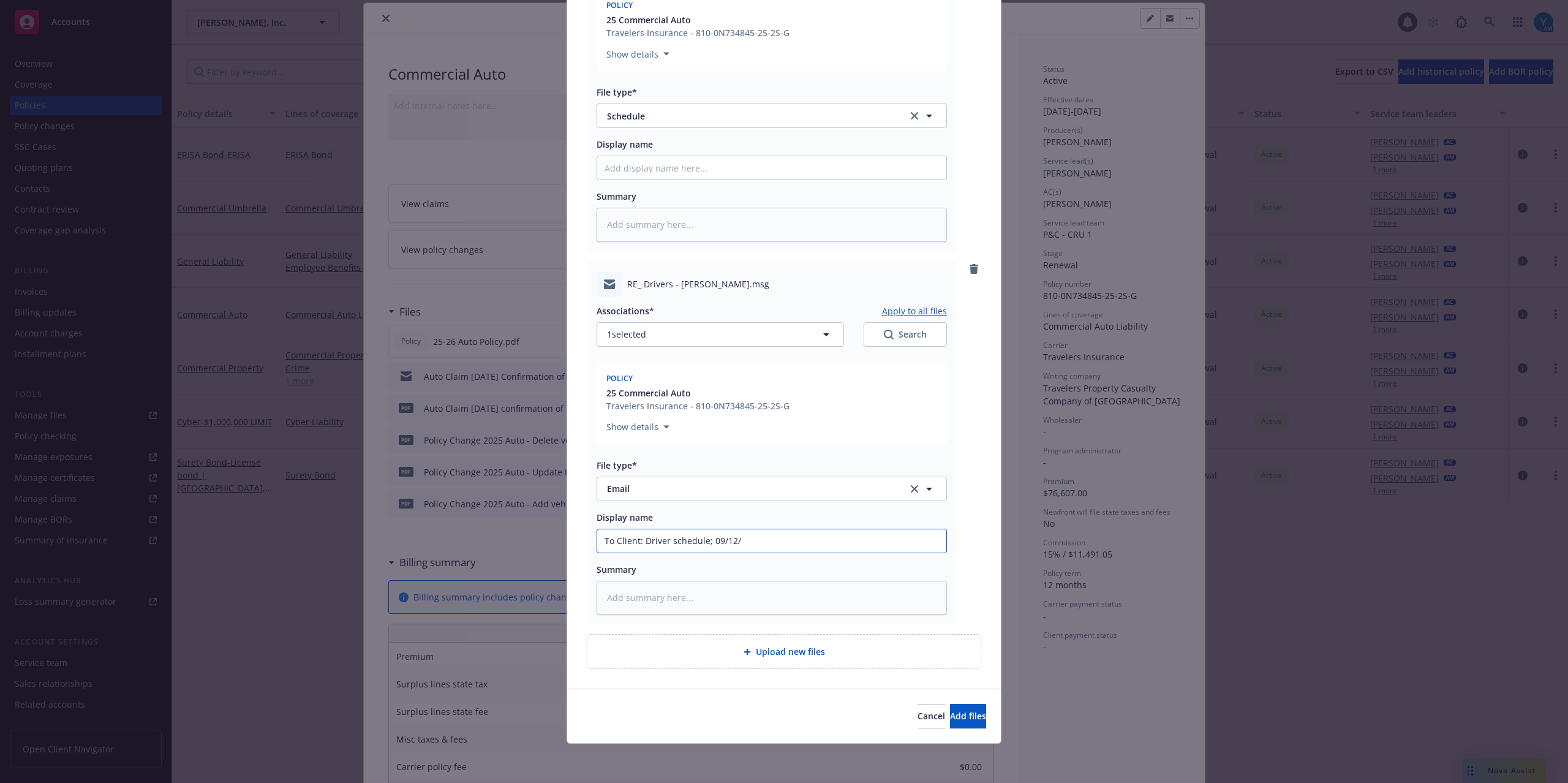
type input "To Client: Driver schedule; 09/12/2"
type textarea "x"
type input "To Client: Driver schedule; 09/12/25"
click at [950, 722] on span "Add files" at bounding box center [968, 716] width 36 height 12
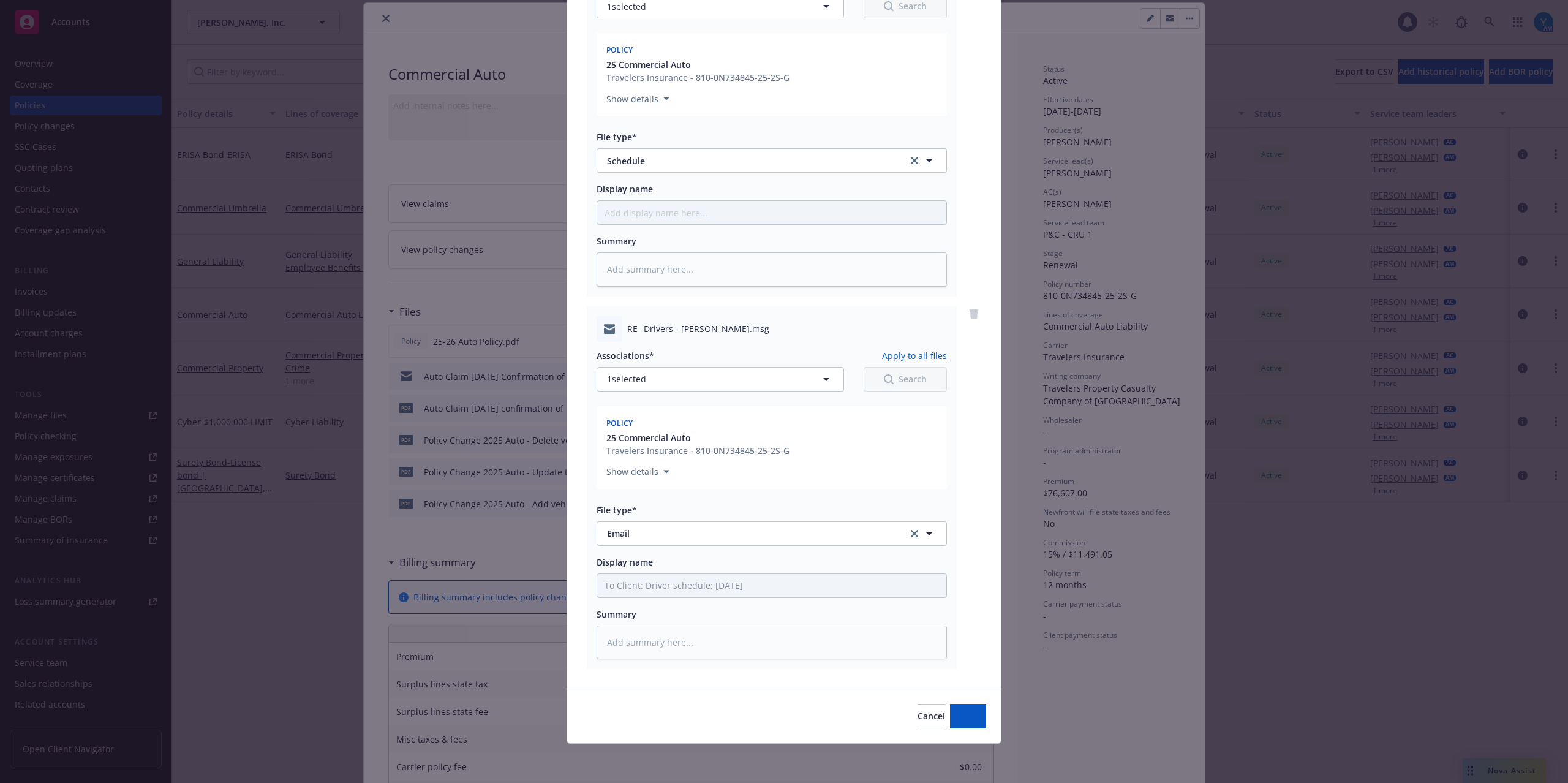
scroll to position [584, 0]
type textarea "x"
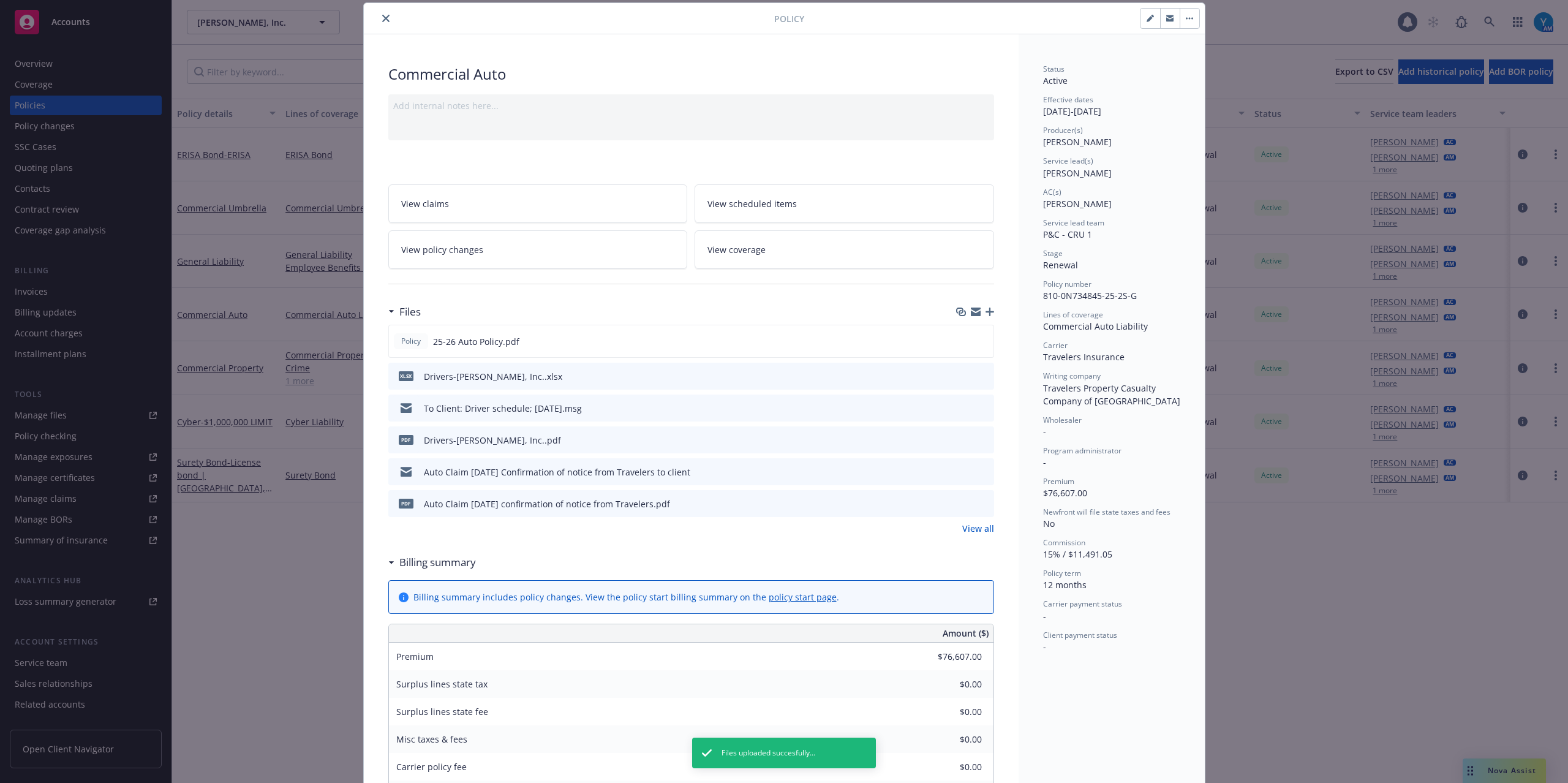
click at [378, 13] on button "close" at bounding box center [386, 19] width 15 height 15
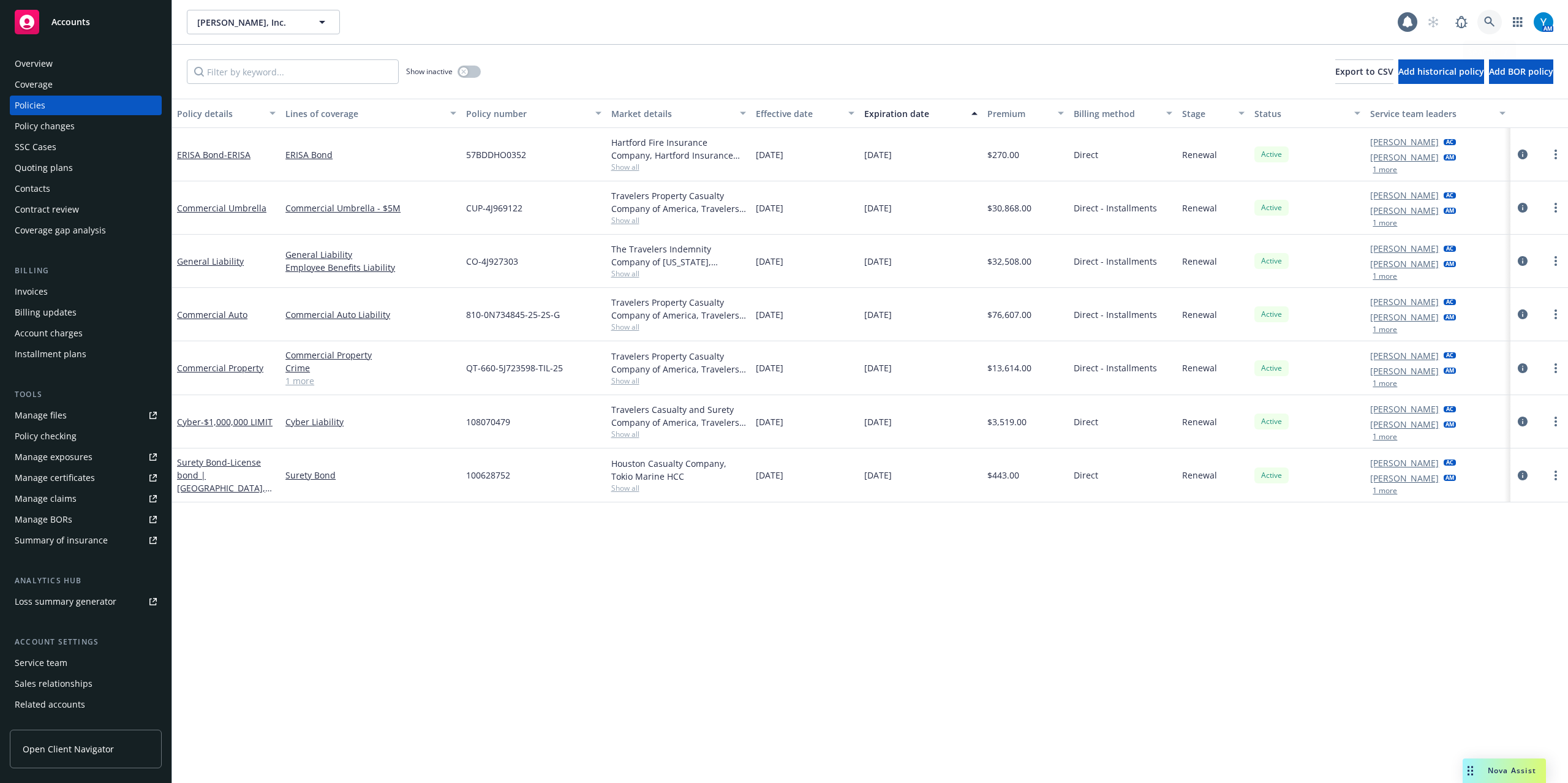
click at [1490, 19] on icon at bounding box center [1490, 22] width 11 height 11
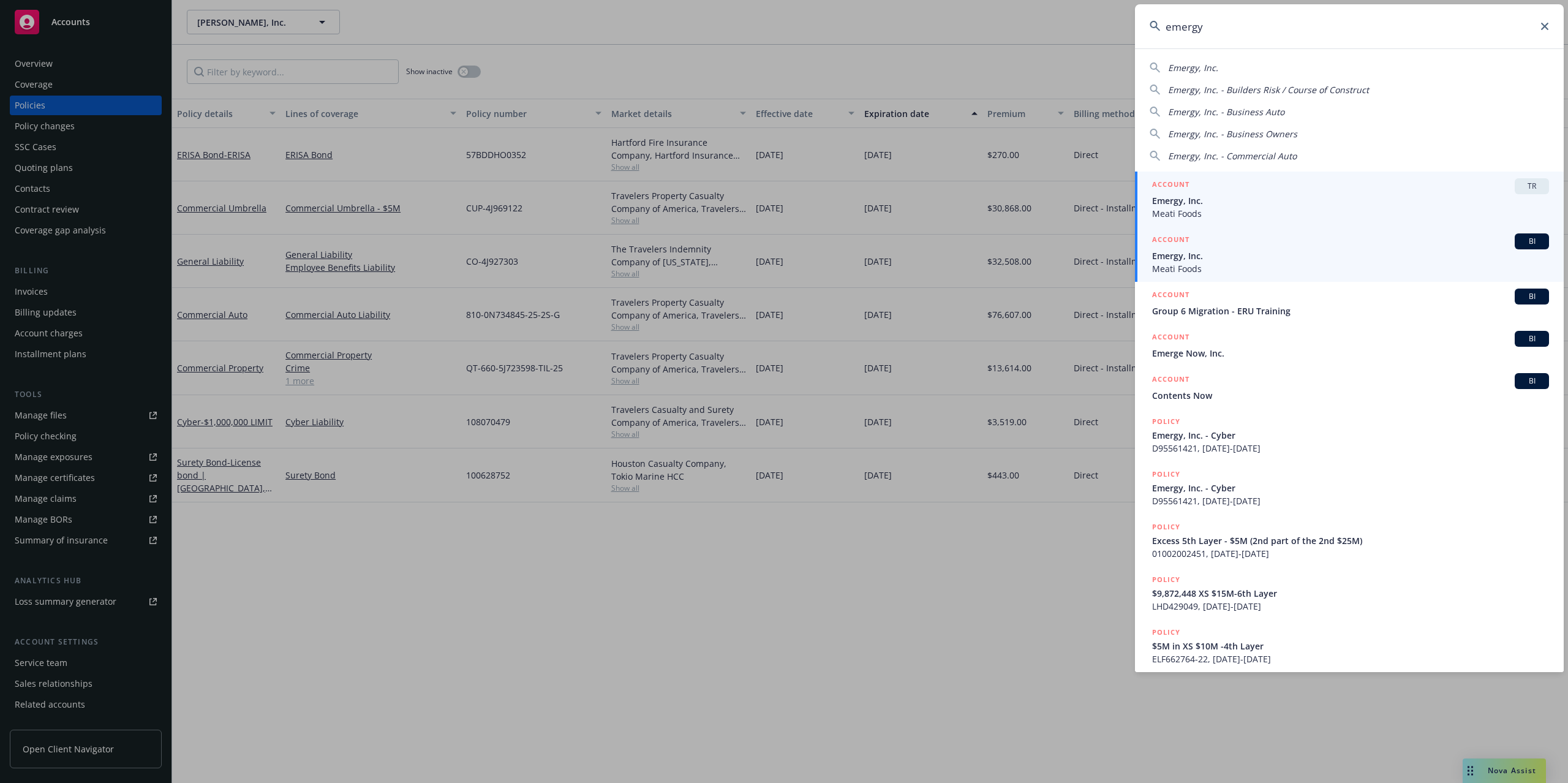
type input "emergy"
click at [1236, 273] on span "Meati Foods" at bounding box center [1351, 268] width 397 height 13
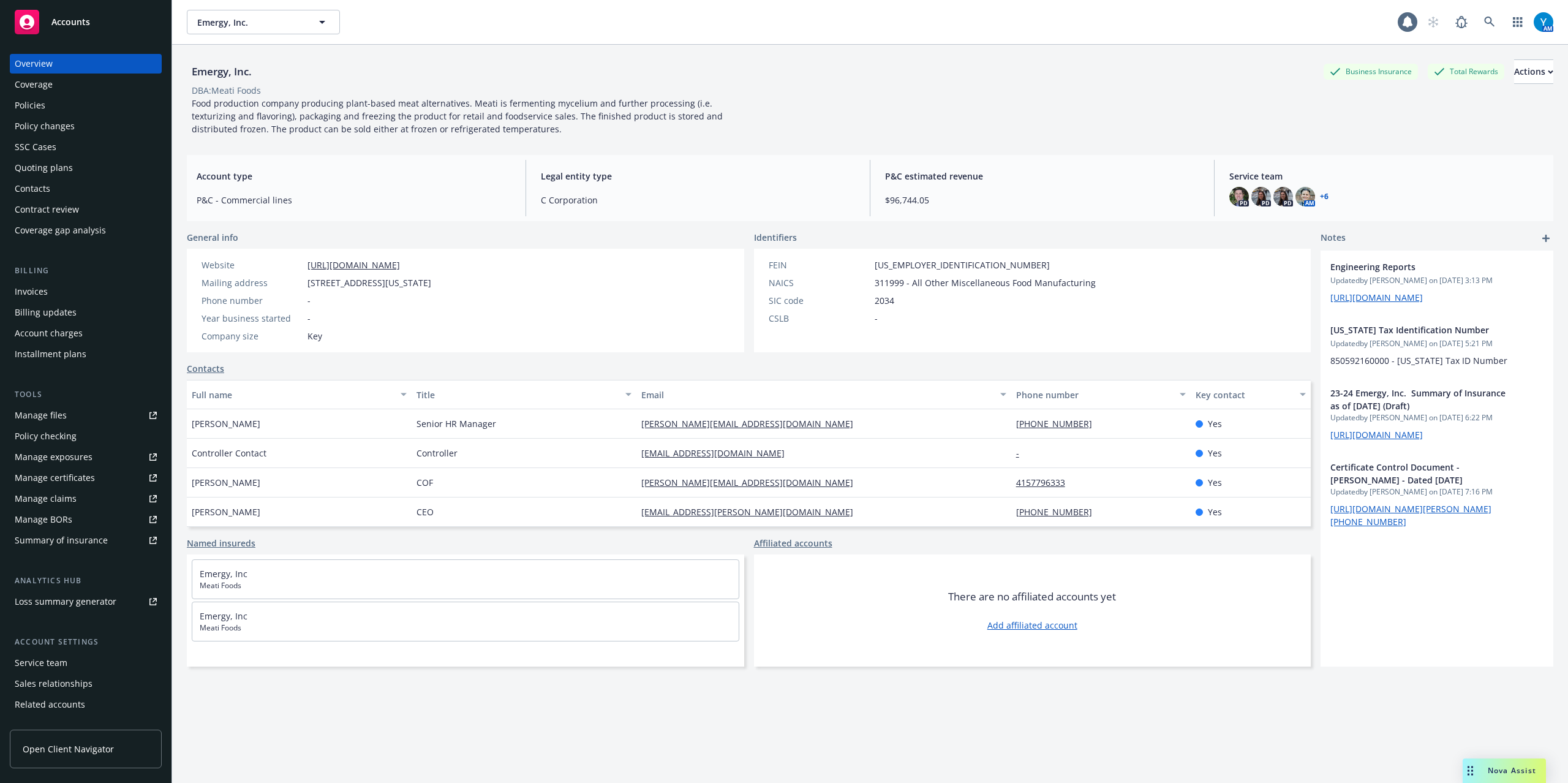
click at [49, 290] on div "Invoices" at bounding box center [86, 292] width 142 height 20
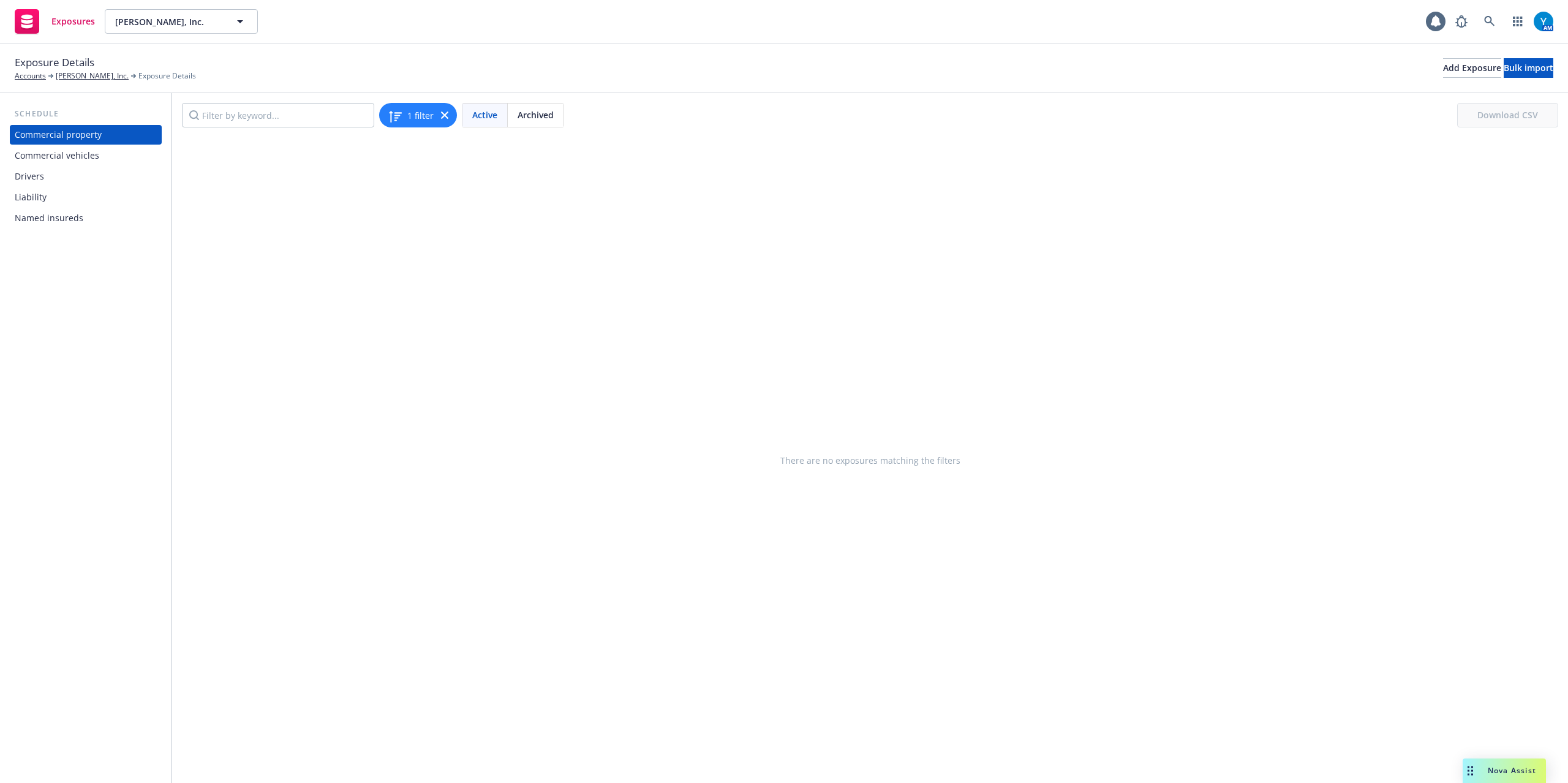
click at [57, 180] on div "Drivers" at bounding box center [86, 176] width 142 height 20
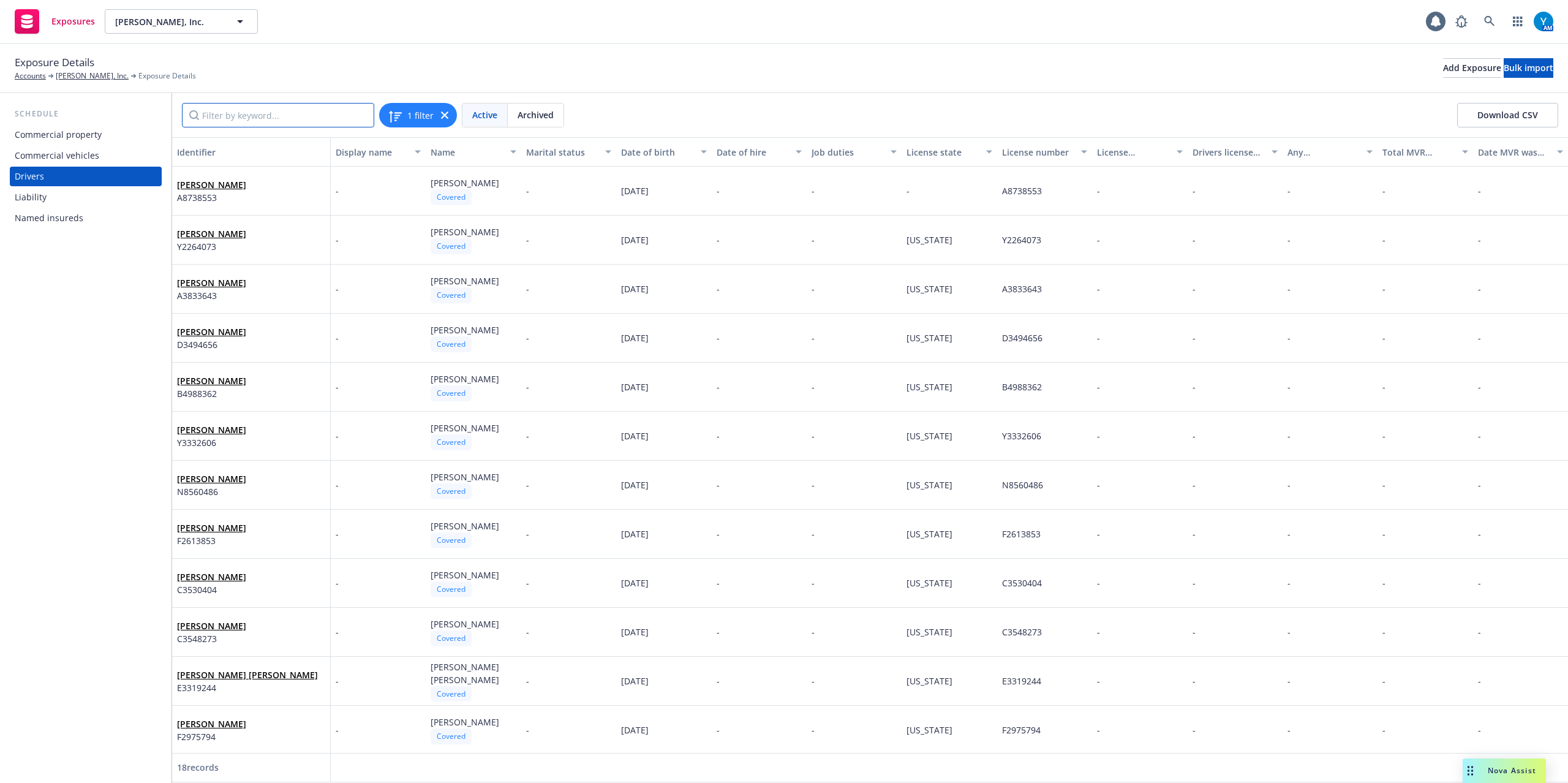
click at [295, 123] on input "Filter by keyword..." at bounding box center [278, 115] width 193 height 24
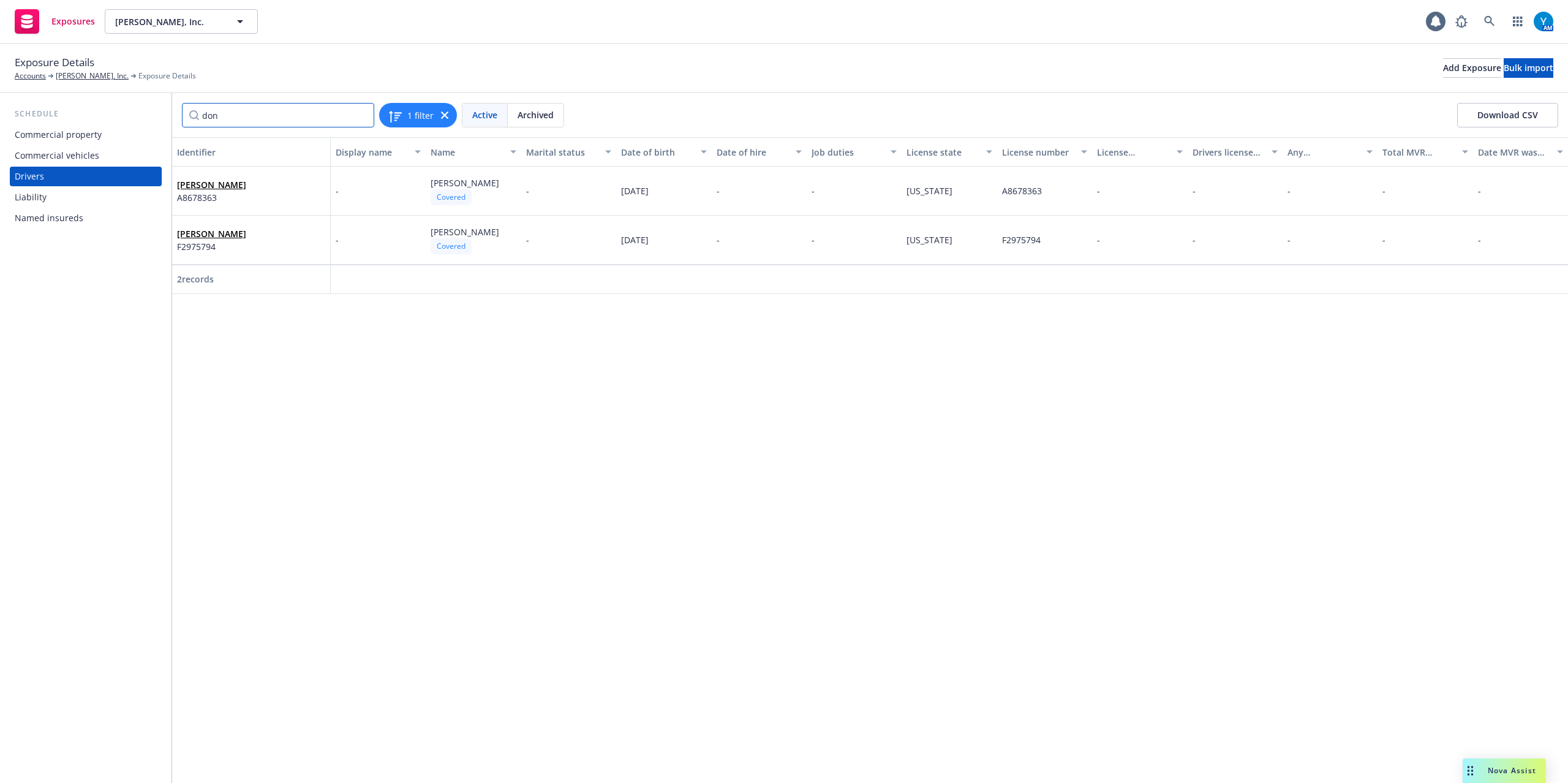
drag, startPoint x: 261, startPoint y: 118, endPoint x: 191, endPoint y: 122, distance: 70.1
click at [191, 122] on input "don" at bounding box center [278, 115] width 193 height 24
drag, startPoint x: 297, startPoint y: 116, endPoint x: 121, endPoint y: 113, distance: 176.0
click at [117, 114] on div "Schedule Commercial property Commercial vehicles Drivers Liability Named insure…" at bounding box center [784, 438] width 1568 height 690
type input "ricsa"
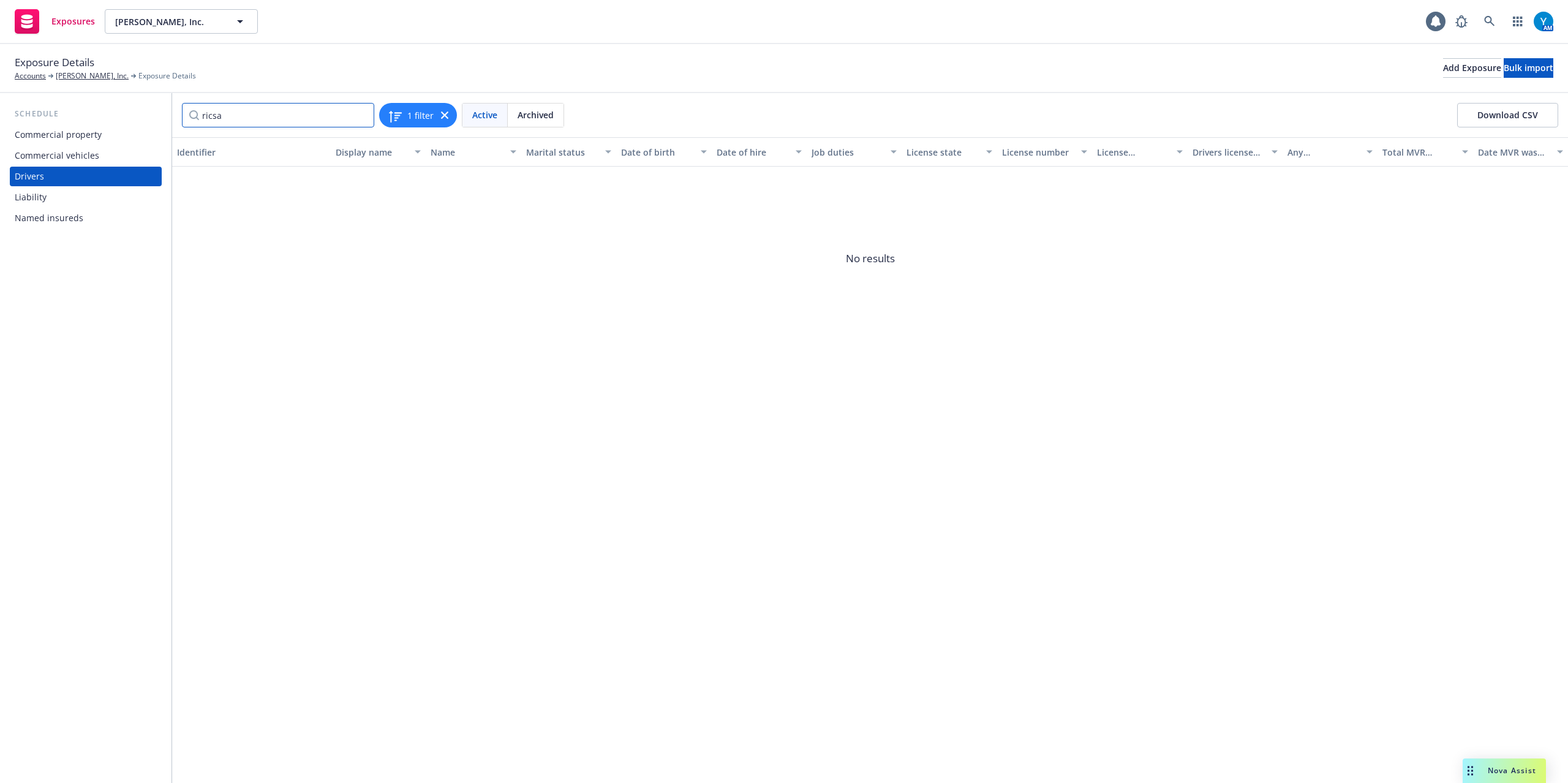
drag, startPoint x: 289, startPoint y: 109, endPoint x: 157, endPoint y: 107, distance: 132.0
click at [157, 107] on div "Schedule Commercial property Commercial vehicles Drivers Liability Named insure…" at bounding box center [784, 438] width 1568 height 690
type input "r"
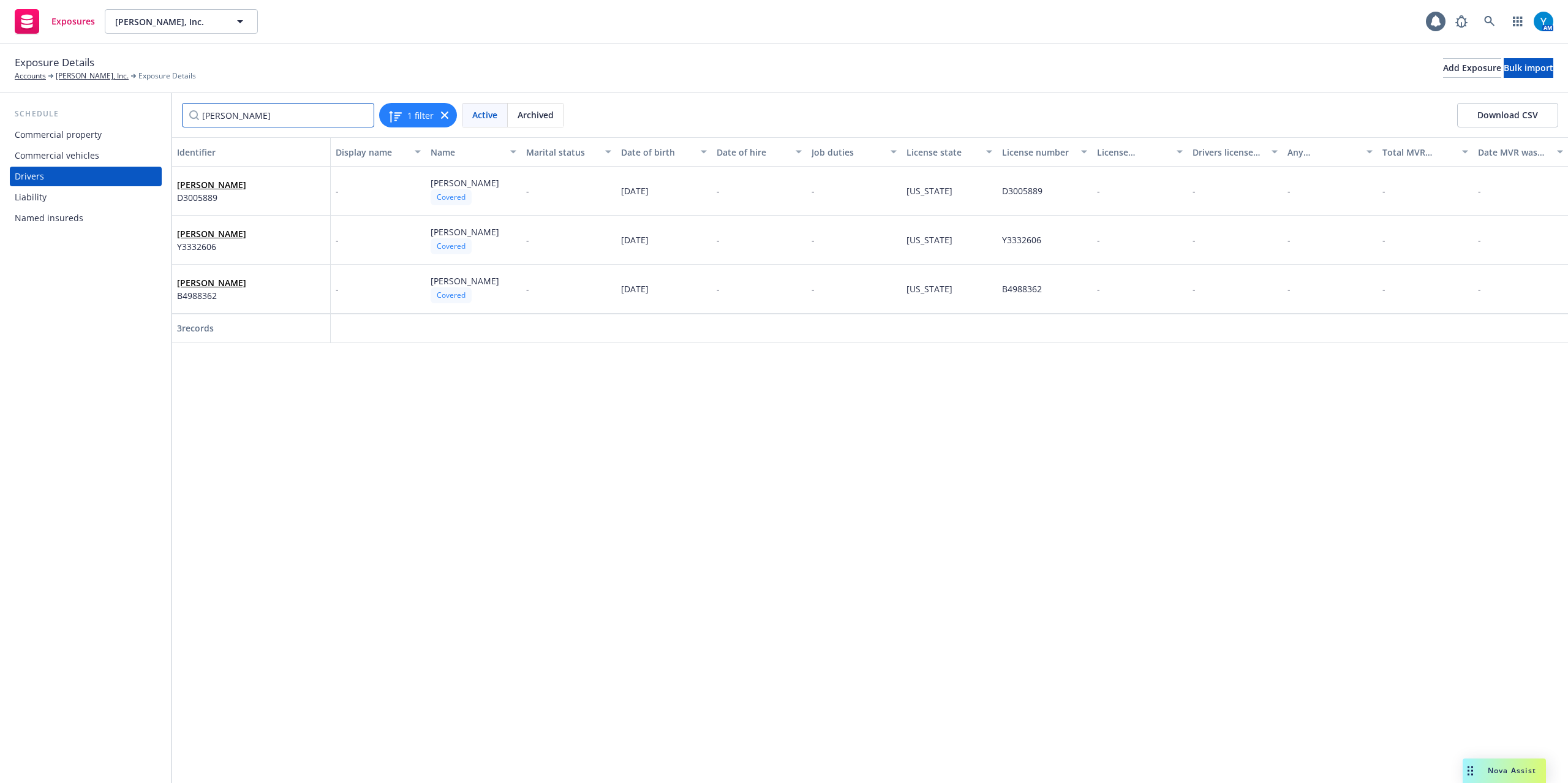
type input "jose"
drag, startPoint x: 247, startPoint y: 109, endPoint x: 162, endPoint y: 112, distance: 85.1
click at [157, 116] on div "Schedule Commercial property Commercial vehicles Drivers Liability Named insure…" at bounding box center [784, 438] width 1568 height 690
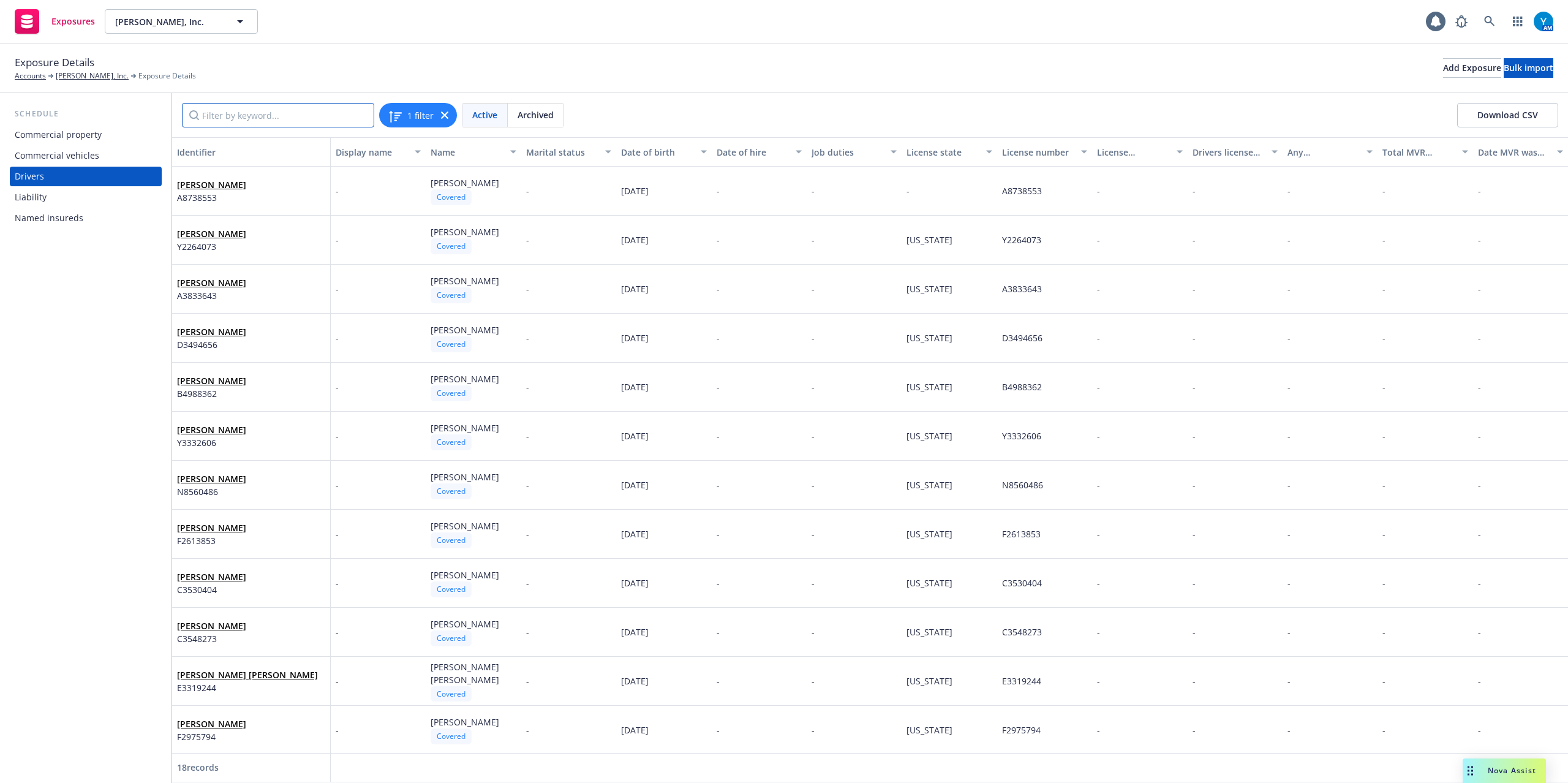
click at [224, 118] on input "Filter by keyword..." at bounding box center [278, 115] width 193 height 24
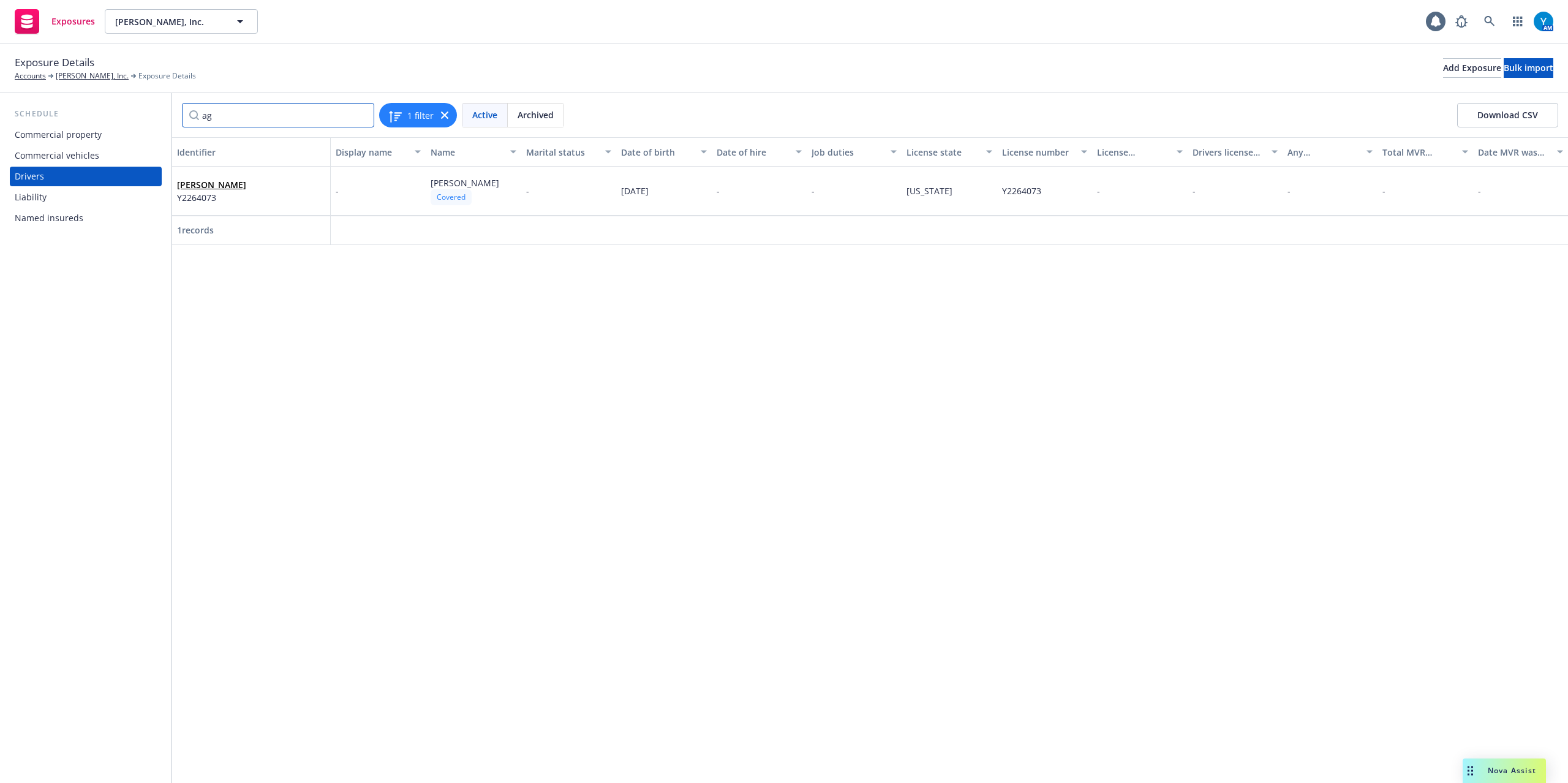
type input "a"
type input "b"
type input "c"
type input "g"
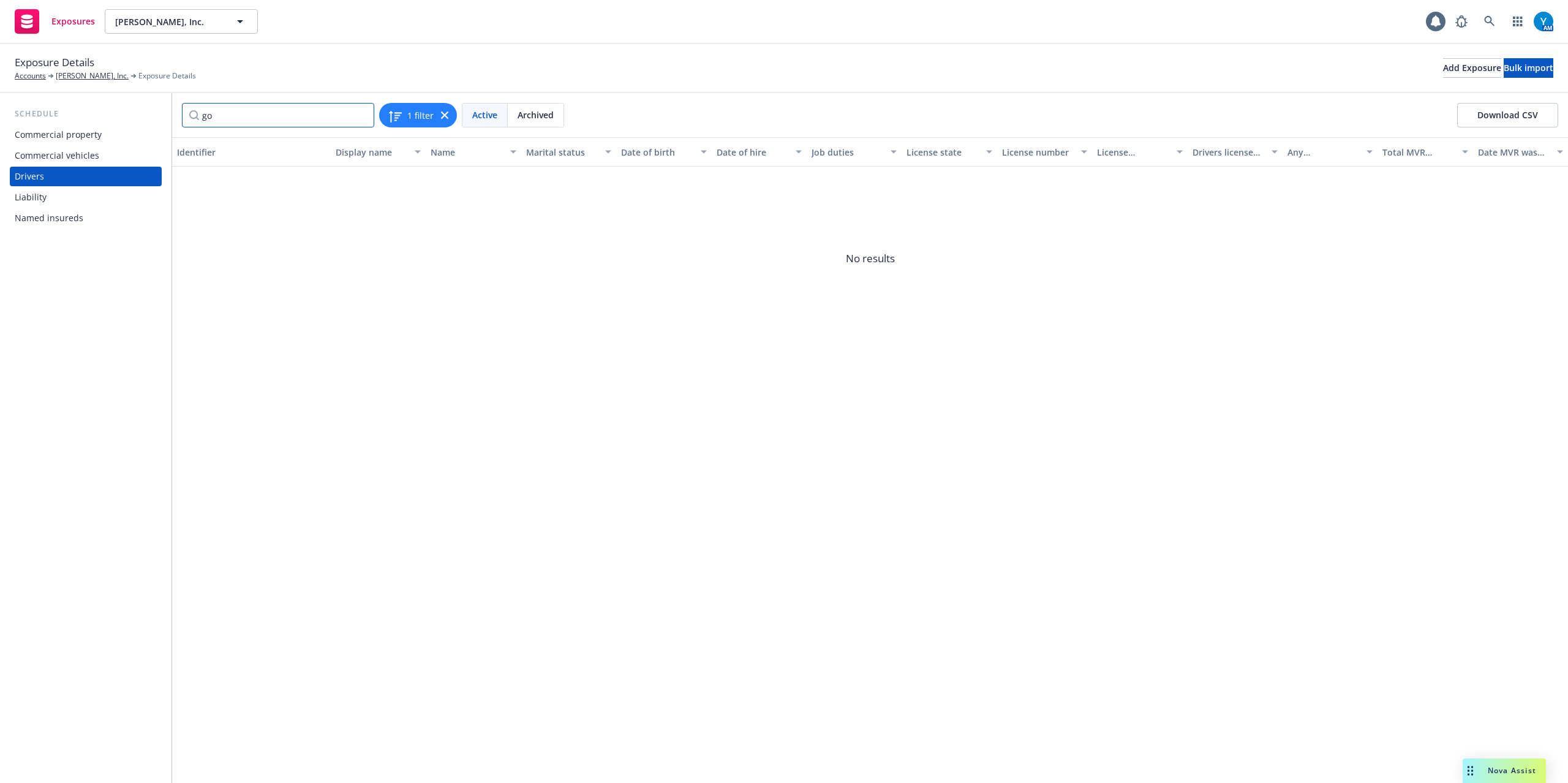
type input "g"
type input "e"
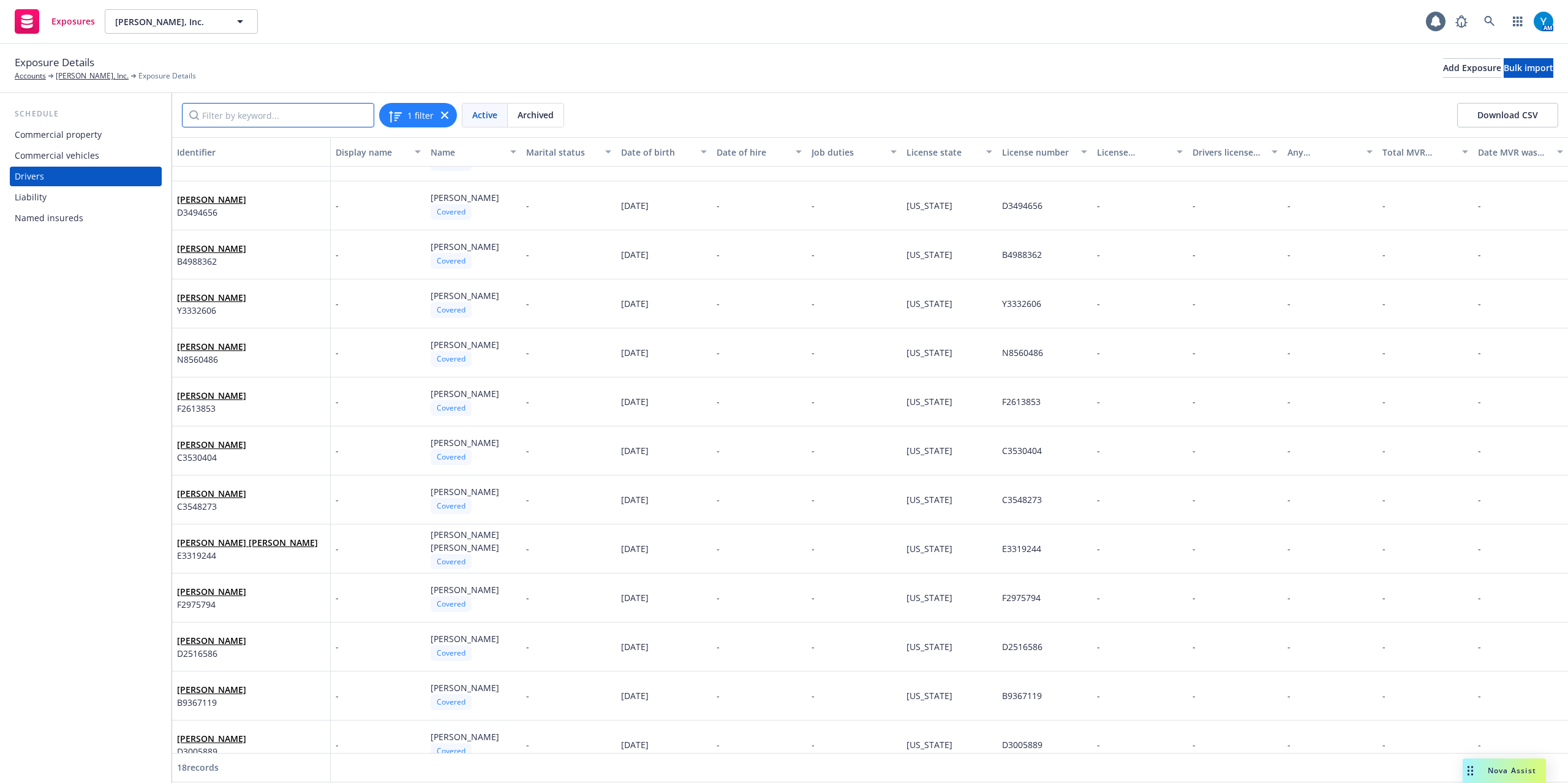
scroll to position [50, 0]
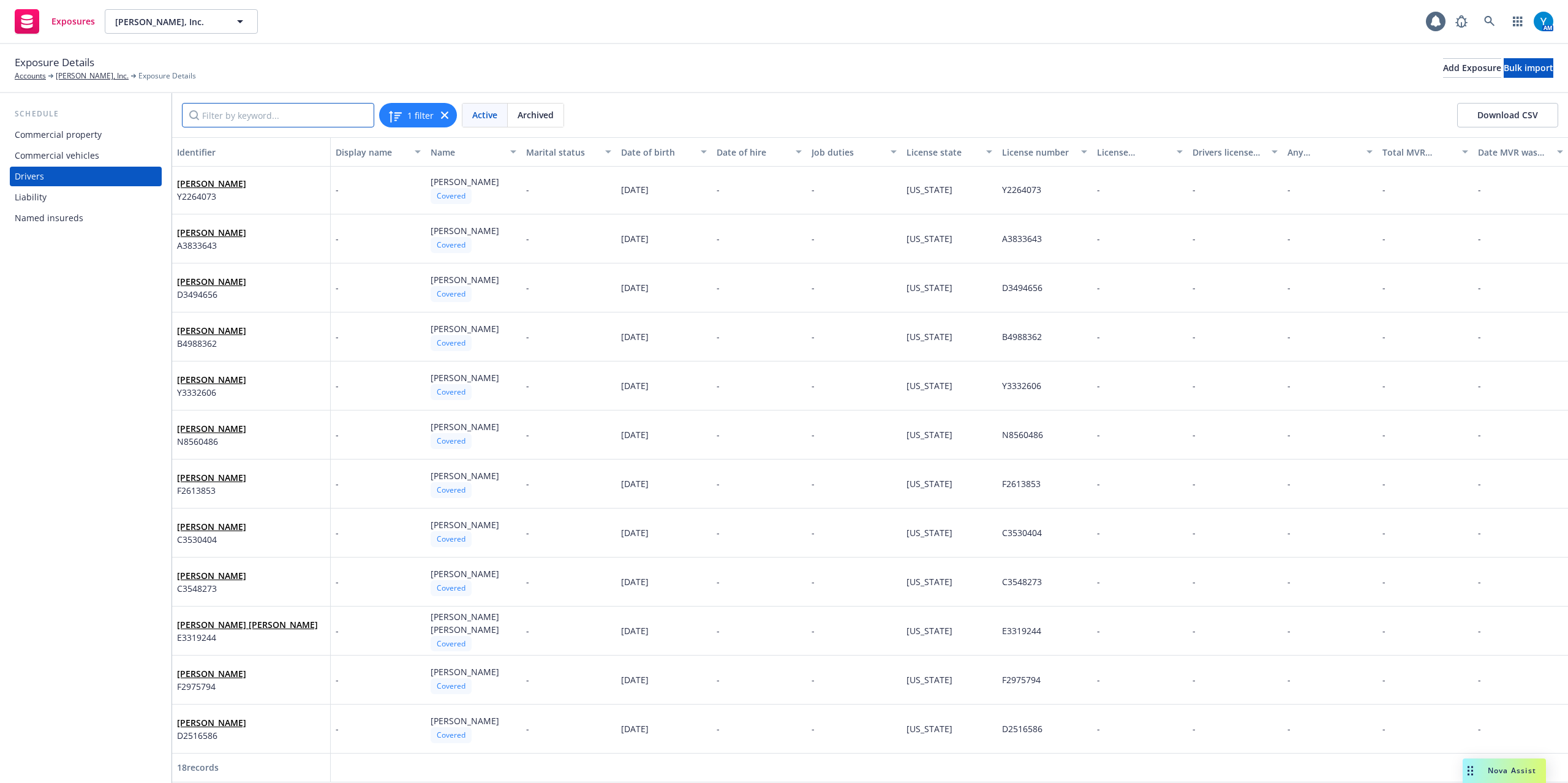
click at [257, 116] on input "Filter by keyword..." at bounding box center [278, 115] width 193 height 24
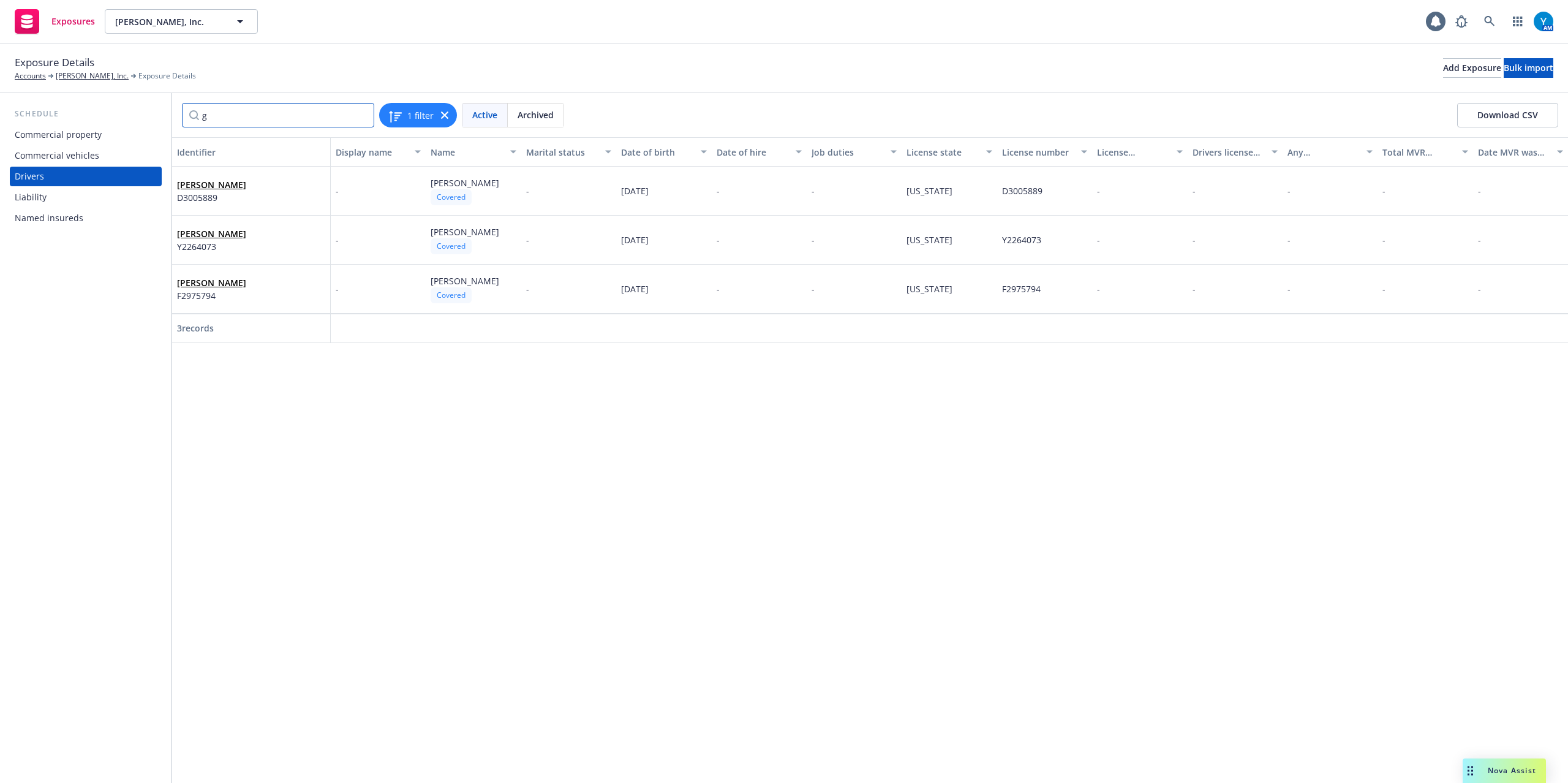
drag, startPoint x: 244, startPoint y: 121, endPoint x: 123, endPoint y: 120, distance: 121.0
click at [124, 121] on div "Schedule Commercial property Commercial vehicles Drivers Liability Named insure…" at bounding box center [784, 438] width 1568 height 690
paste input "F8562690"
type input "F8562690"
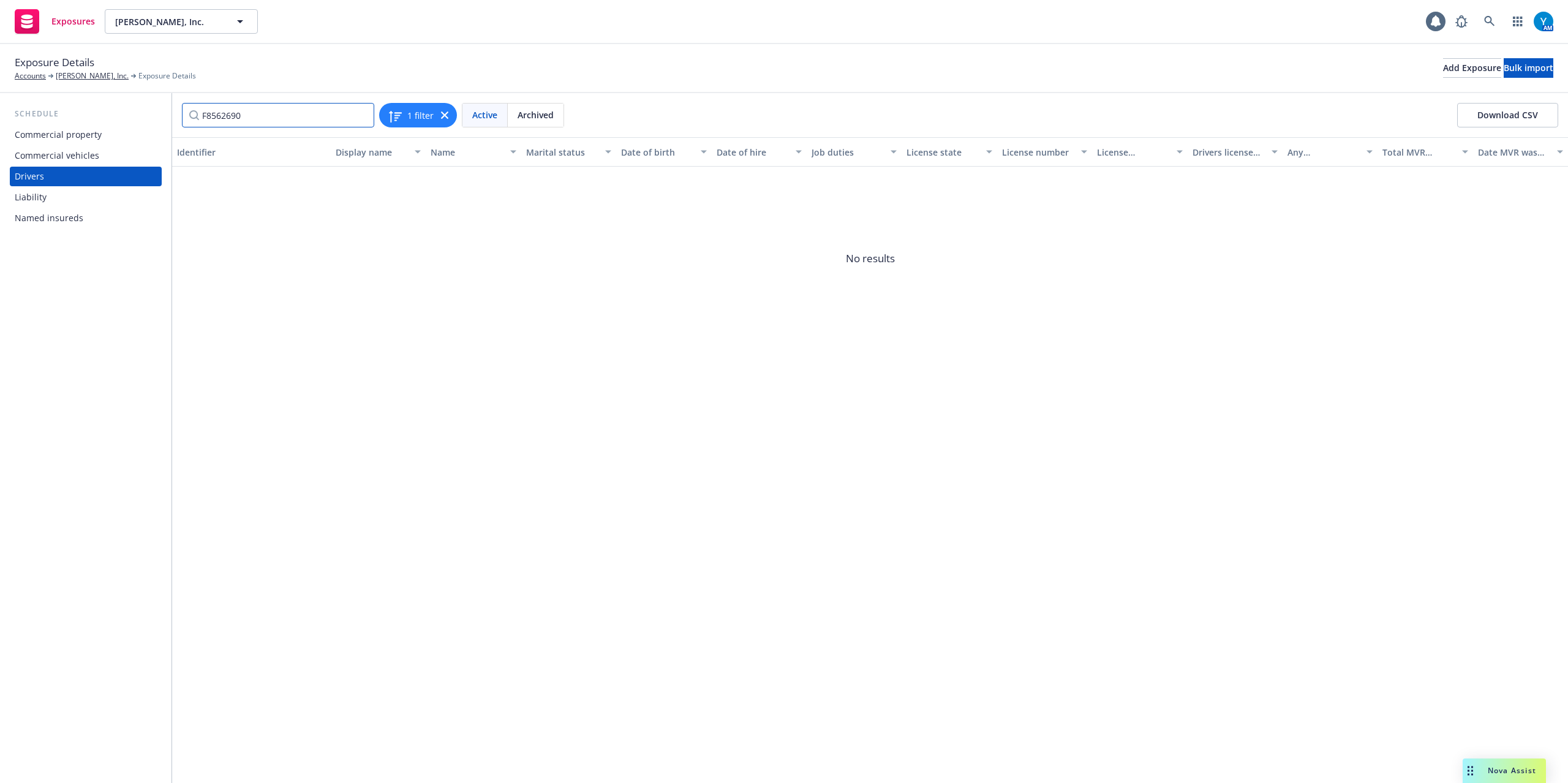
drag, startPoint x: 258, startPoint y: 116, endPoint x: 127, endPoint y: 114, distance: 131.0
click at [127, 114] on div "Schedule Commercial property Commercial vehicles Drivers Liability Named insure…" at bounding box center [784, 438] width 1568 height 690
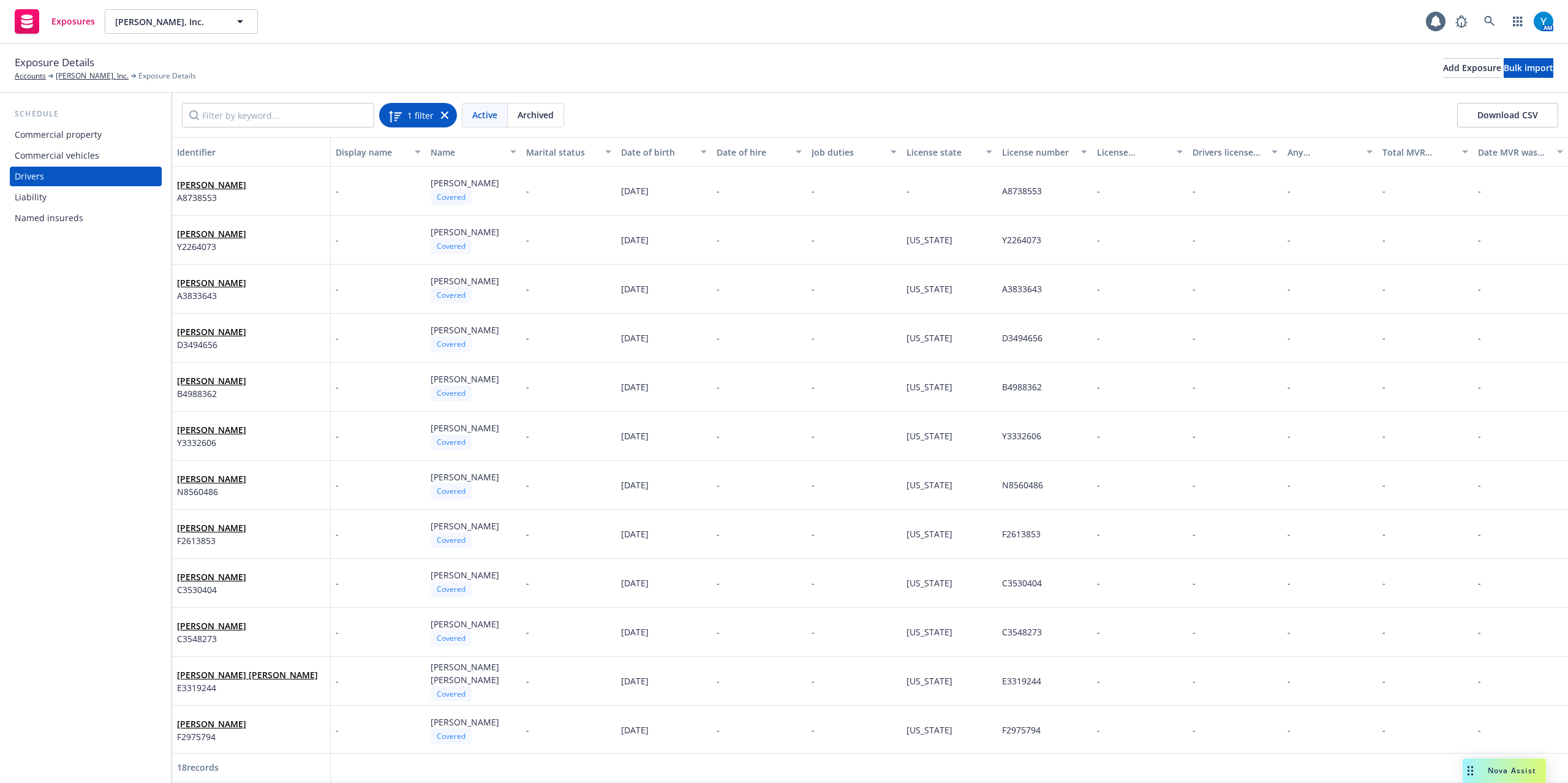
click at [439, 116] on div "1 filter" at bounding box center [418, 116] width 61 height 17
drag, startPoint x: 442, startPoint y: 113, endPoint x: 412, endPoint y: 117, distance: 30.3
click at [442, 113] on icon at bounding box center [445, 115] width 7 height 7
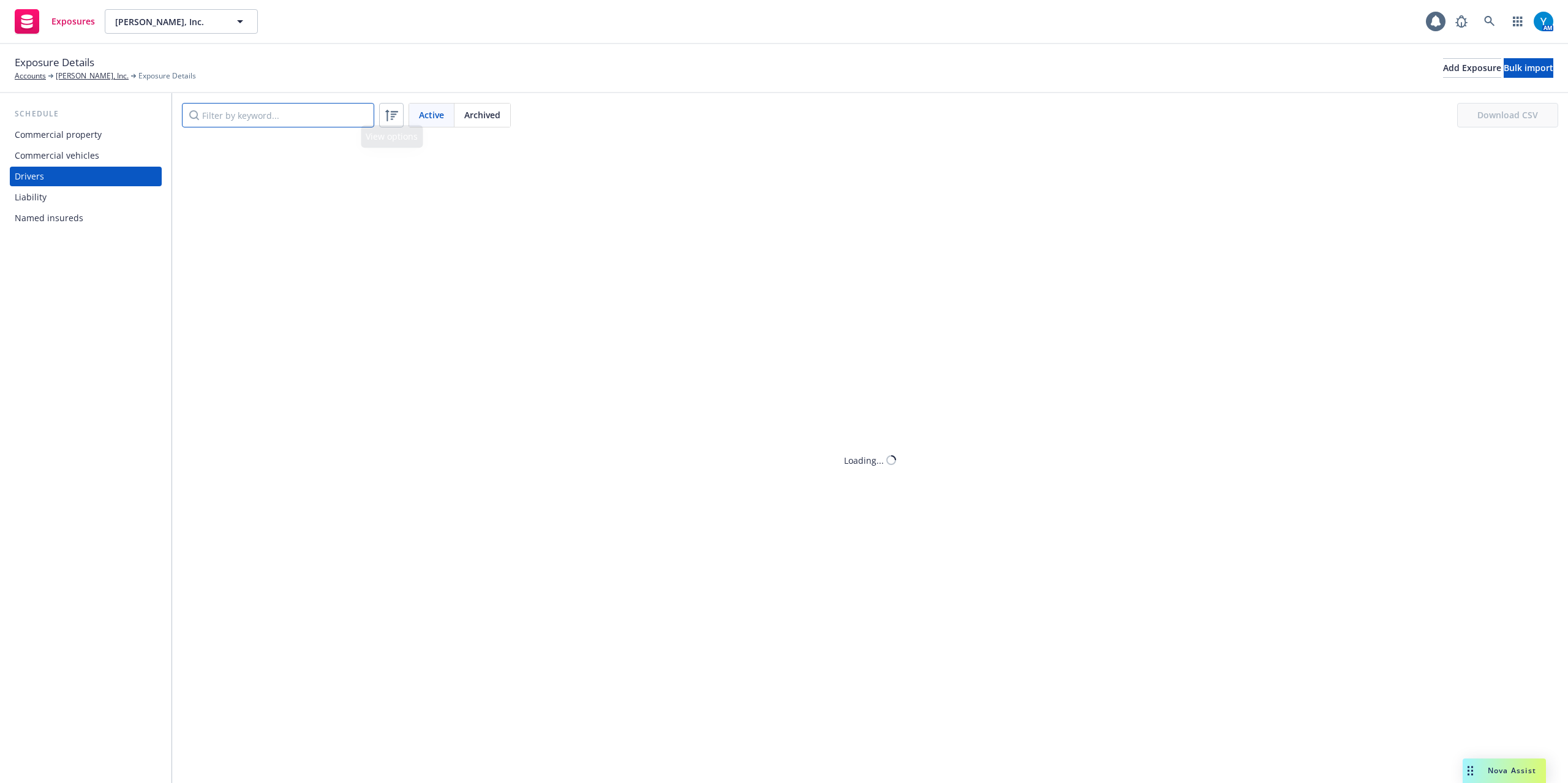
click at [281, 117] on input "Filter by keyword..." at bounding box center [278, 115] width 193 height 24
paste input "F8562690"
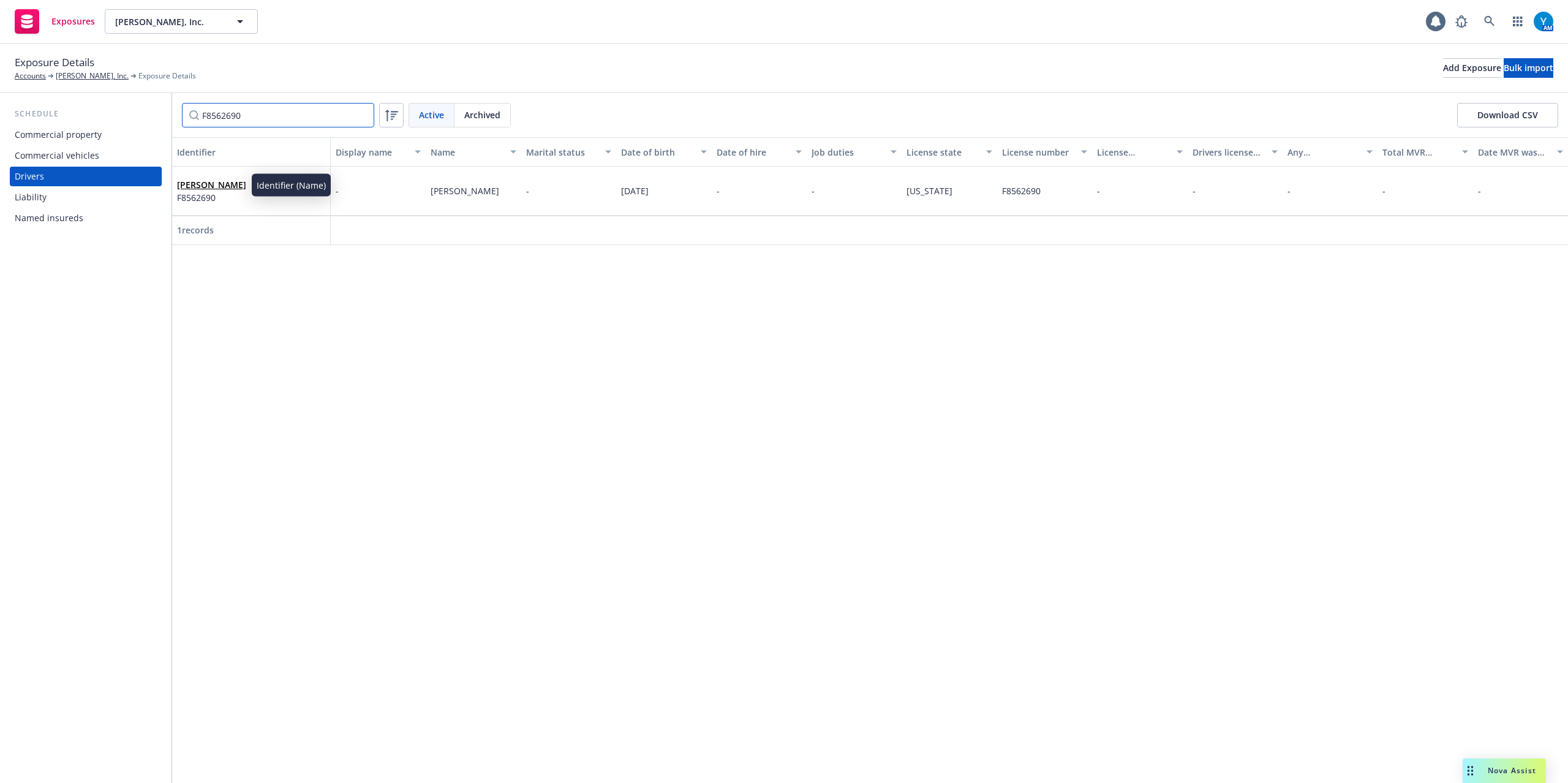
type input "F8562690"
click at [207, 182] on link "Eddgar Gonzalez" at bounding box center [211, 185] width 69 height 12
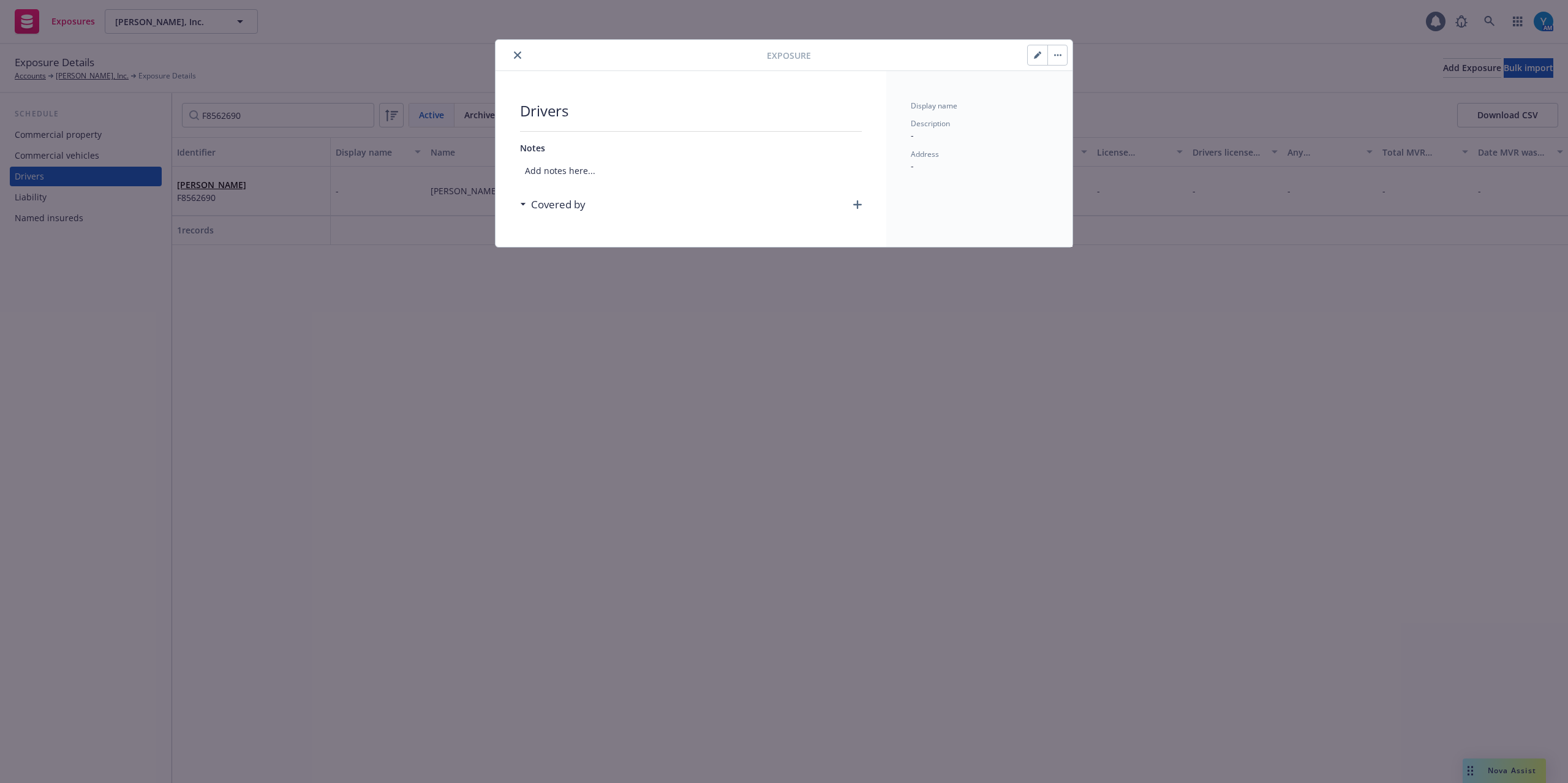
click at [1057, 57] on icon "button" at bounding box center [1057, 55] width 2 height 2
click at [1041, 59] on button "button" at bounding box center [1038, 55] width 20 height 20
select select "CA"
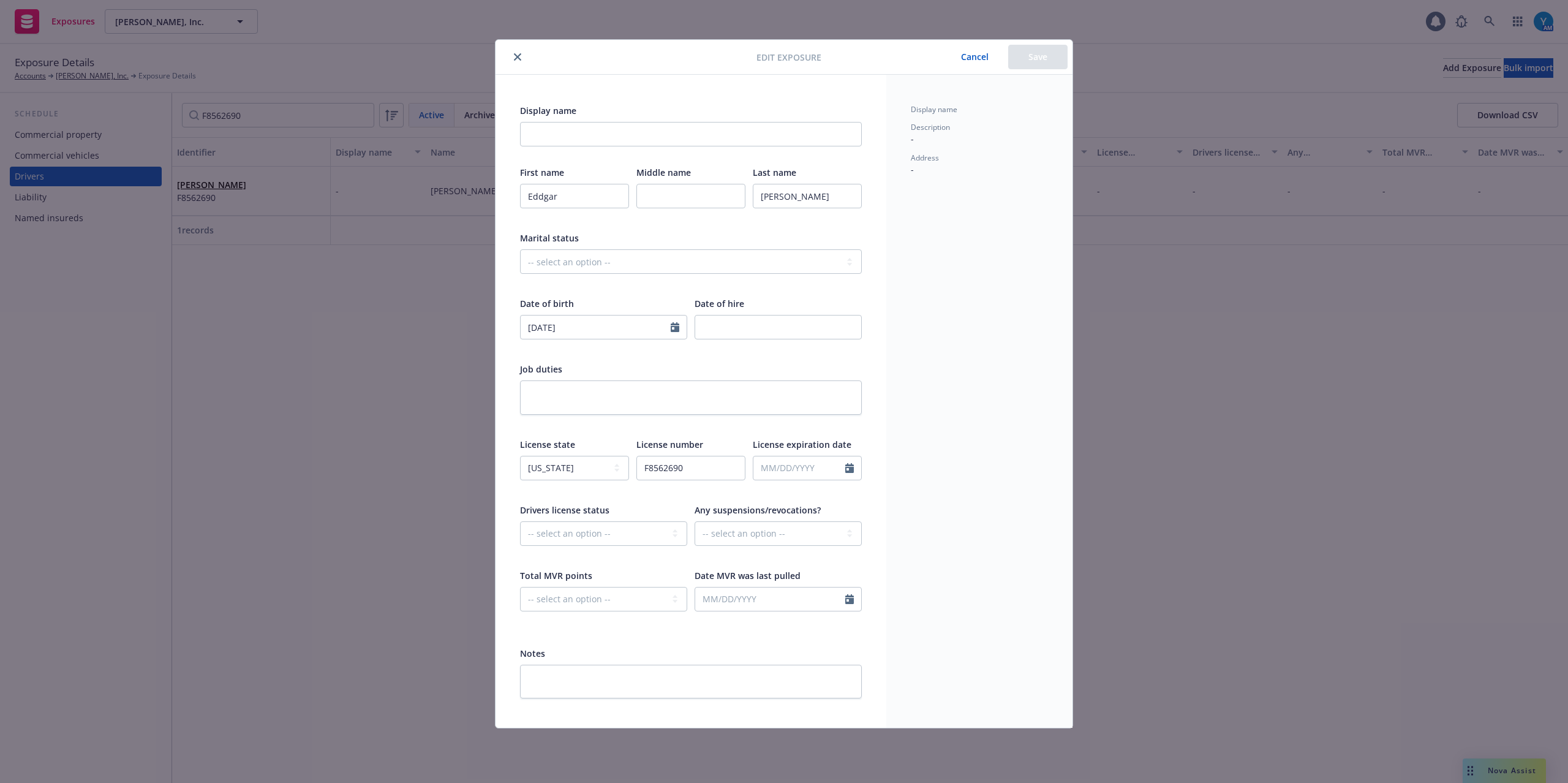
drag, startPoint x: 974, startPoint y: 55, endPoint x: 578, endPoint y: 97, distance: 398.2
click at [974, 55] on button "Cancel" at bounding box center [975, 57] width 66 height 24
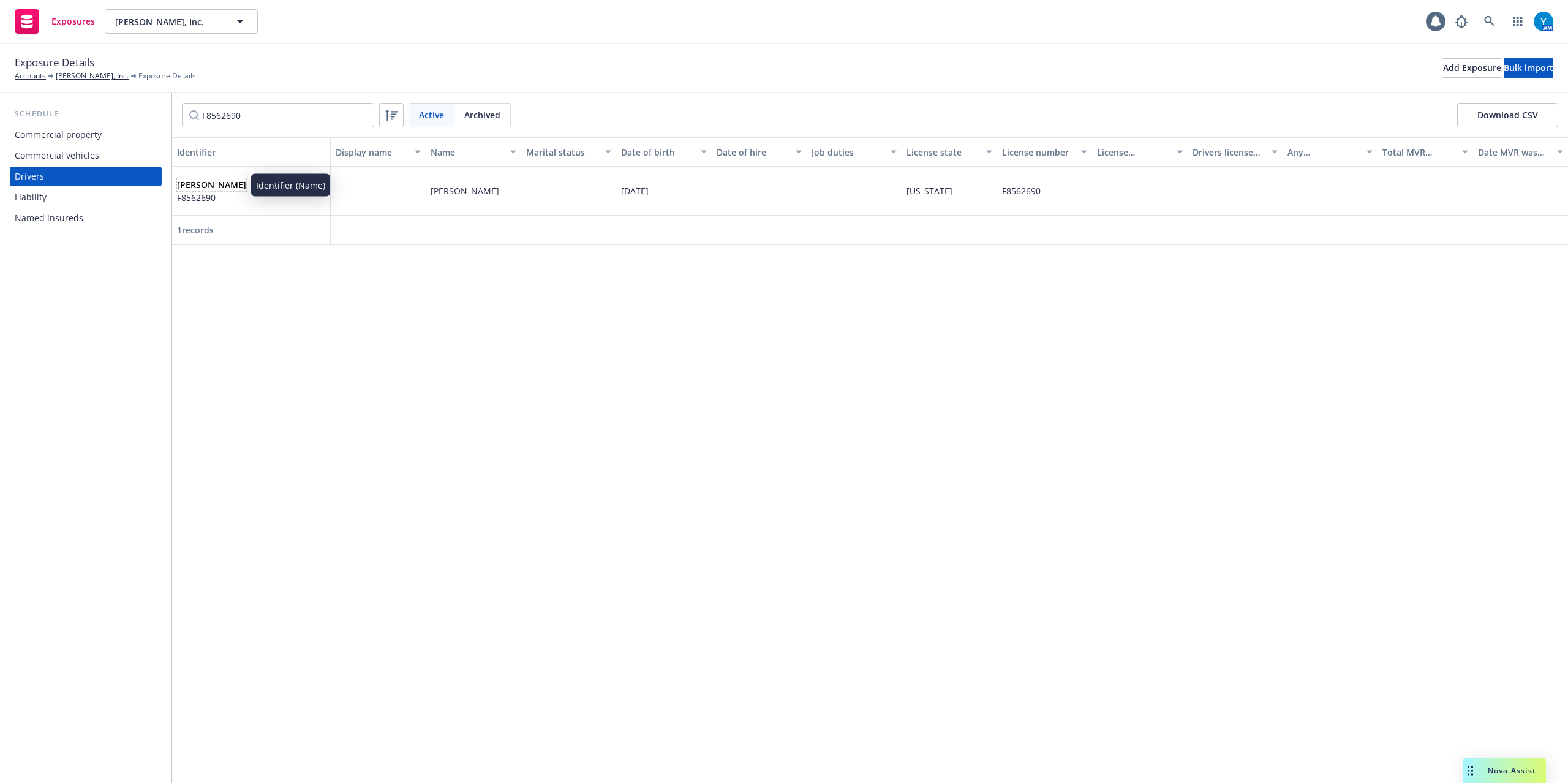
click at [216, 183] on link "Eddgar Gonzalez" at bounding box center [211, 185] width 69 height 12
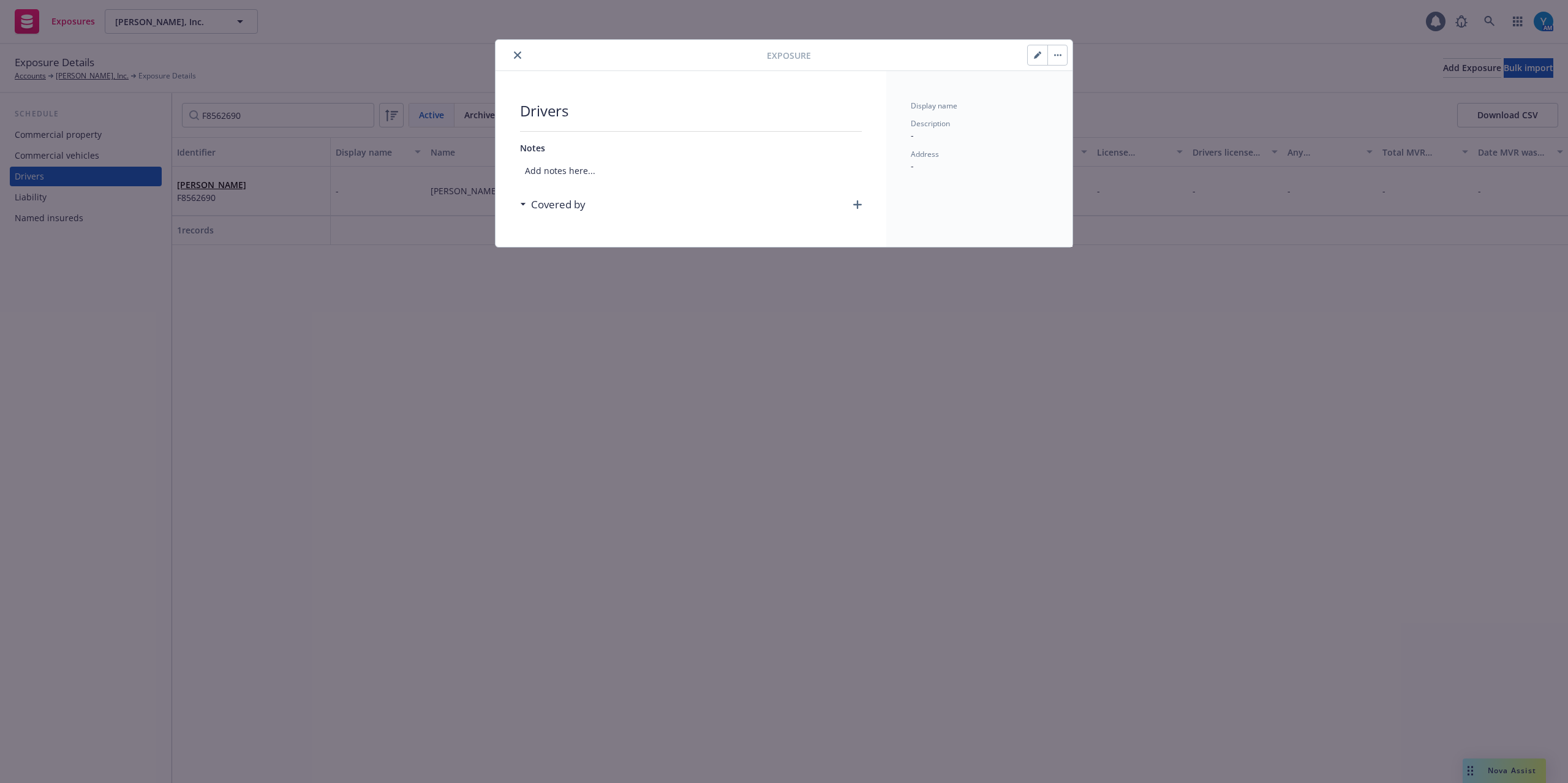
click at [859, 204] on icon "button" at bounding box center [858, 204] width 9 height 9
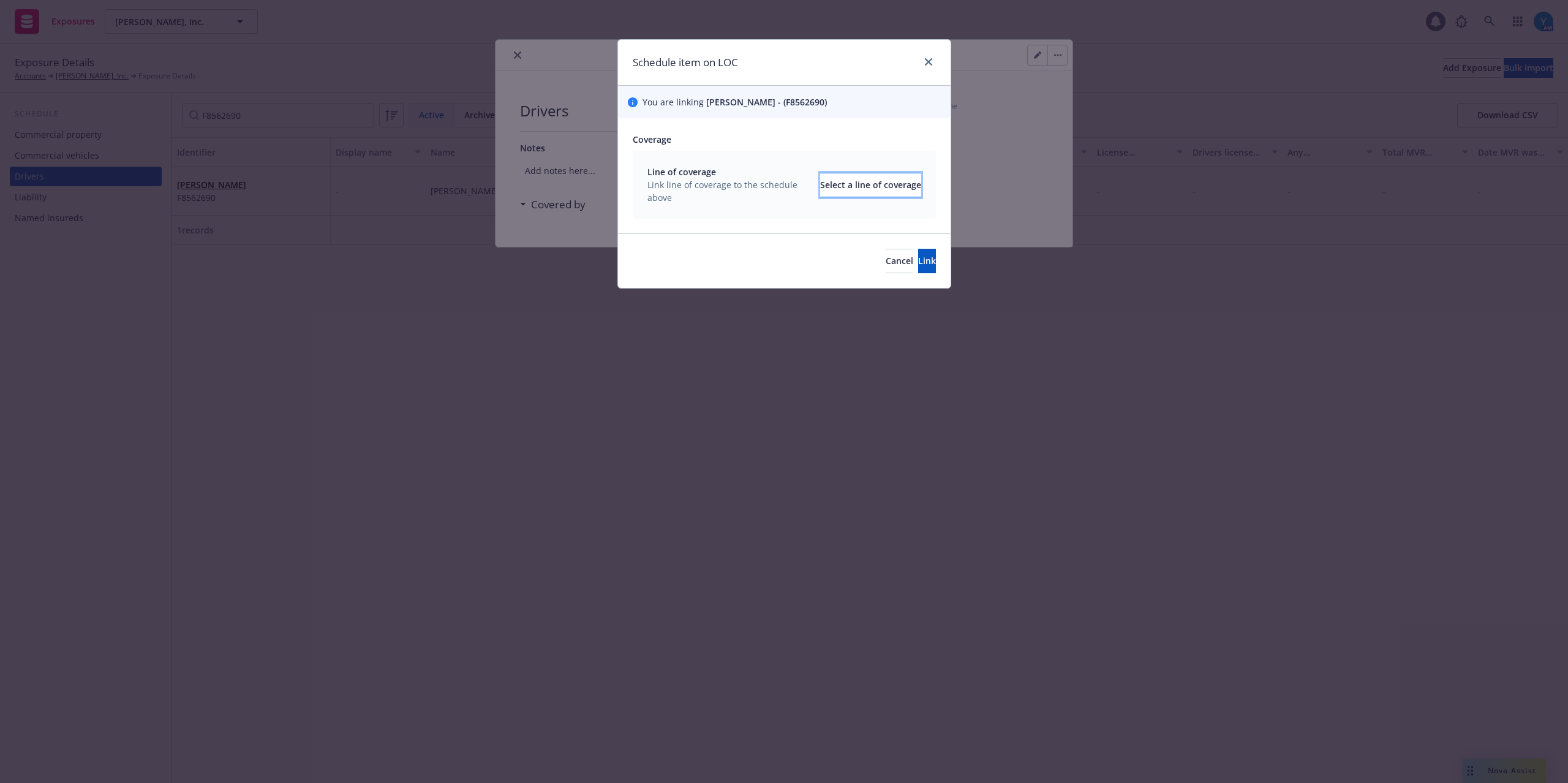
click at [839, 178] on div "Select a line of coverage" at bounding box center [870, 185] width 101 height 23
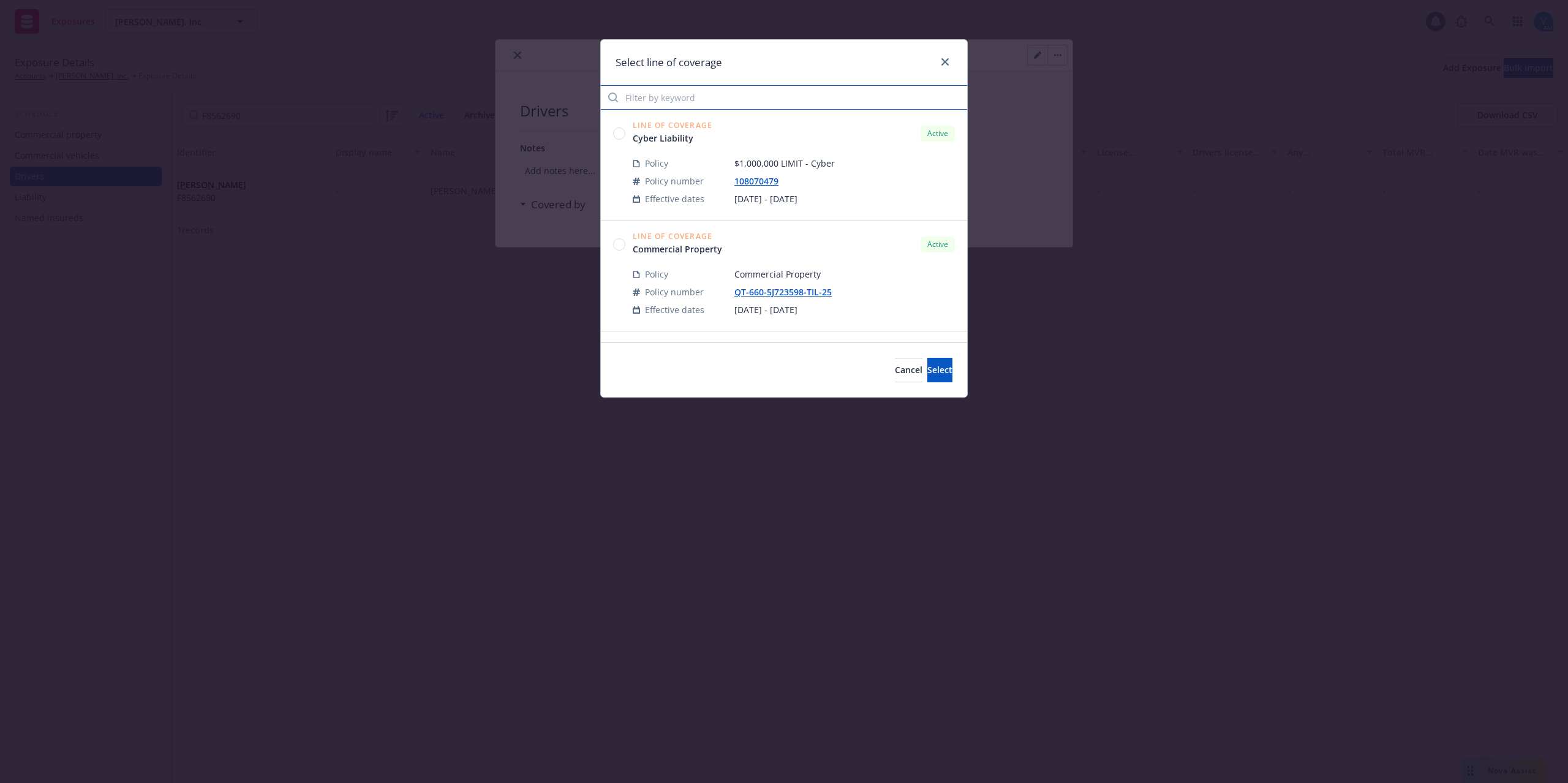
click at [699, 94] on input "Filter by keyword" at bounding box center [784, 97] width 367 height 24
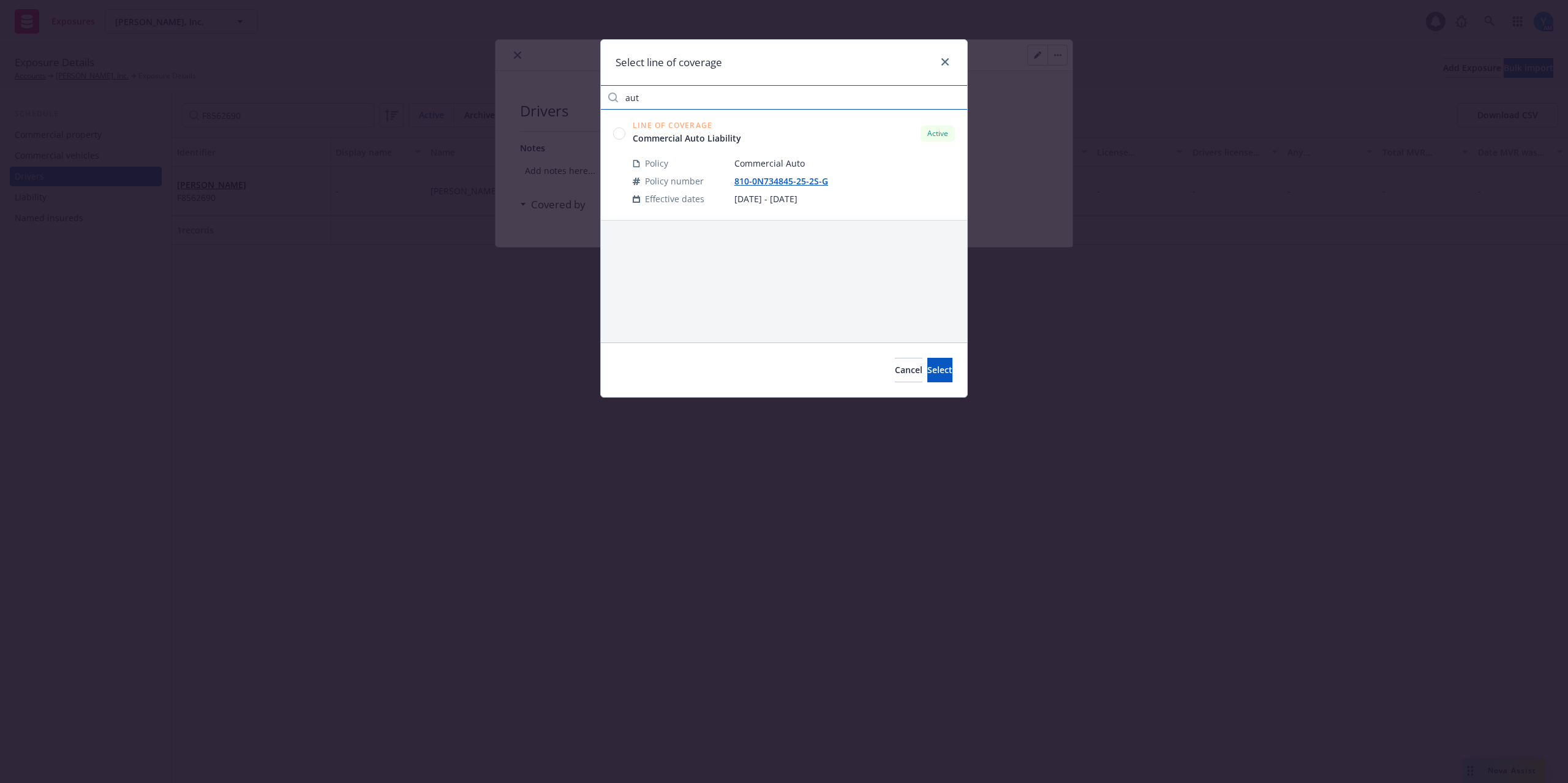
type input "aut"
click at [611, 129] on div "Line of Coverage Commercial Auto Liability Active Policy Commercial Auto Policy…" at bounding box center [784, 165] width 367 height 111
click at [621, 134] on circle at bounding box center [619, 133] width 12 height 12
click at [935, 371] on button "Select" at bounding box center [940, 370] width 25 height 24
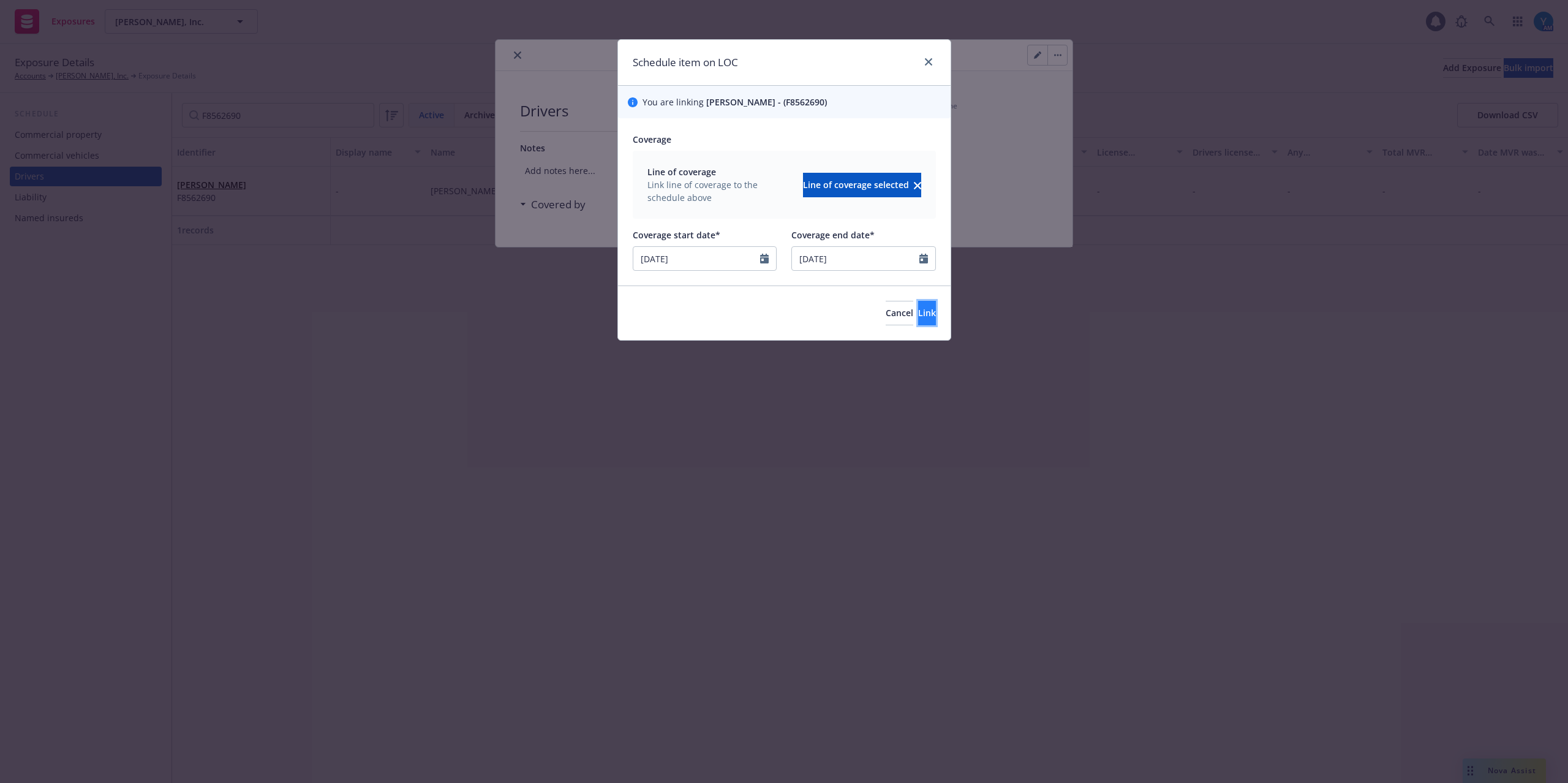
click at [918, 308] on span "Link" at bounding box center [927, 313] width 18 height 12
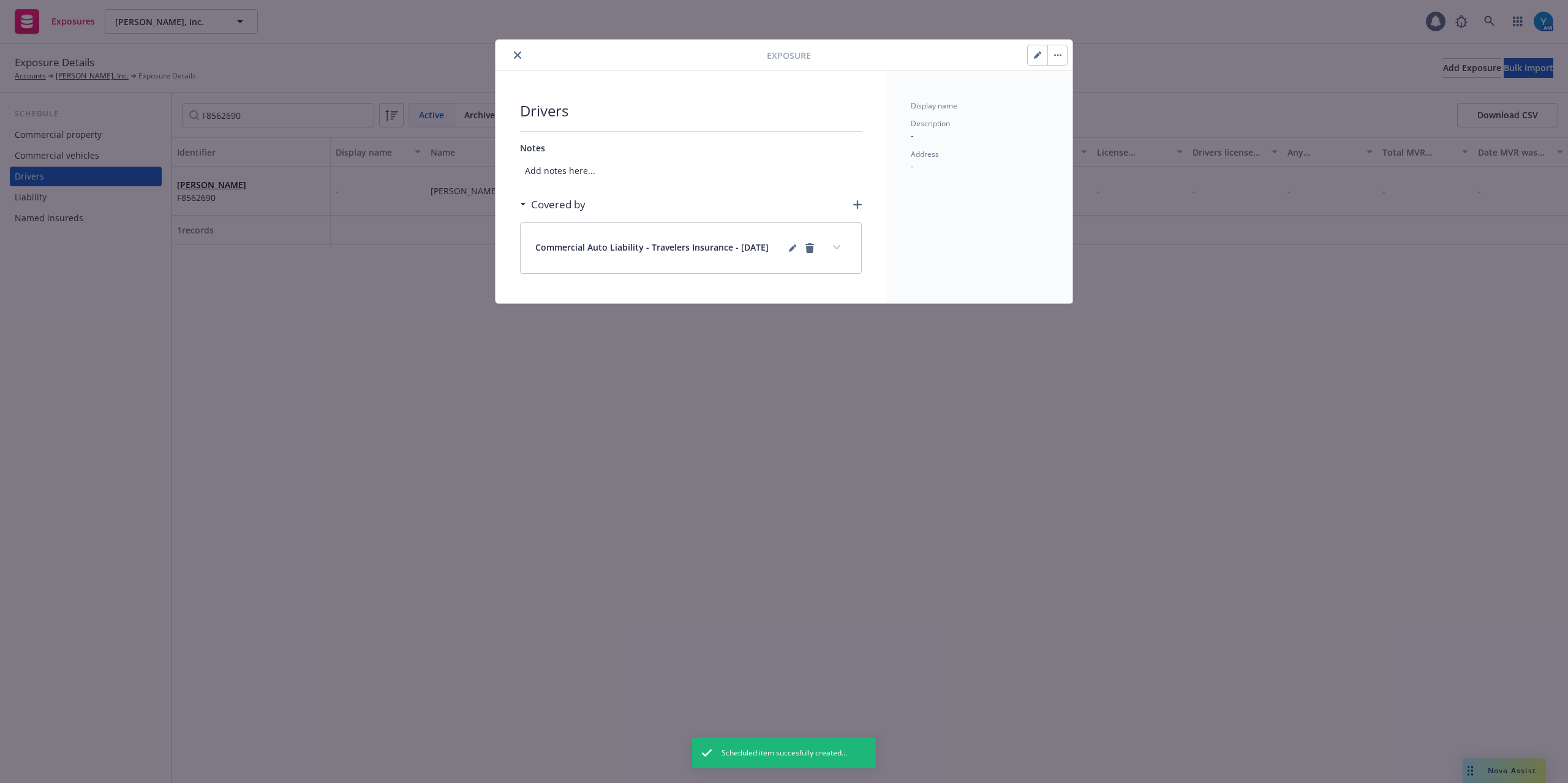
click at [520, 55] on icon "close" at bounding box center [517, 55] width 7 height 7
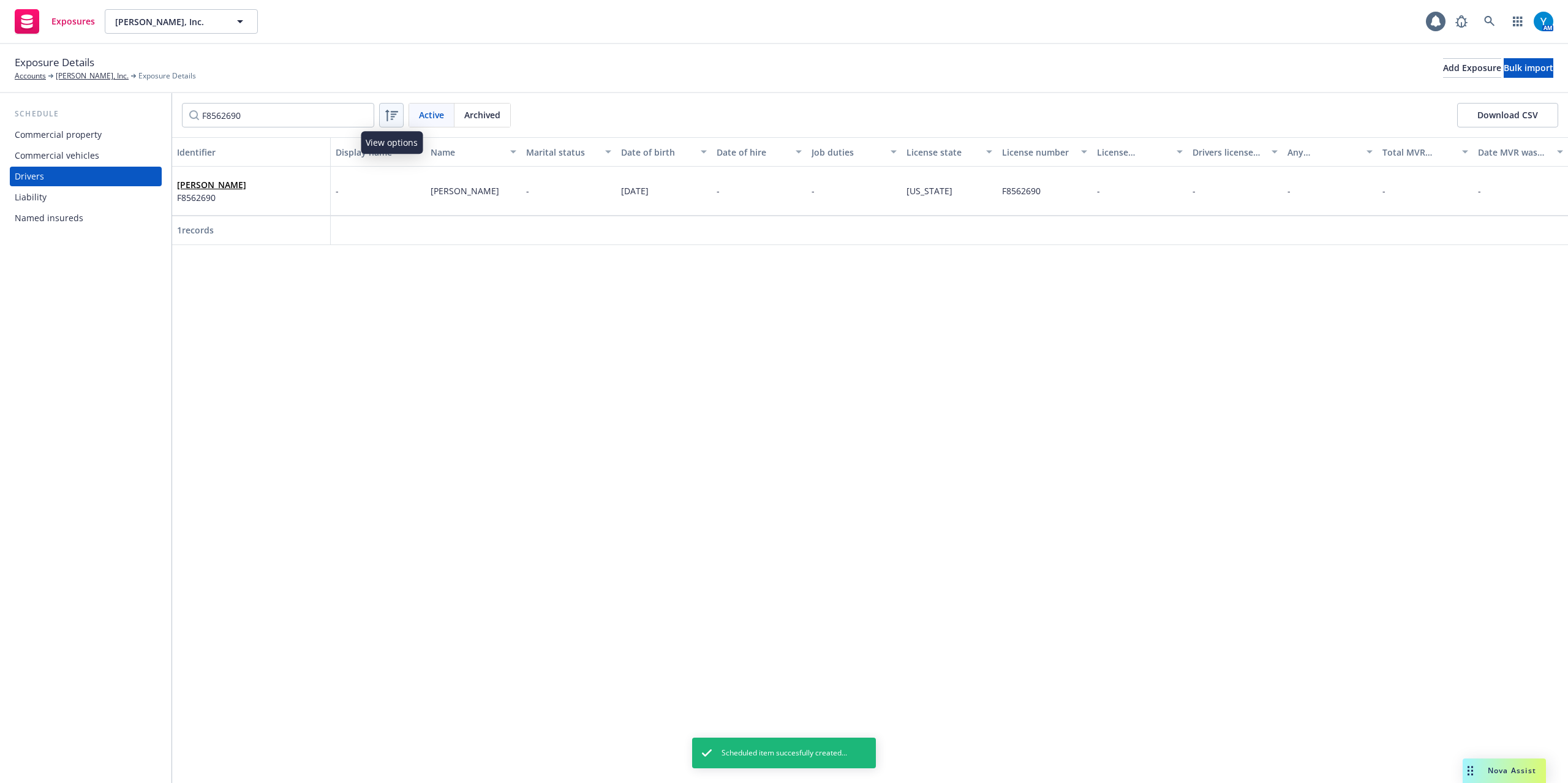
click at [397, 114] on icon at bounding box center [391, 116] width 15 height 15
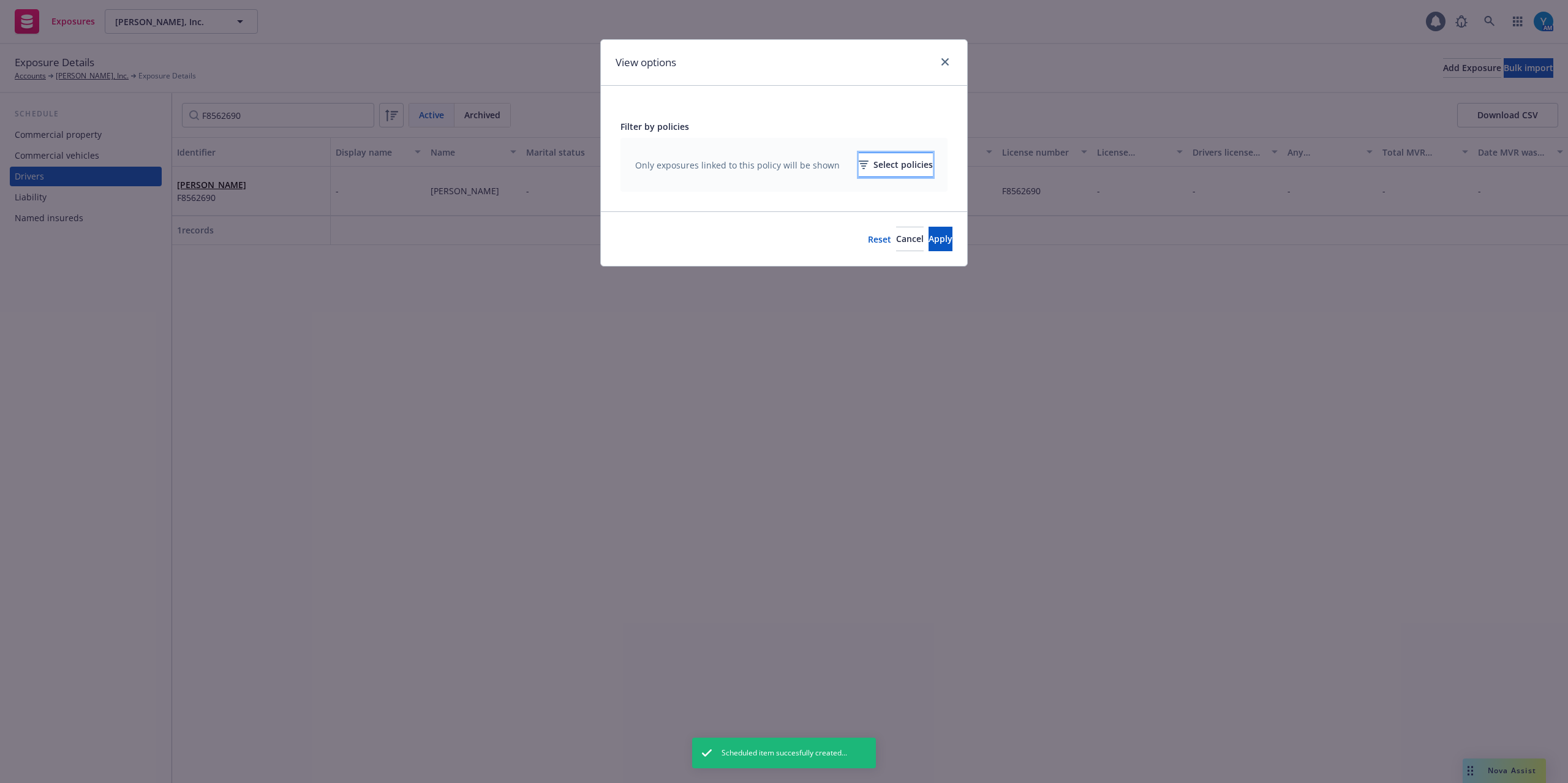
click at [867, 167] on div "Select policies" at bounding box center [895, 165] width 74 height 23
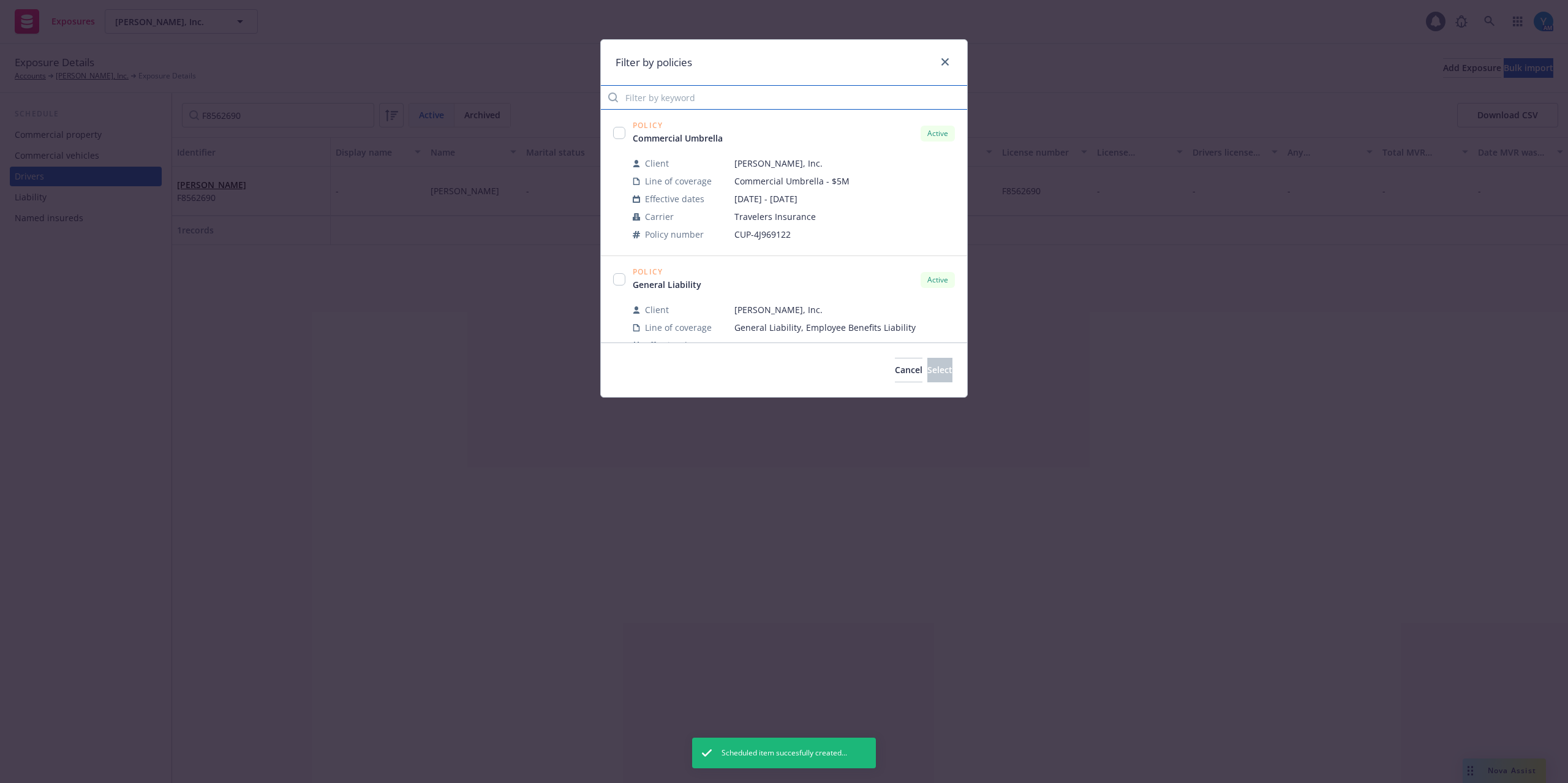
click at [686, 94] on input "Filter by keyword" at bounding box center [784, 97] width 367 height 24
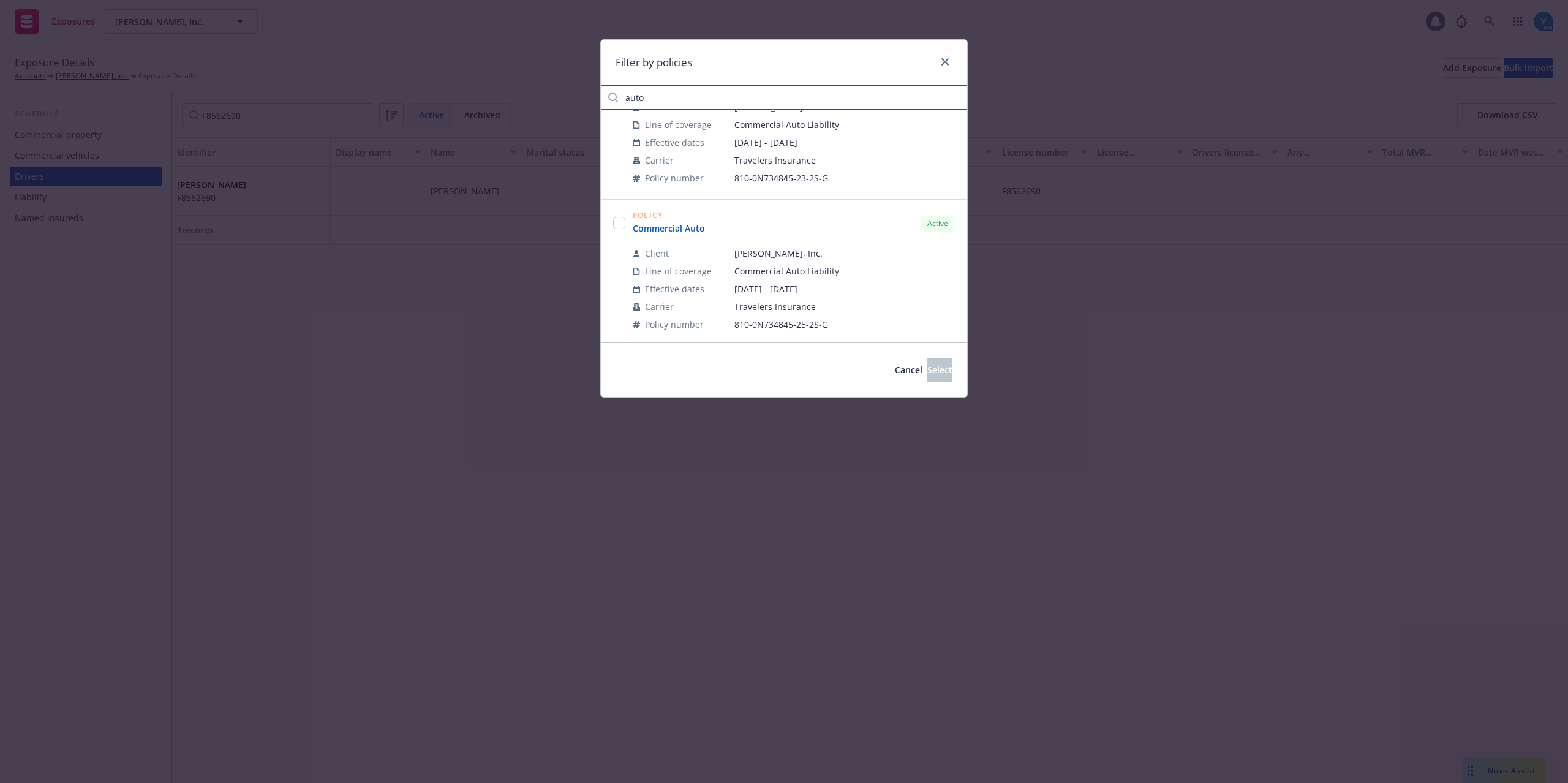
scroll to position [81, 0]
type input "auto"
click at [618, 201] on input "checkbox" at bounding box center [619, 198] width 12 height 12
checkbox input "true"
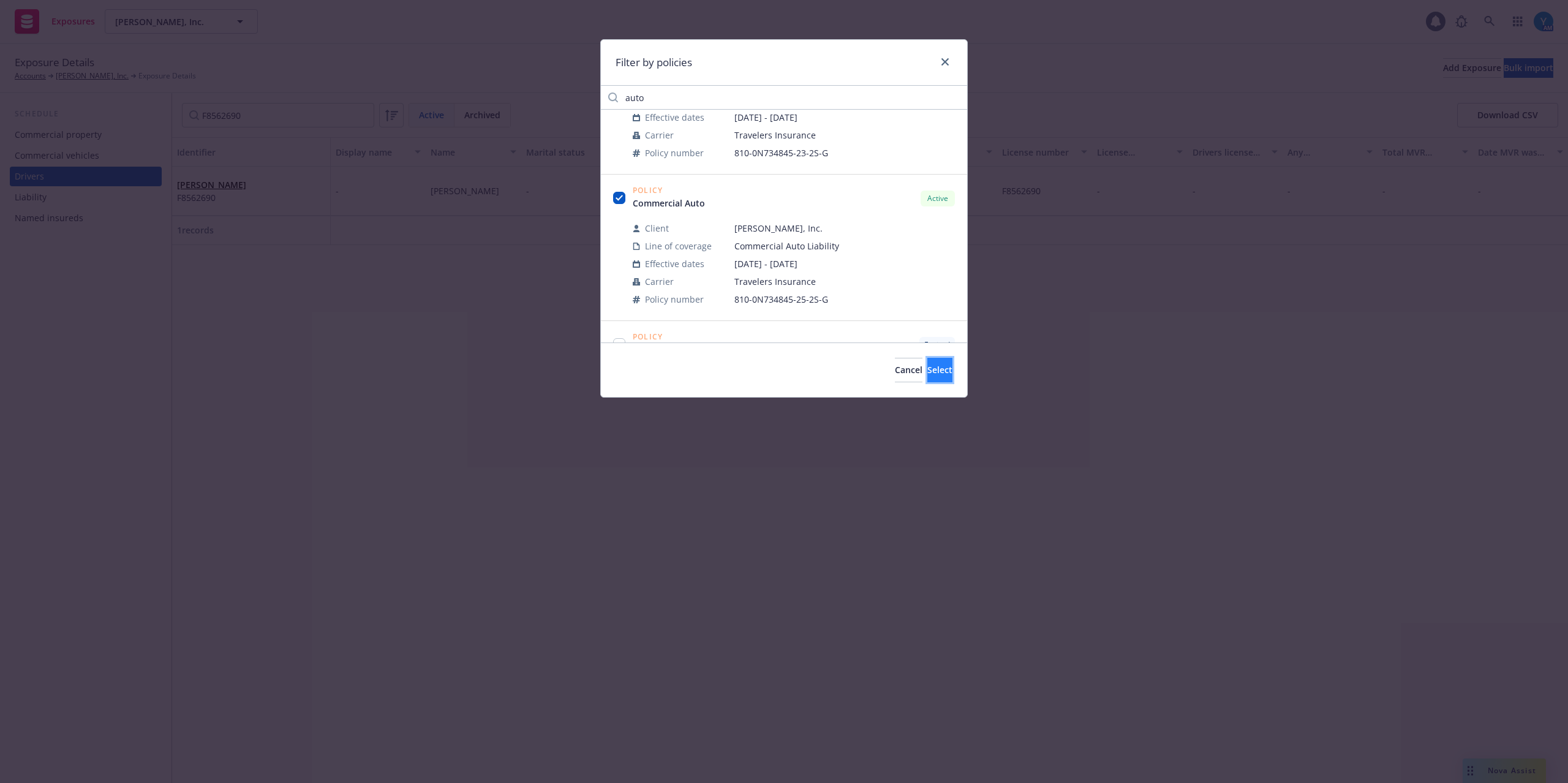
click at [928, 367] on span "Select" at bounding box center [940, 370] width 25 height 12
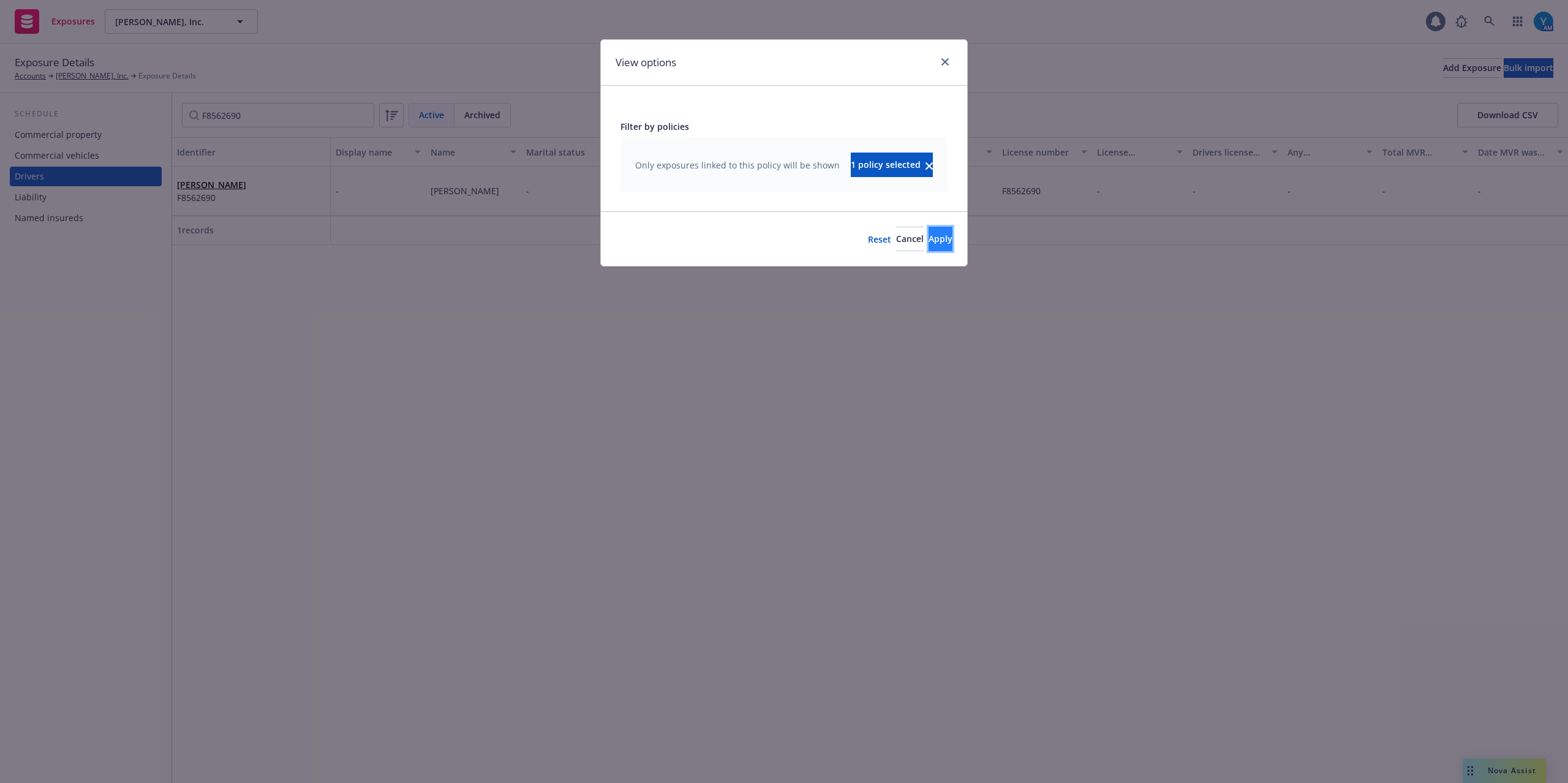
click at [929, 237] on span "Apply" at bounding box center [941, 239] width 24 height 12
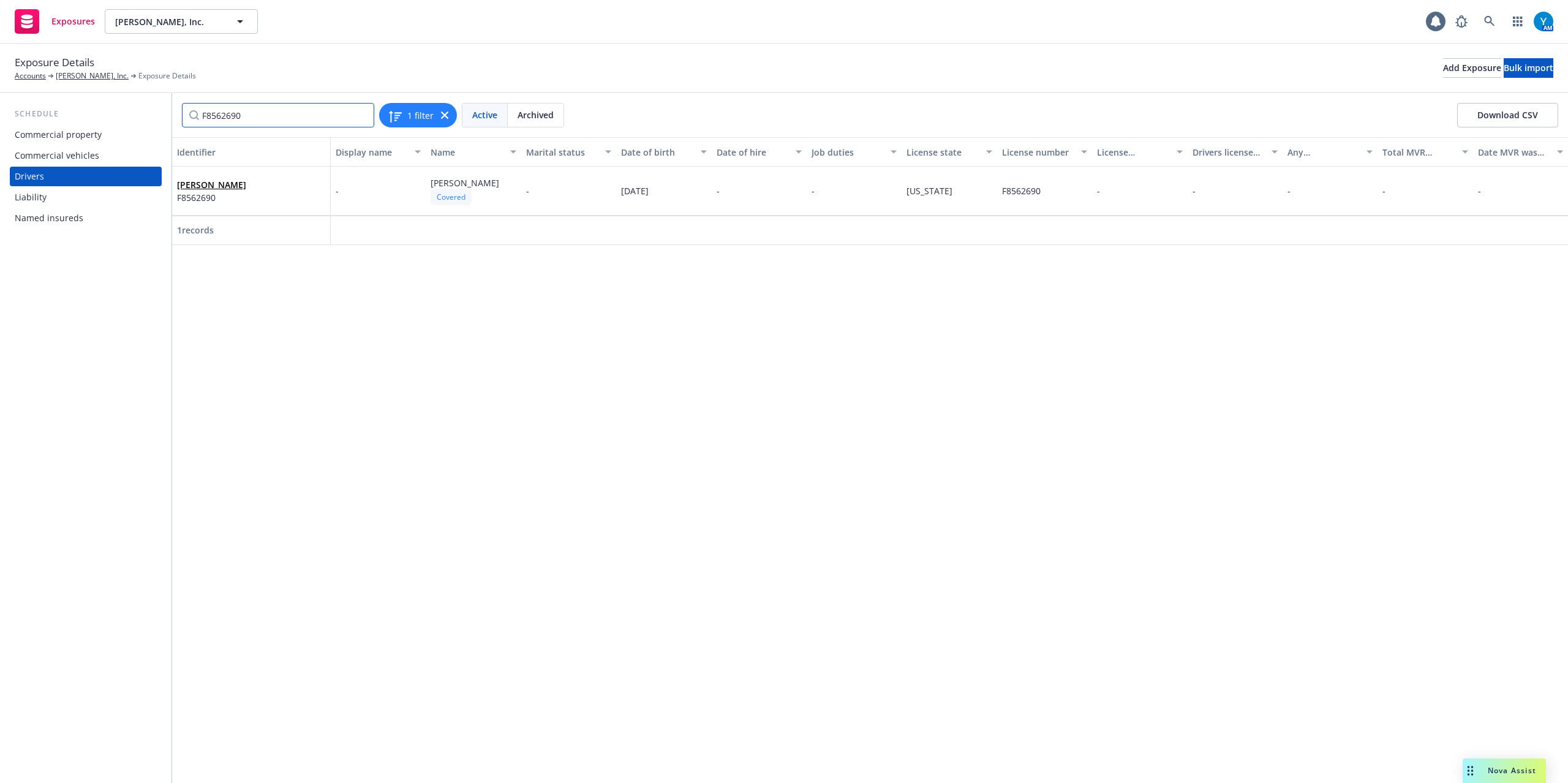
drag, startPoint x: 206, startPoint y: 130, endPoint x: 180, endPoint y: 137, distance: 26.9
click at [163, 133] on div "Schedule Commercial property Commercial vehicles Drivers Liability Named insure…" at bounding box center [784, 438] width 1568 height 690
type input "h"
type input "l"
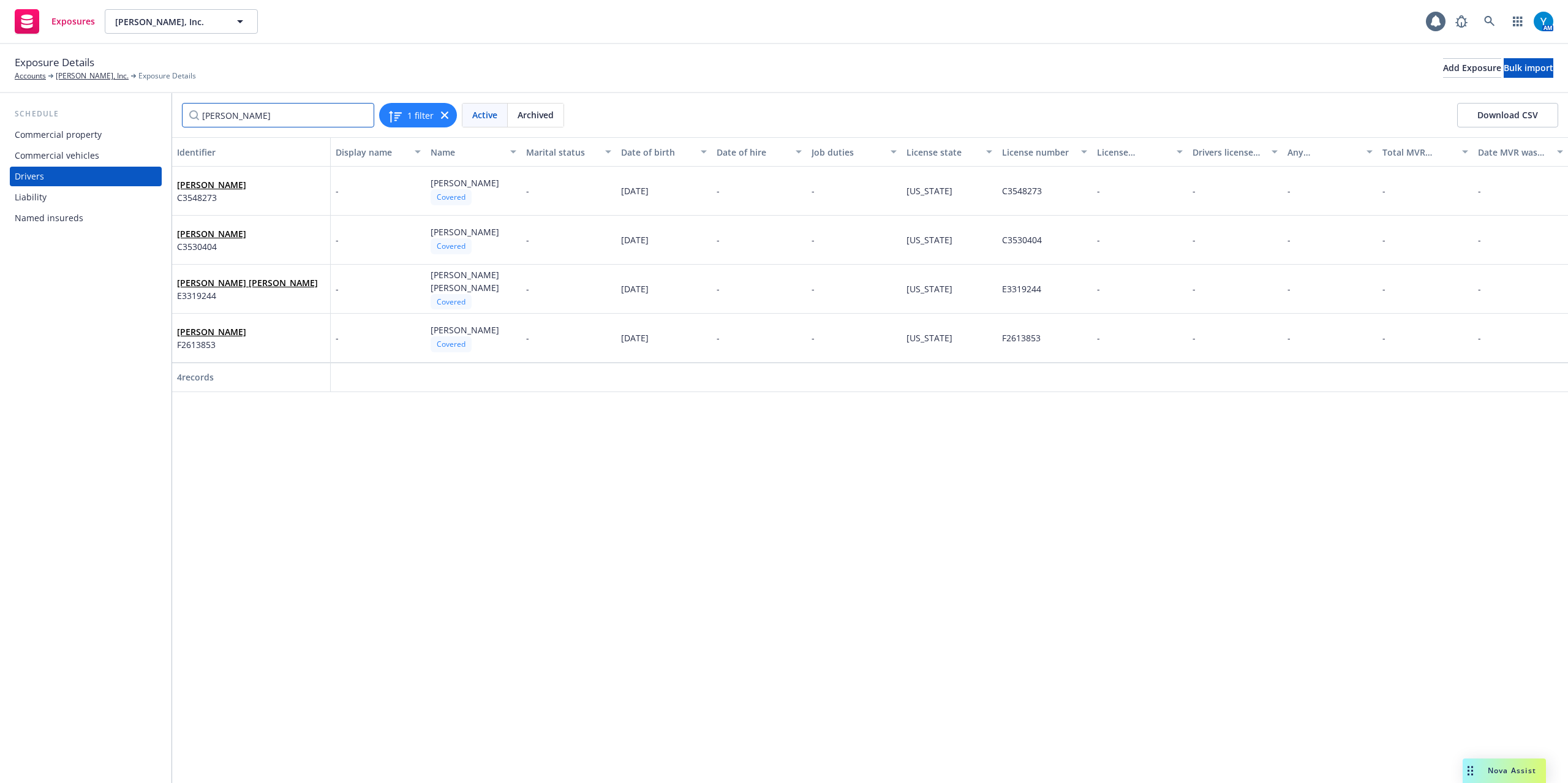
type input "lanier"
drag, startPoint x: 275, startPoint y: 116, endPoint x: 132, endPoint y: 117, distance: 143.0
click at [132, 117] on div "Schedule Commercial property Commercial vehicles Drivers Liability Named insure…" at bounding box center [784, 438] width 1568 height 690
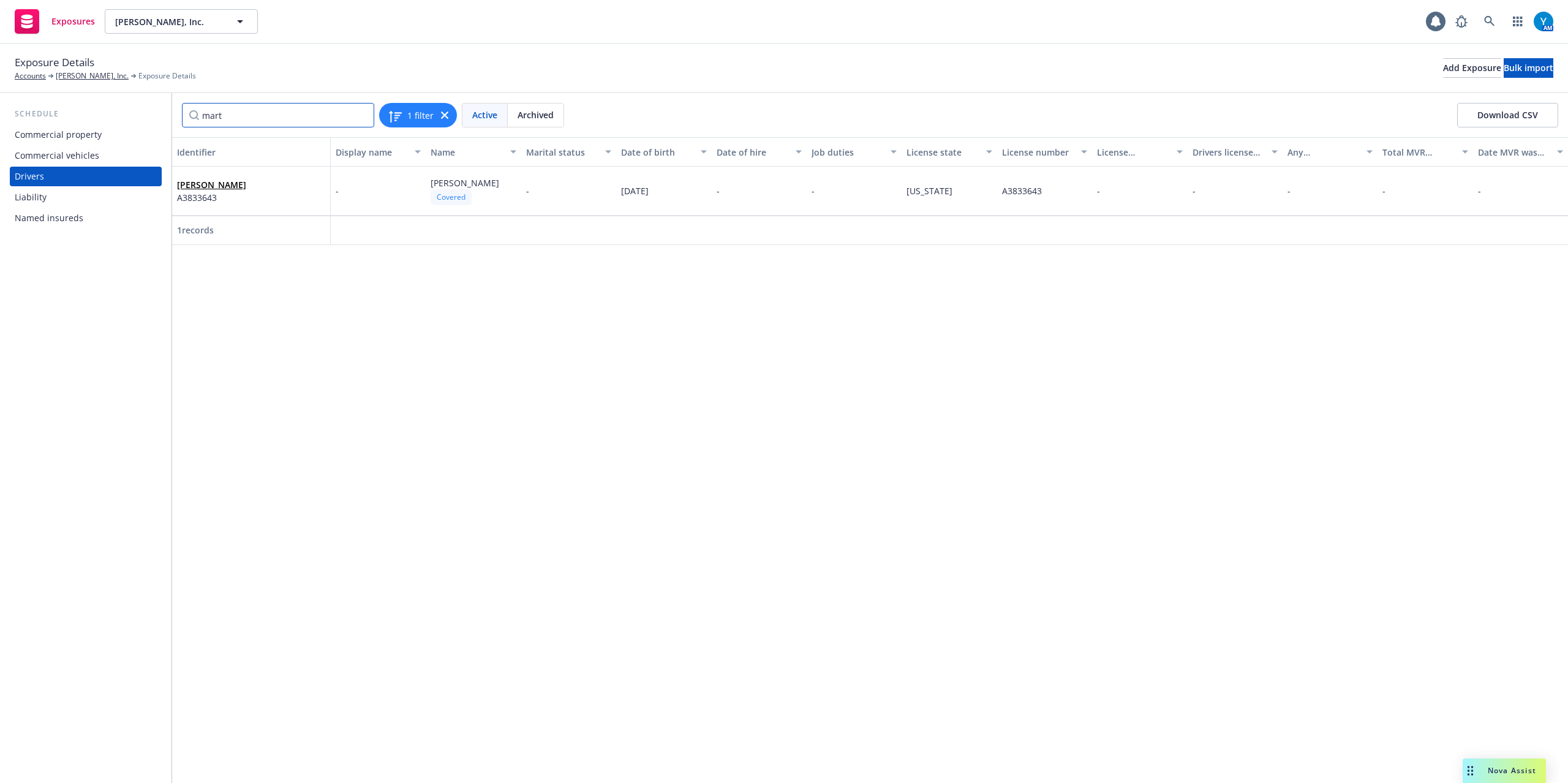
drag, startPoint x: 265, startPoint y: 104, endPoint x: 171, endPoint y: 111, distance: 94.3
click at [168, 112] on div "Schedule Commercial property Commercial vehicles Drivers Liability Named insure…" at bounding box center [784, 438] width 1568 height 690
type input "p"
type input "s"
type input "j"
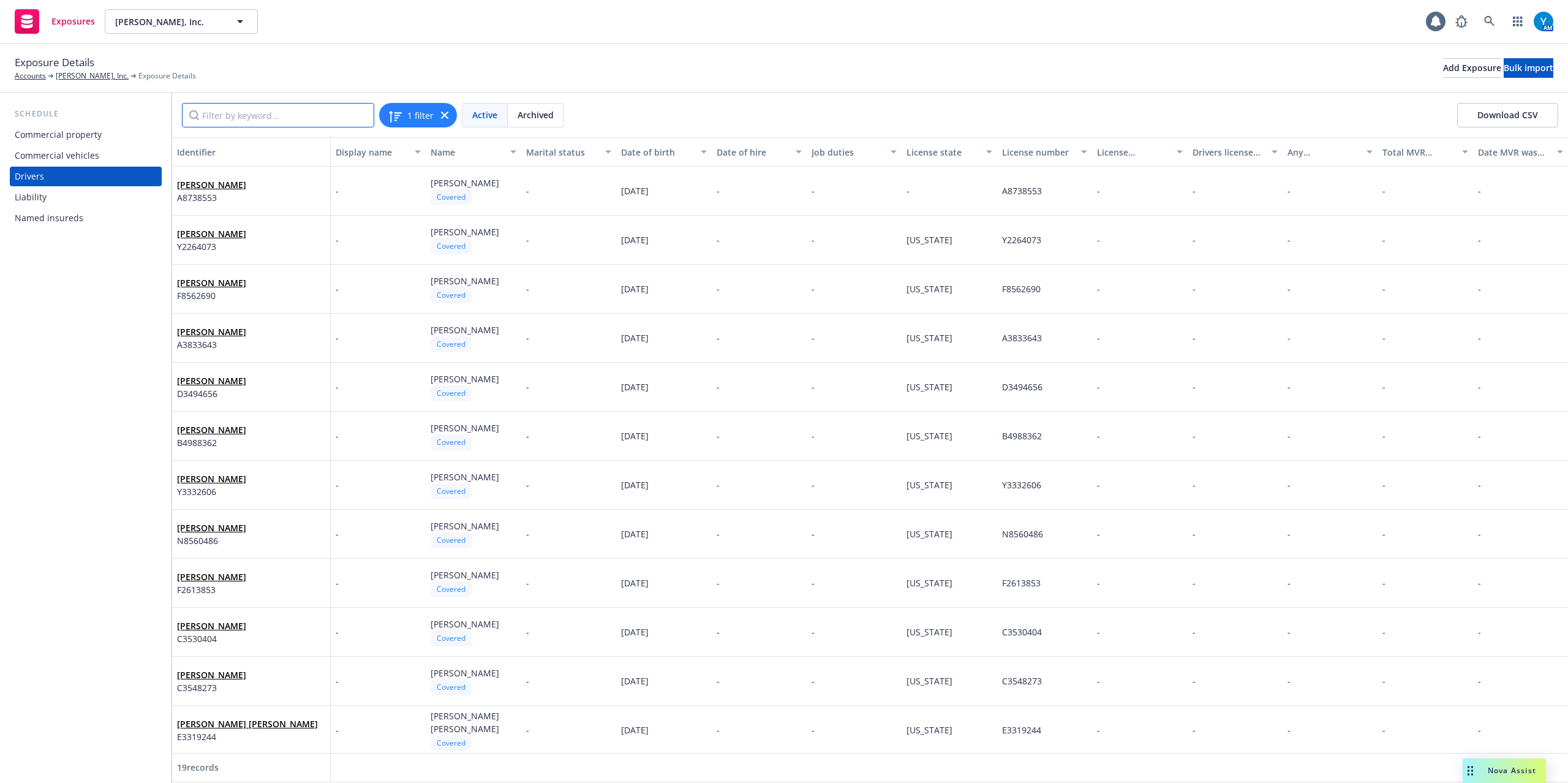
click at [258, 111] on input "Filter by keyword..." at bounding box center [278, 115] width 193 height 24
click at [726, 71] on div "Exposure Details Accounts Andrian, Inc. Exposure Details Add Exposure Bulk impo…" at bounding box center [784, 68] width 1539 height 27
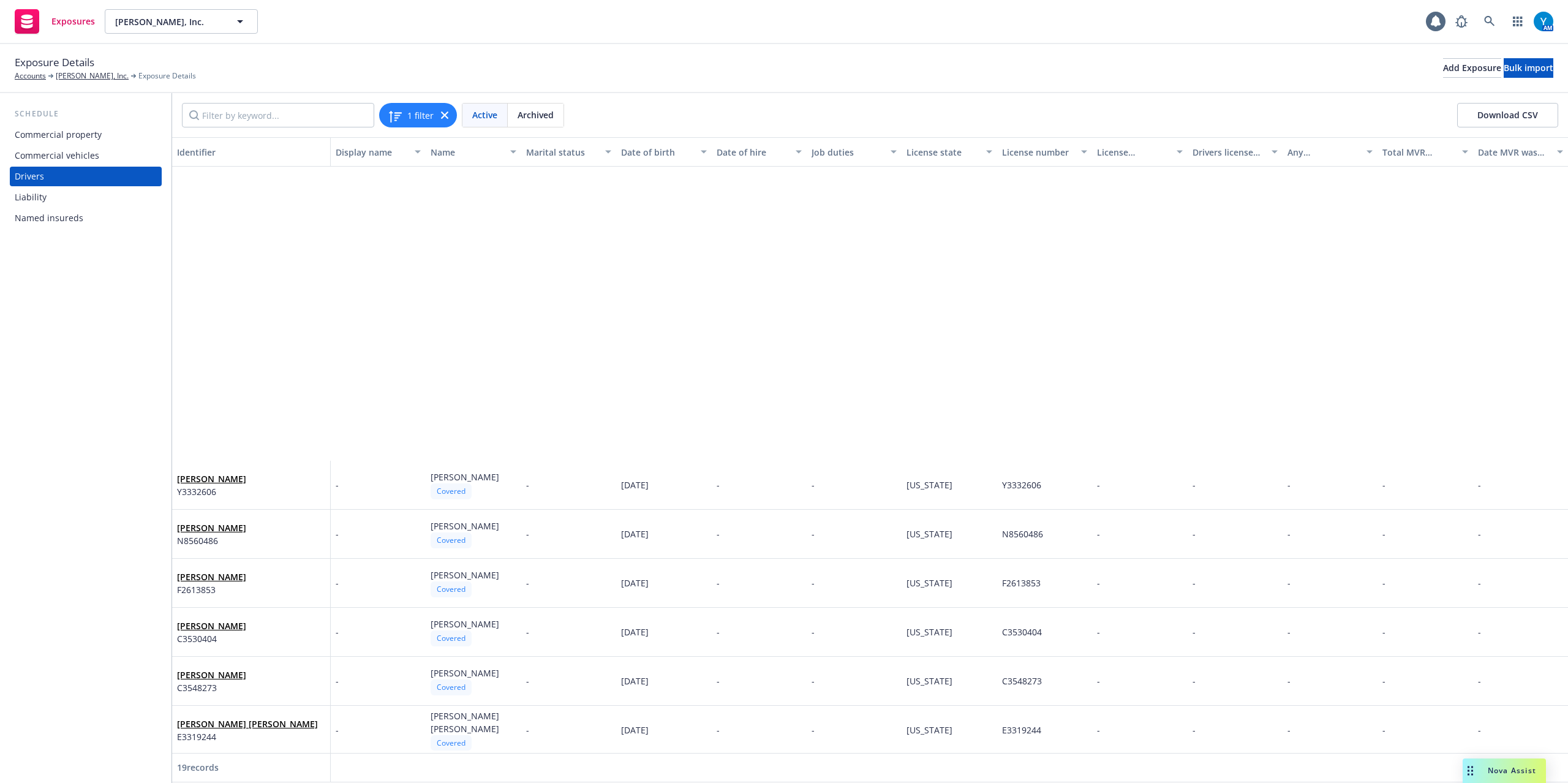
scroll to position [344, 0]
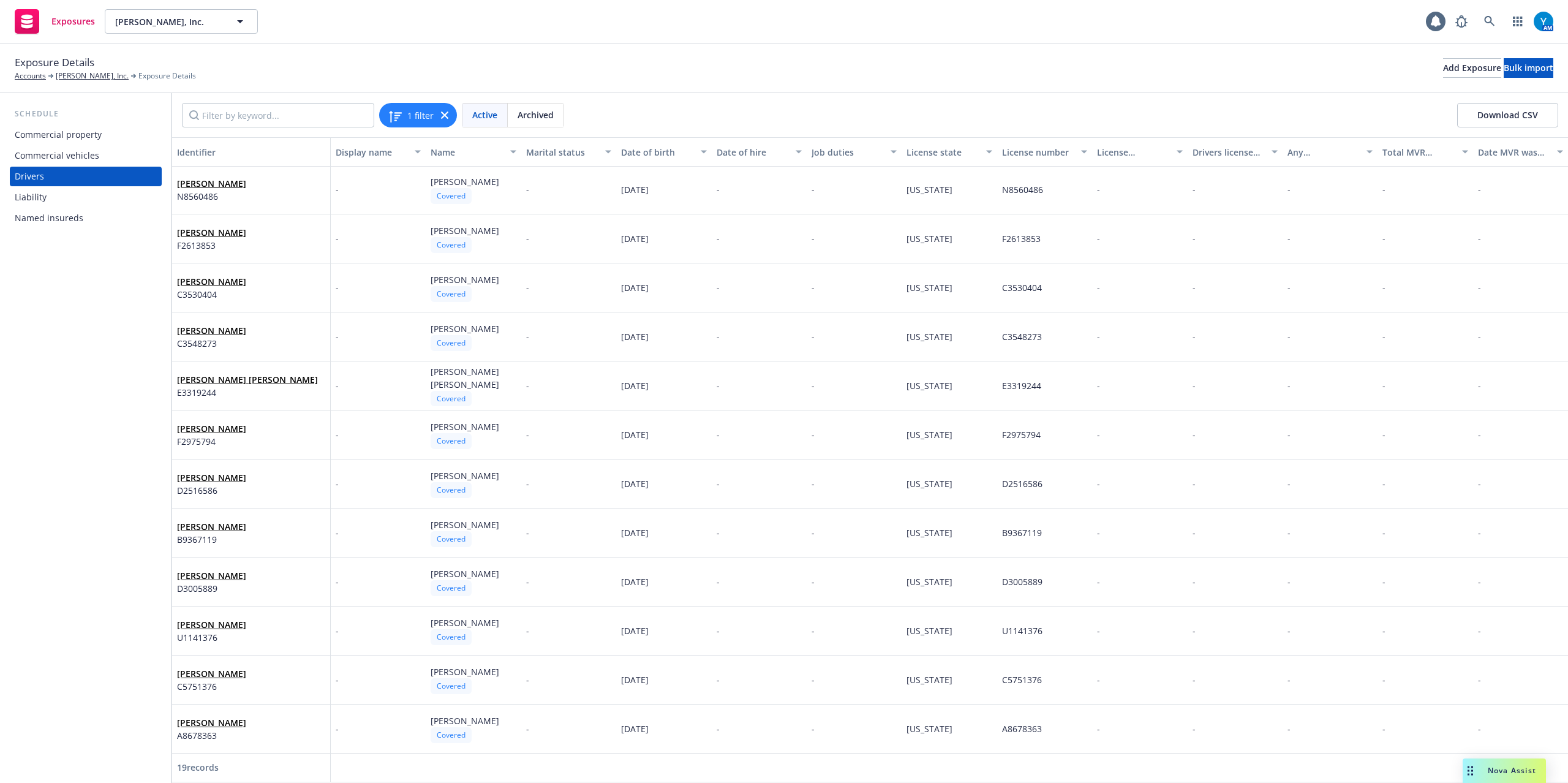
click at [1512, 114] on button "Download CSV" at bounding box center [1508, 115] width 101 height 24
click at [245, 109] on input "Filter by keyword..." at bounding box center [278, 115] width 193 height 24
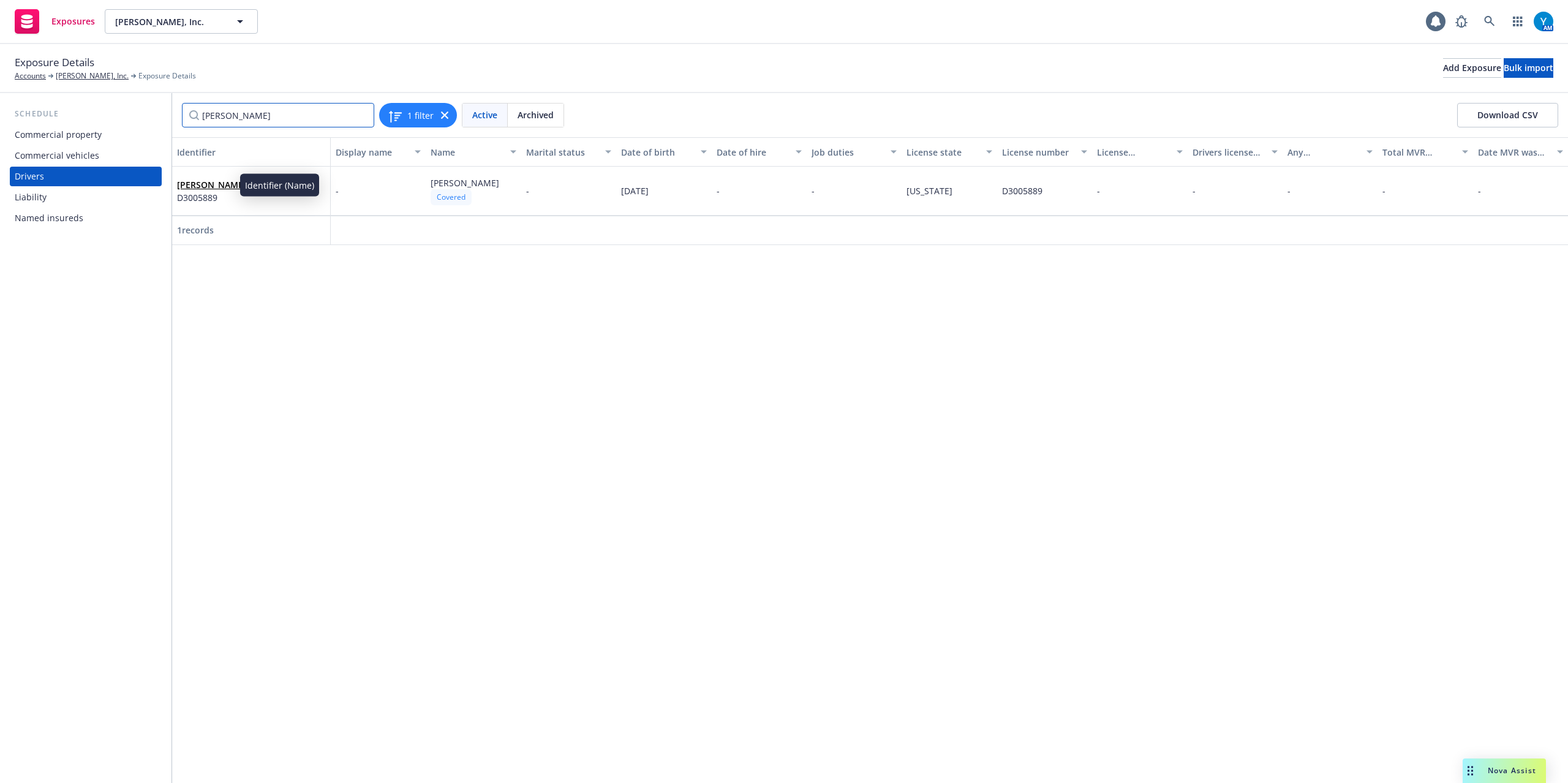
type input "galvan"
click at [224, 185] on link "Galvan Jose L." at bounding box center [211, 185] width 69 height 12
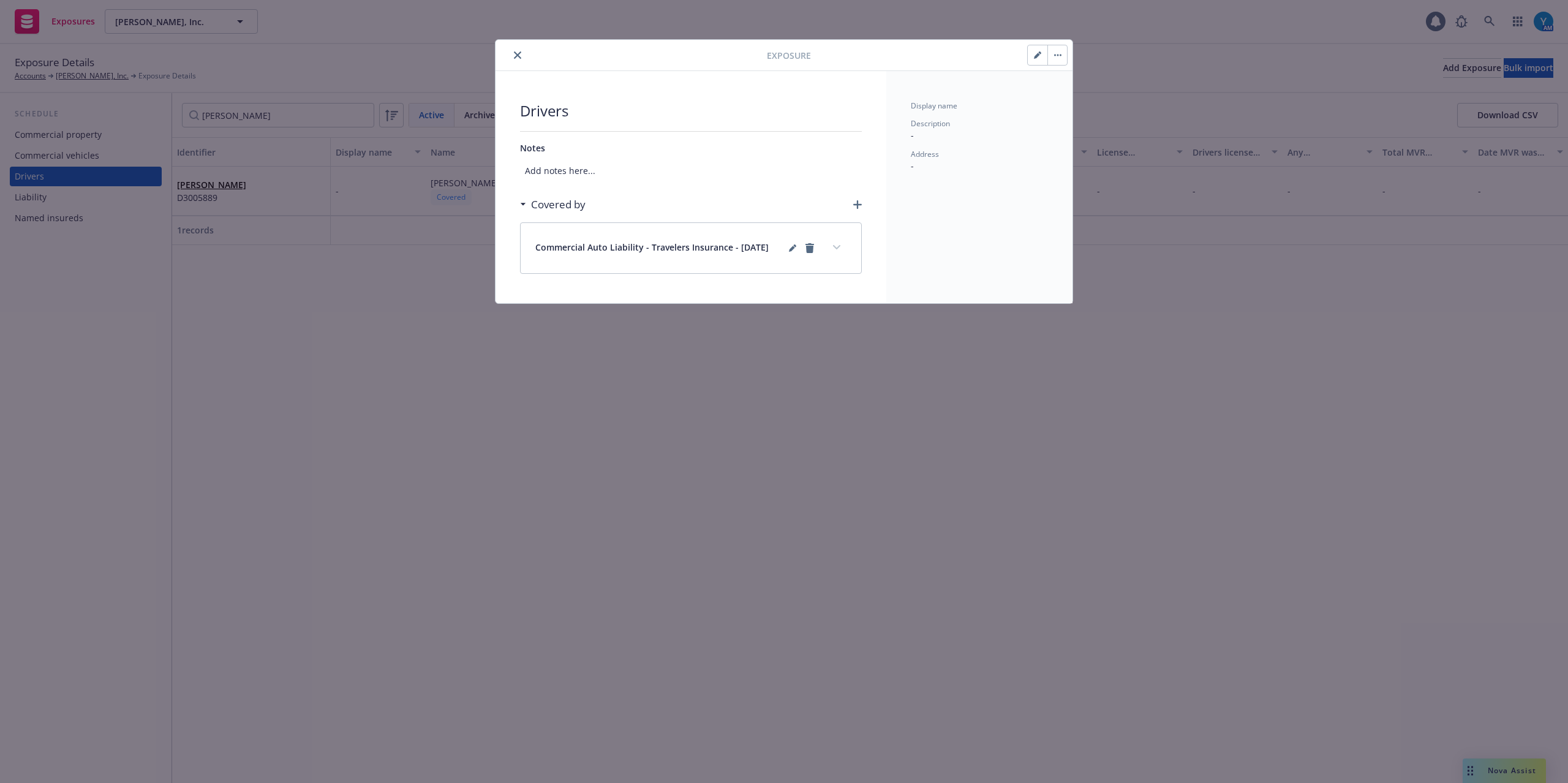
click at [1044, 50] on button "button" at bounding box center [1038, 55] width 20 height 20
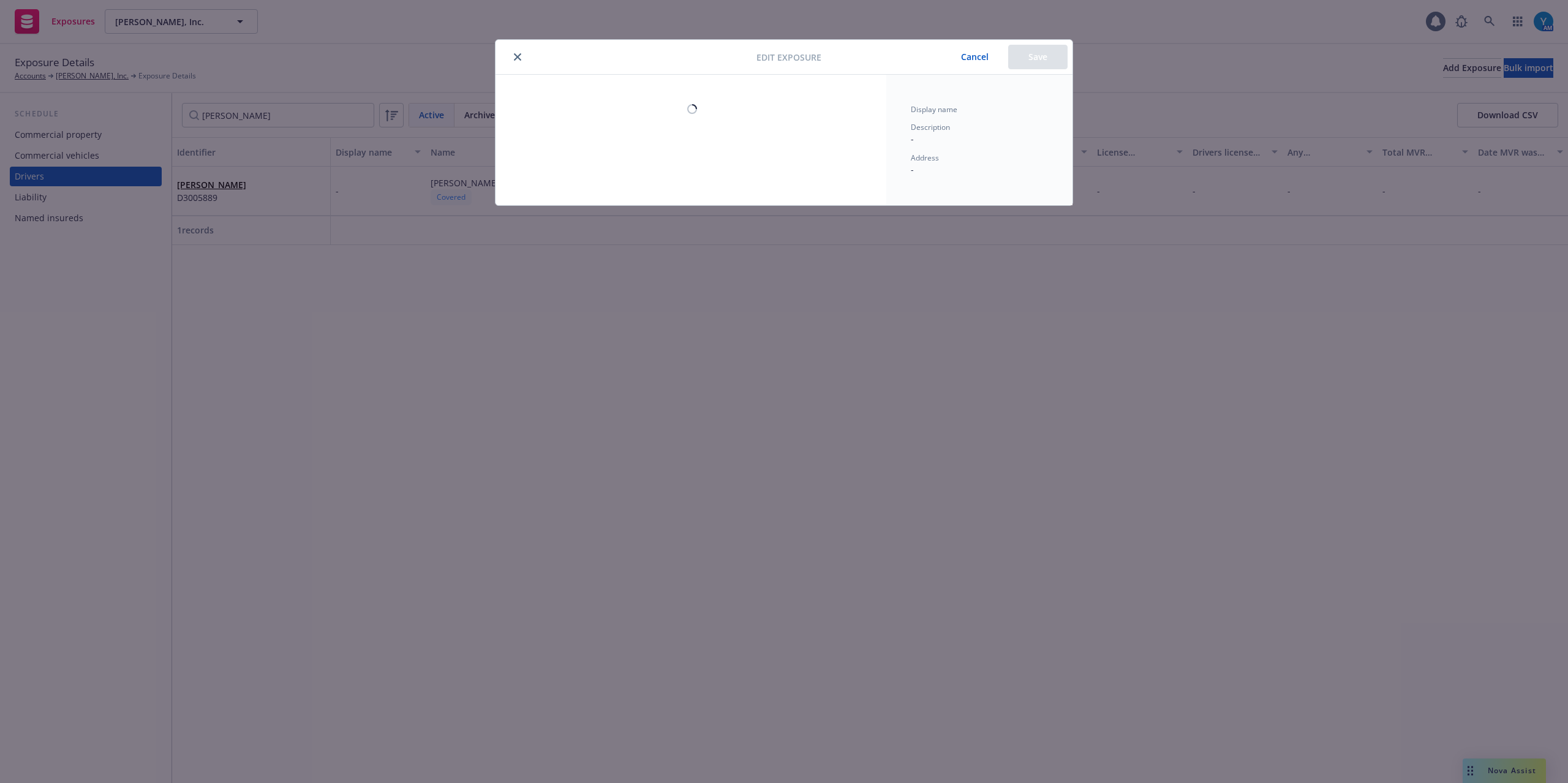
select select "CA"
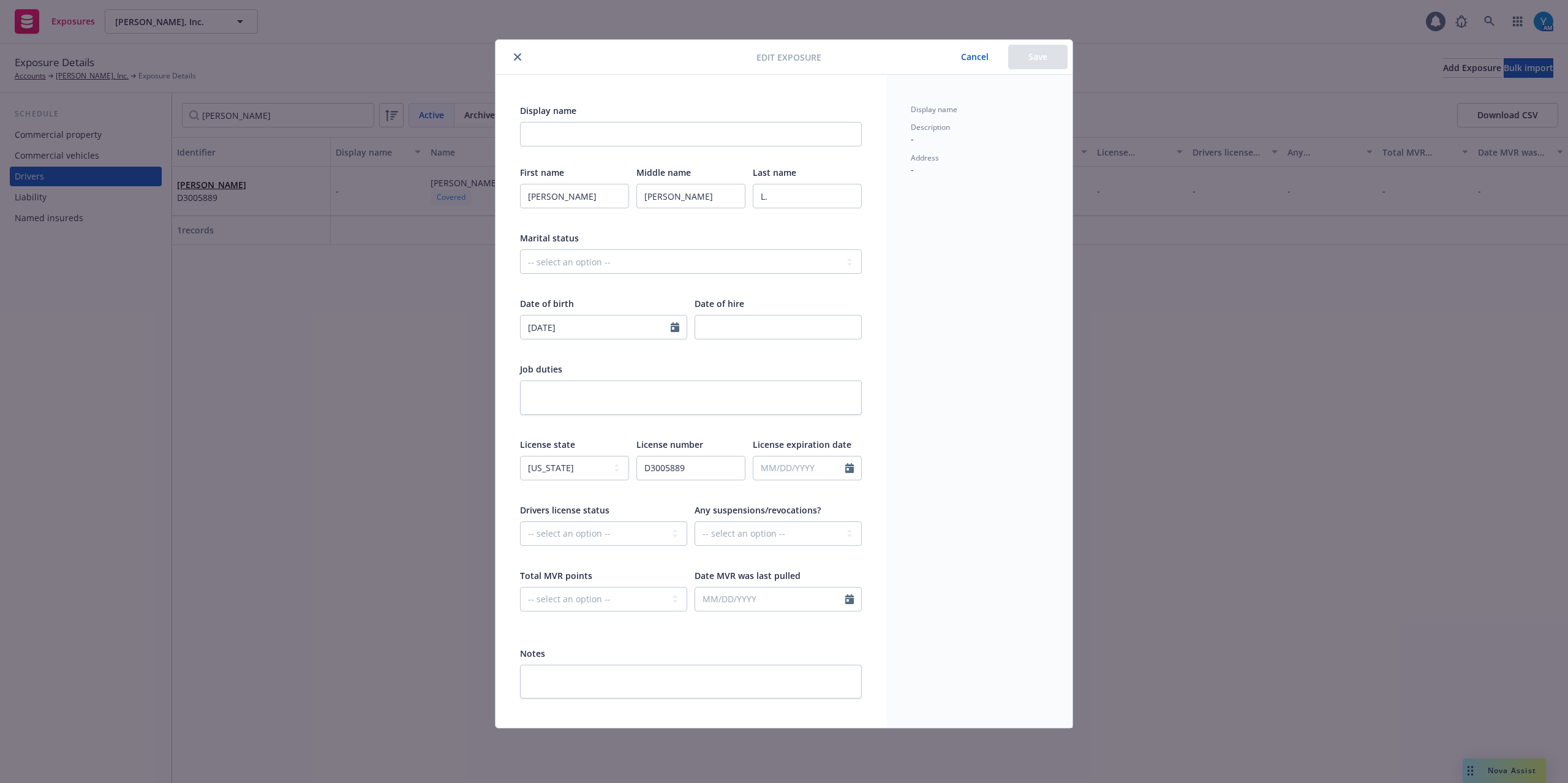
click at [518, 60] on icon "close" at bounding box center [517, 57] width 7 height 7
